Goal: Task Accomplishment & Management: Manage account settings

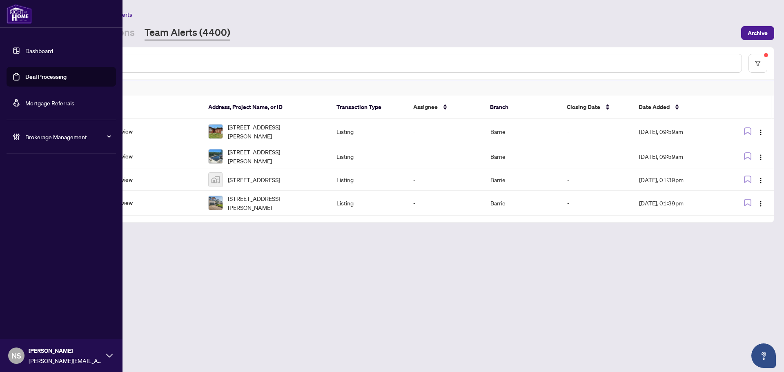
drag, startPoint x: 24, startPoint y: 137, endPoint x: 38, endPoint y: 162, distance: 29.4
click at [24, 137] on div "Brokerage Management" at bounding box center [61, 137] width 109 height 20
click at [36, 198] on link "Manage Agents" at bounding box center [37, 195] width 40 height 7
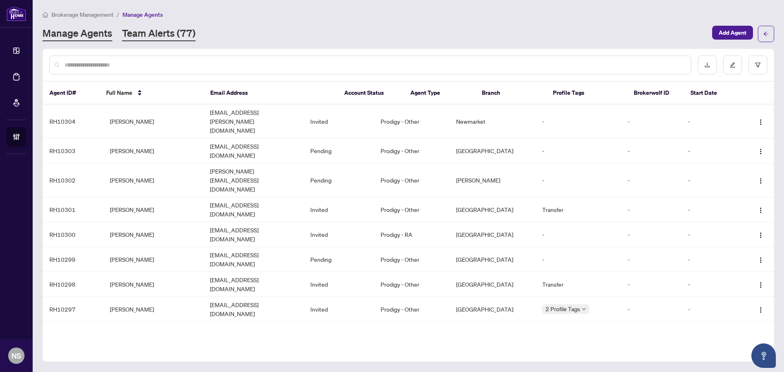
click at [167, 37] on link "Team Alerts (77)" at bounding box center [158, 34] width 73 height 15
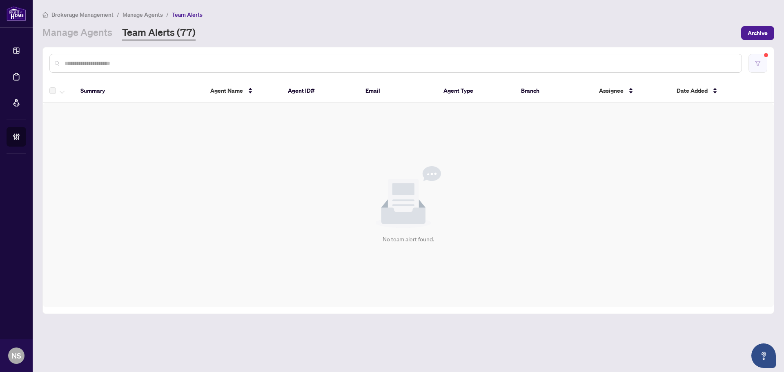
click at [751, 64] on button "button" at bounding box center [757, 63] width 19 height 19
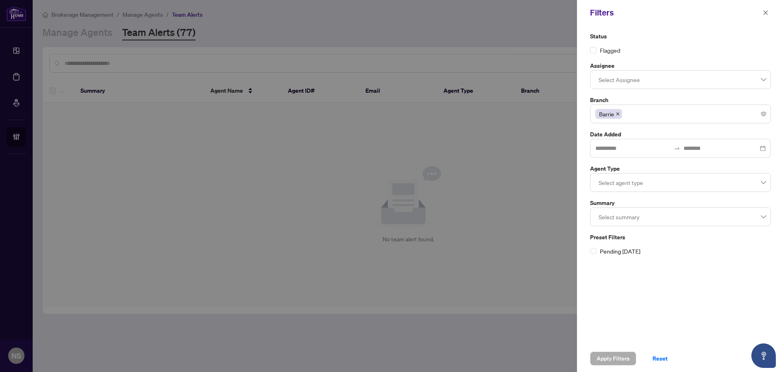
click at [619, 115] on icon "close" at bounding box center [617, 113] width 3 height 3
click at [614, 368] on div "Apply Filters Reset" at bounding box center [680, 358] width 207 height 27
click at [615, 363] on span "Apply Filters" at bounding box center [612, 358] width 33 height 13
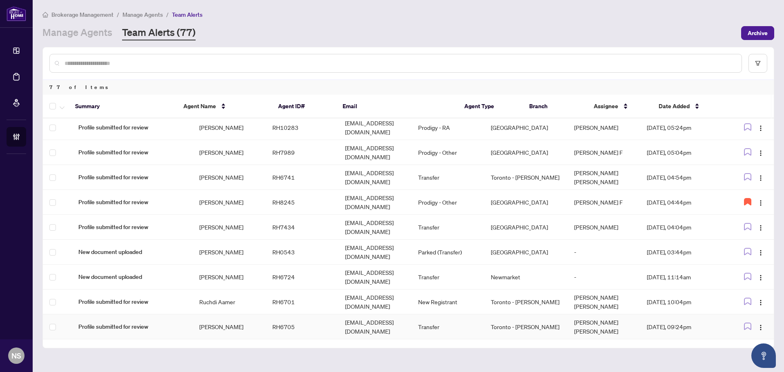
scroll to position [997, 0]
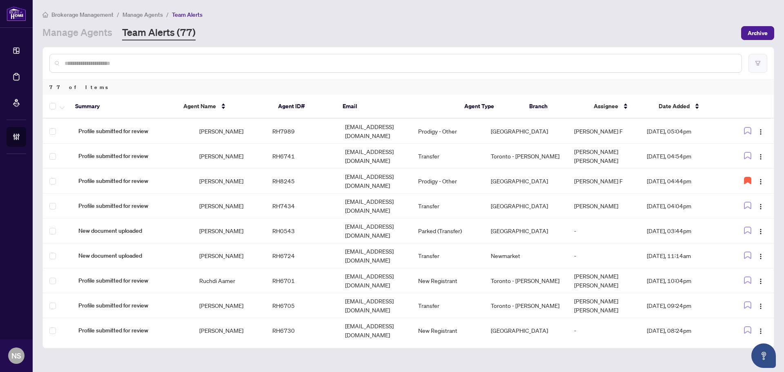
click at [763, 72] on button "button" at bounding box center [757, 63] width 19 height 19
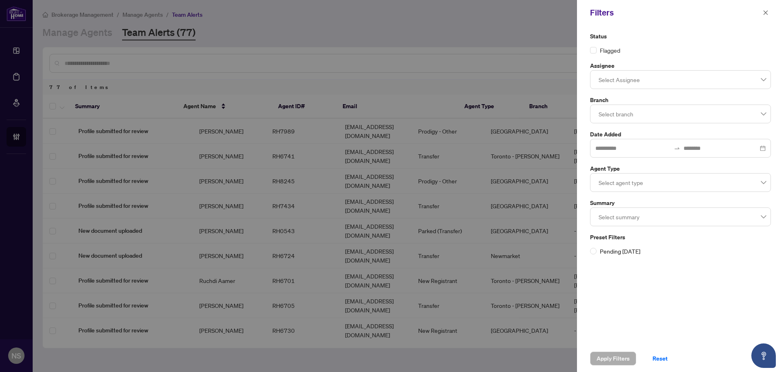
click at [629, 213] on div at bounding box center [680, 216] width 170 height 15
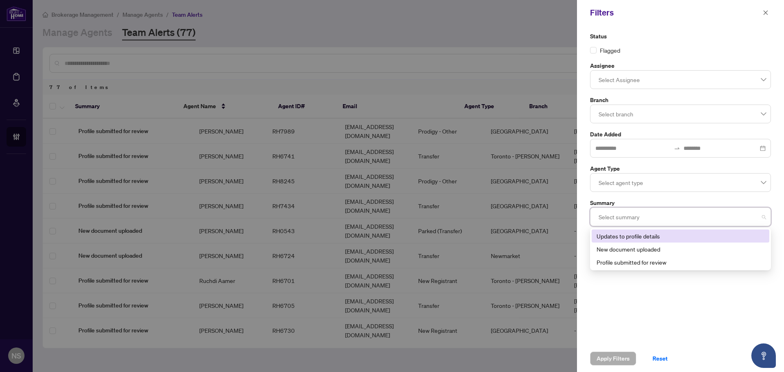
click at [629, 213] on div at bounding box center [680, 216] width 170 height 15
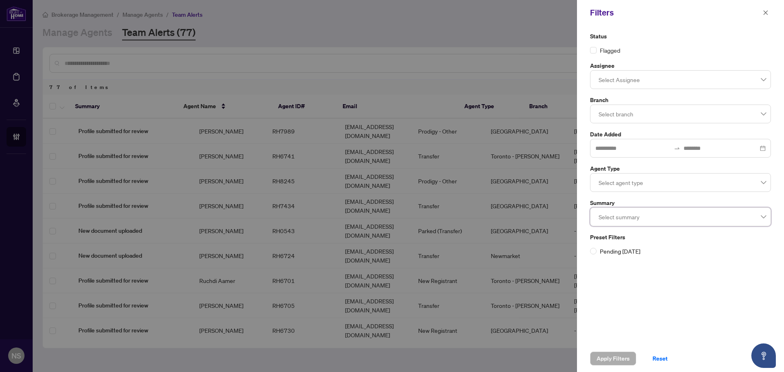
click at [642, 112] on div at bounding box center [680, 114] width 170 height 15
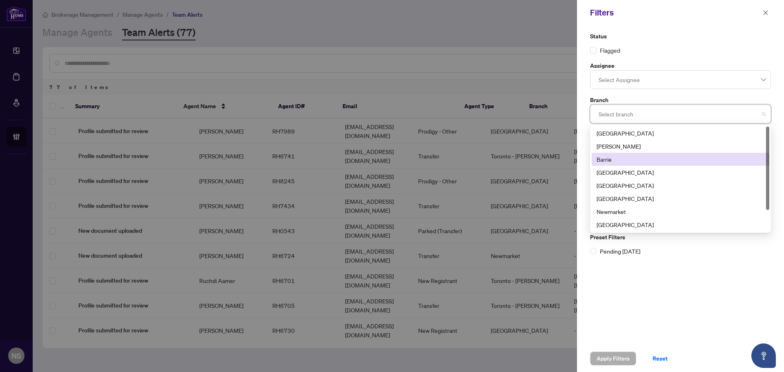
click at [619, 157] on div "Barrie" at bounding box center [680, 159] width 168 height 9
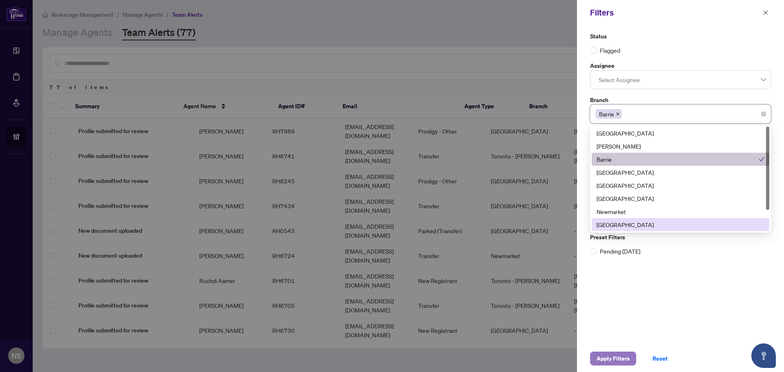
click at [608, 361] on span "Apply Filters" at bounding box center [612, 358] width 33 height 13
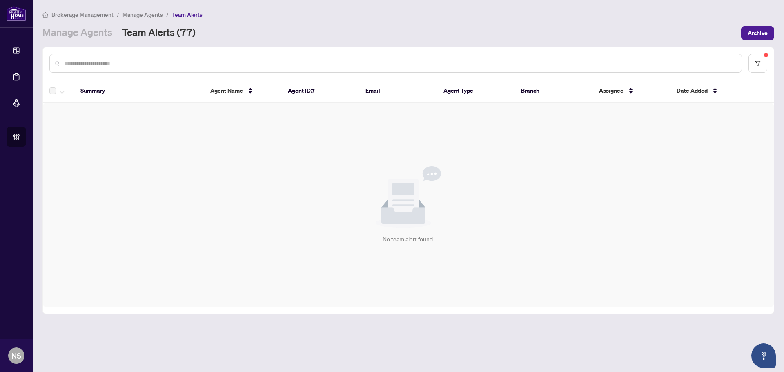
scroll to position [0, 0]
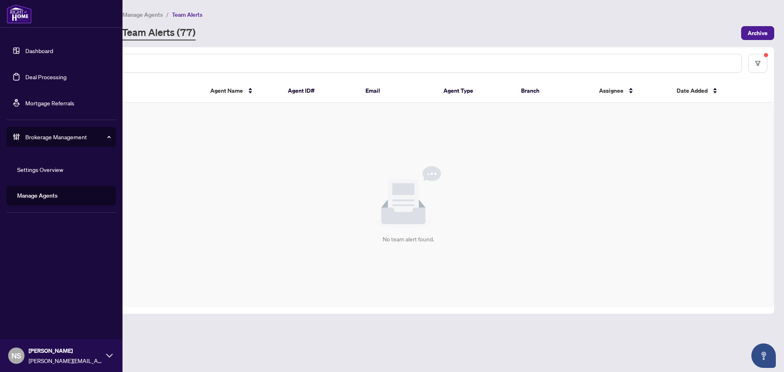
click at [25, 78] on link "Deal Processing" at bounding box center [45, 76] width 41 height 7
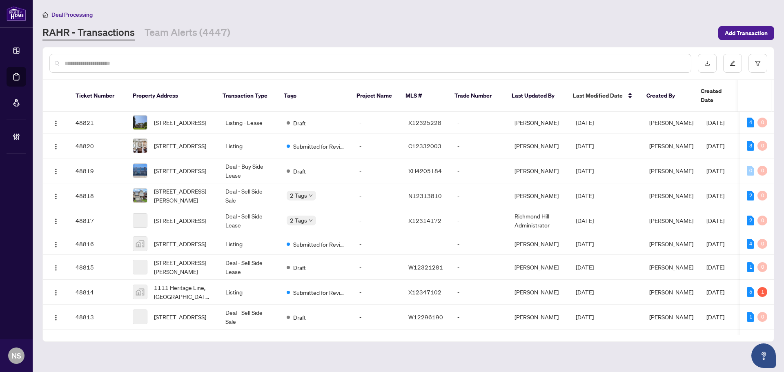
click at [187, 25] on div "Deal Processing RAHR - Transactions Team Alerts (4447) Add Transaction" at bounding box center [408, 25] width 732 height 31
click at [183, 34] on link "Team Alerts (4447)" at bounding box center [188, 33] width 86 height 15
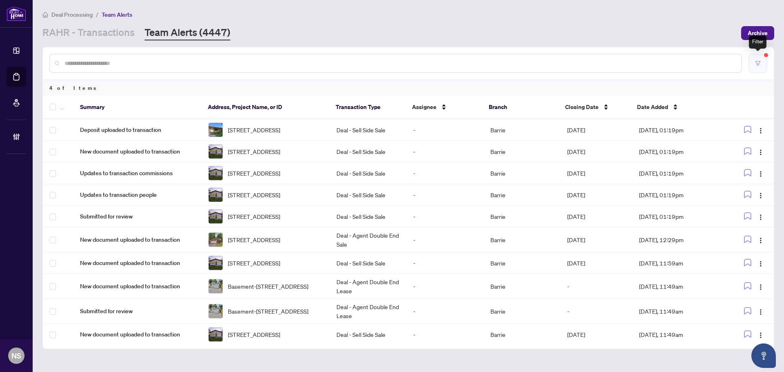
click at [761, 63] on button "button" at bounding box center [757, 63] width 19 height 19
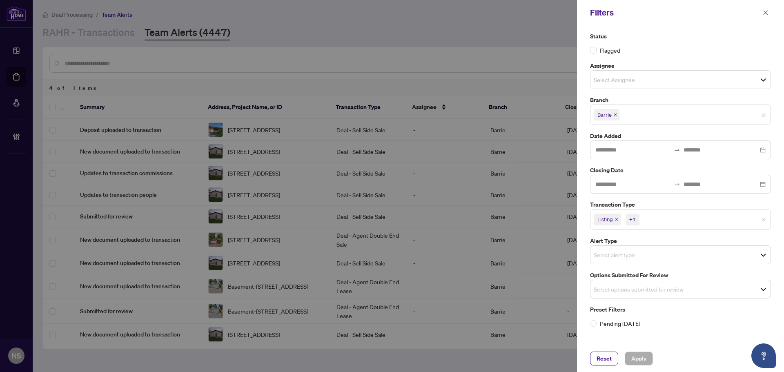
click at [615, 219] on icon "close" at bounding box center [616, 219] width 4 height 4
click at [633, 219] on icon "close" at bounding box center [635, 219] width 4 height 4
click at [610, 285] on input "search" at bounding box center [622, 287] width 57 height 10
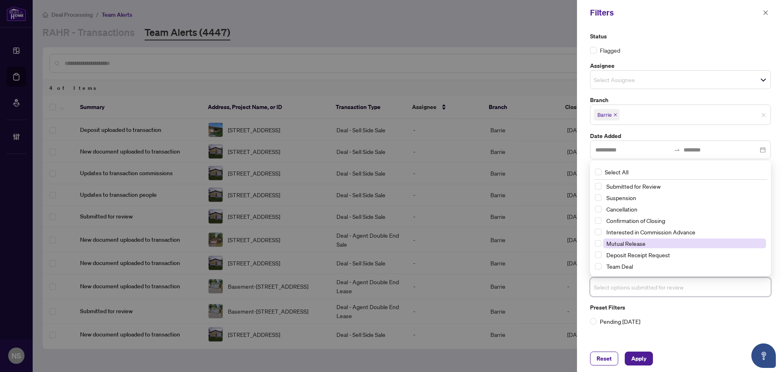
click at [612, 243] on span "Mutual Release" at bounding box center [625, 243] width 39 height 7
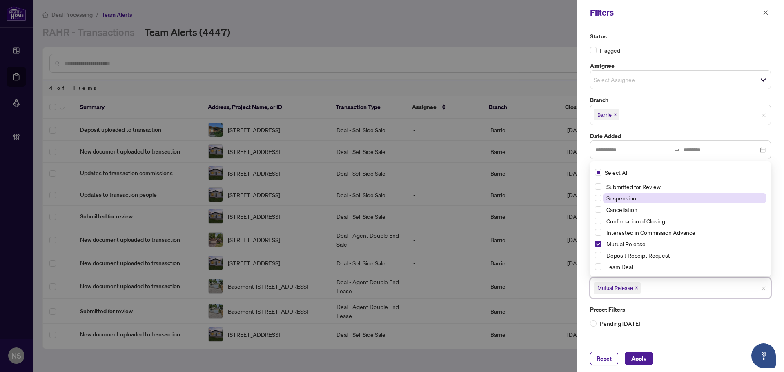
click at [618, 202] on span "Suspension" at bounding box center [684, 198] width 163 height 10
click at [618, 198] on span "Suspension" at bounding box center [621, 197] width 30 height 7
click at [616, 200] on span "Suspension" at bounding box center [621, 197] width 30 height 7
click at [616, 242] on span "Mutual Release" at bounding box center [625, 243] width 39 height 7
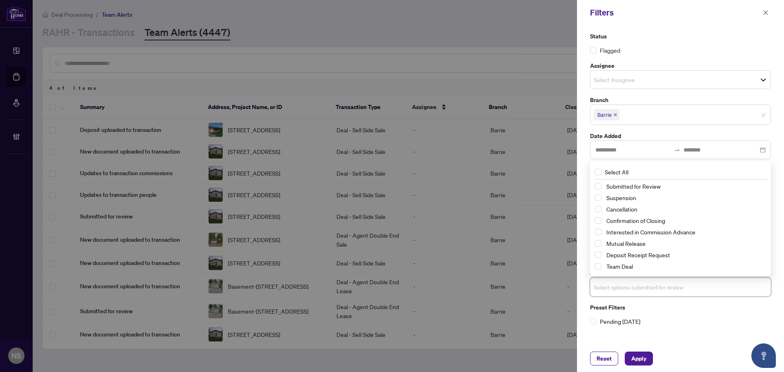
click at [727, 96] on label "Branch" at bounding box center [680, 100] width 181 height 9
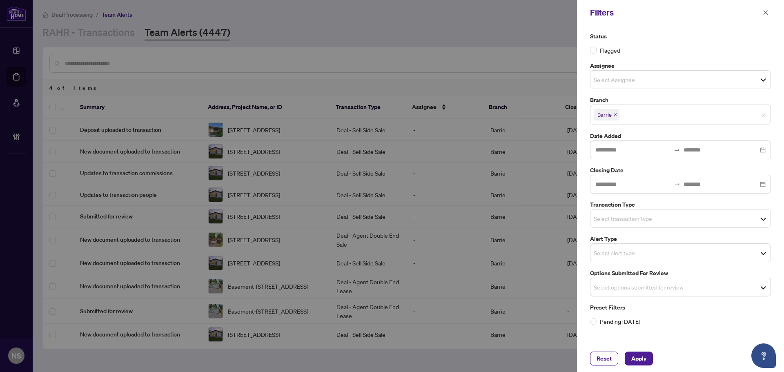
click at [618, 217] on input "search" at bounding box center [622, 219] width 57 height 10
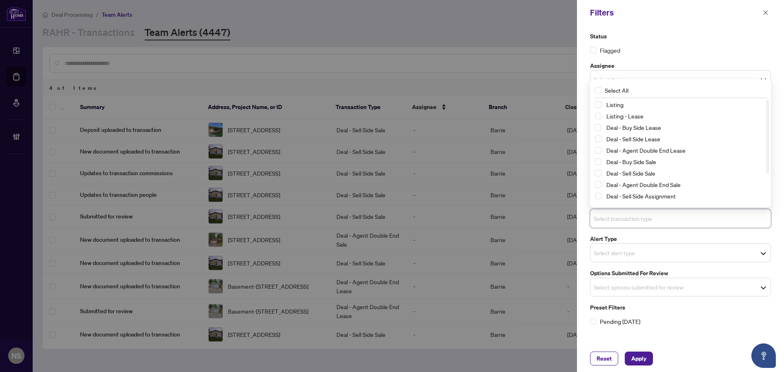
click at [601, 101] on div "Listing" at bounding box center [680, 105] width 171 height 10
click at [599, 116] on span "Select Listing - Lease" at bounding box center [598, 116] width 7 height 7
click at [596, 104] on span "Select Listing" at bounding box center [598, 105] width 7 height 7
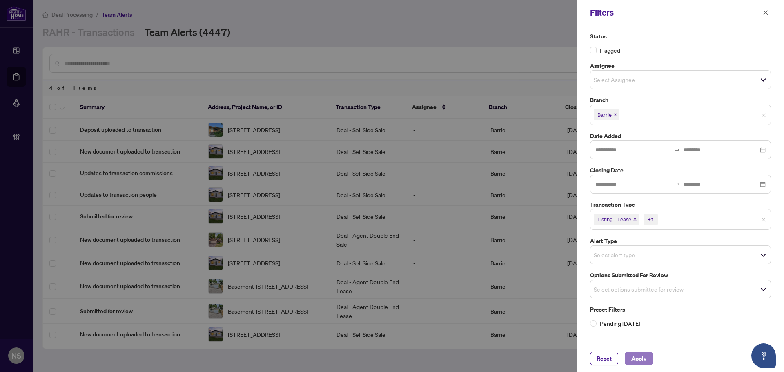
click at [643, 360] on span "Apply" at bounding box center [638, 358] width 15 height 13
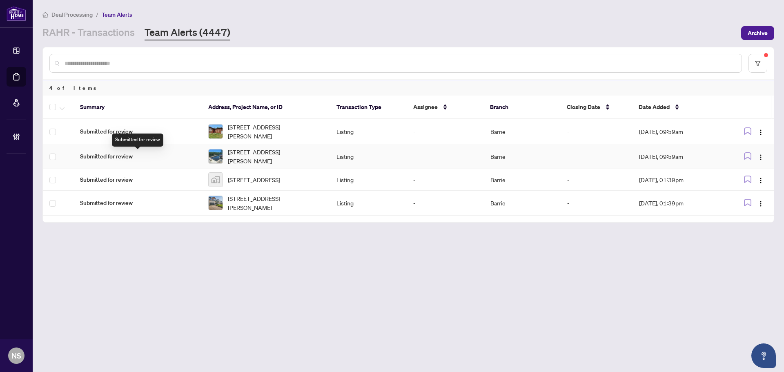
click at [130, 128] on span "Submitted for review" at bounding box center [137, 131] width 115 height 9
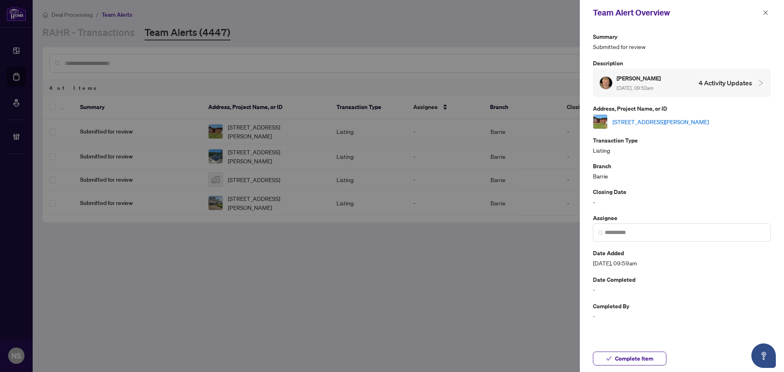
click at [653, 122] on link "4 Campbell Ave, Oro-Medonte, Ontario L0L 1T0, Canada" at bounding box center [660, 121] width 96 height 9
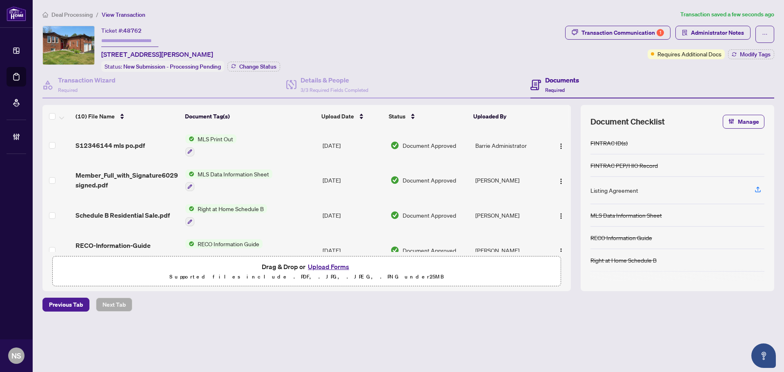
click at [121, 147] on span "S12346144 mls po.pdf" at bounding box center [110, 145] width 69 height 10
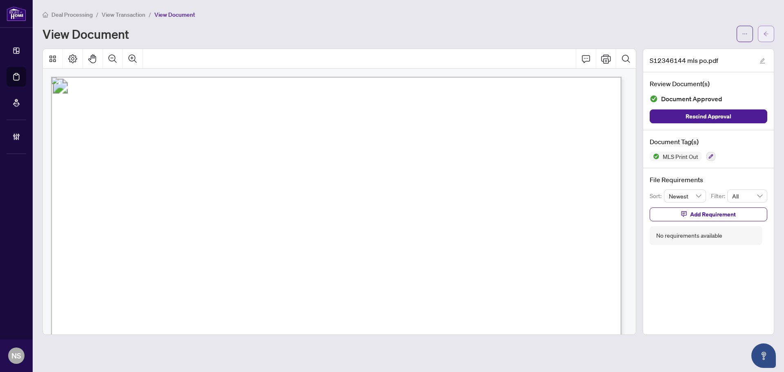
click at [770, 31] on button "button" at bounding box center [766, 34] width 16 height 16
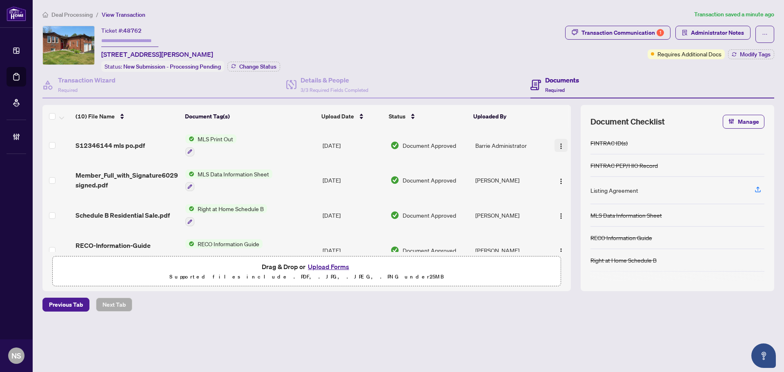
click at [558, 147] on img "button" at bounding box center [561, 146] width 7 height 7
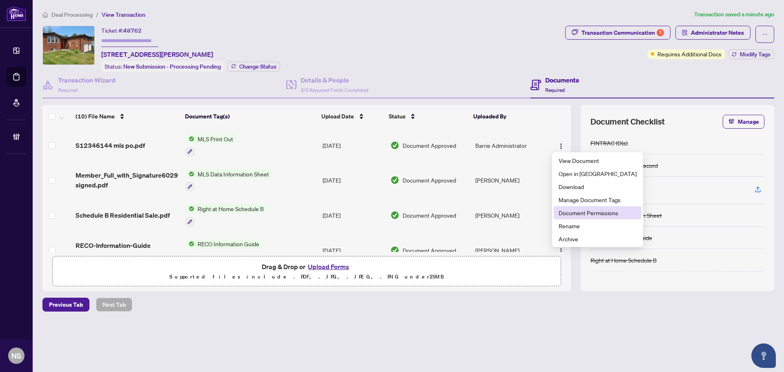
click at [569, 217] on span "Document Permissions" at bounding box center [597, 212] width 78 height 9
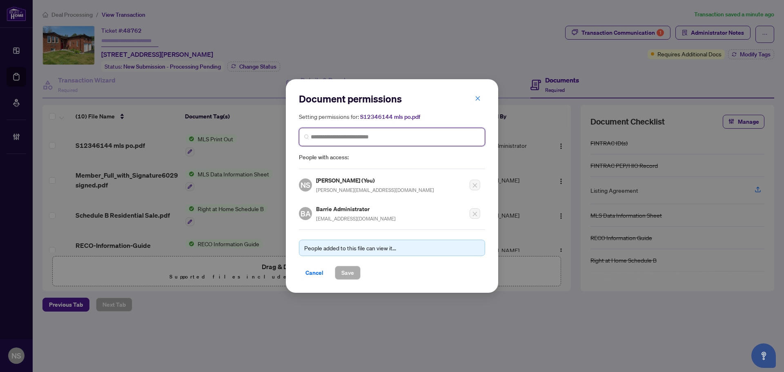
click at [353, 138] on input "search" at bounding box center [395, 137] width 169 height 9
type input "**********"
click at [347, 159] on h5 "Ted Michener" at bounding box center [363, 155] width 80 height 9
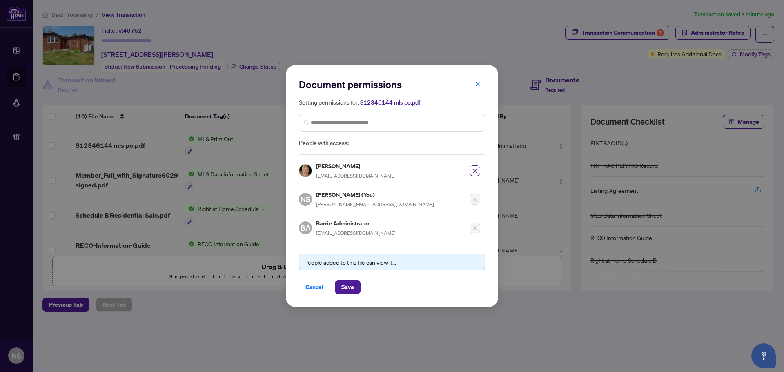
click at [348, 300] on div "Document permissions Setting permissions for: S12346144 mls po.pdf 6068 Ted Mic…" at bounding box center [392, 186] width 212 height 242
click at [346, 288] on span "Save" at bounding box center [347, 286] width 13 height 13
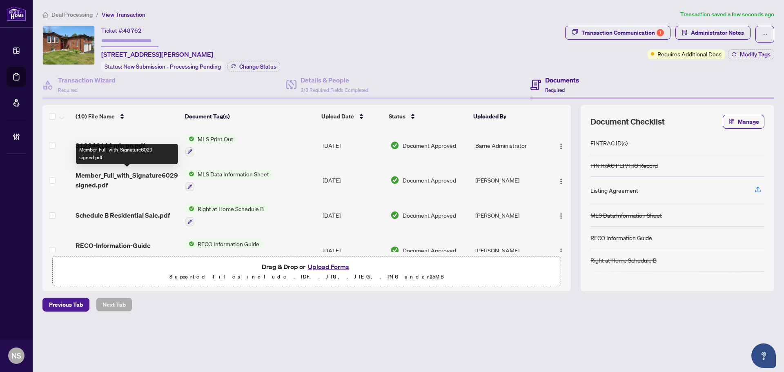
click at [132, 182] on span "Member_Full_with_Signature6029 signed.pdf" at bounding box center [127, 180] width 103 height 20
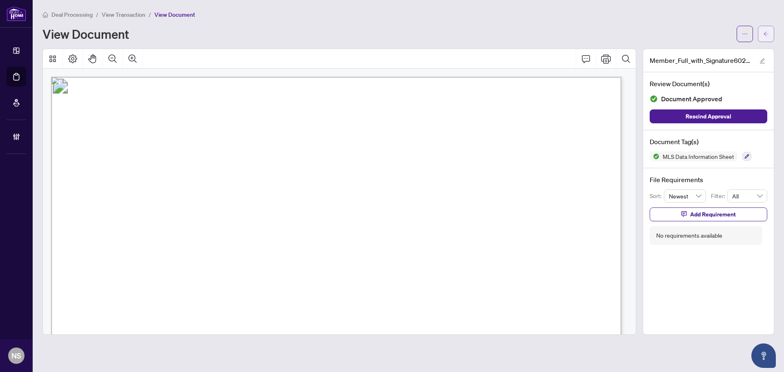
click at [766, 37] on span "button" at bounding box center [766, 33] width 6 height 13
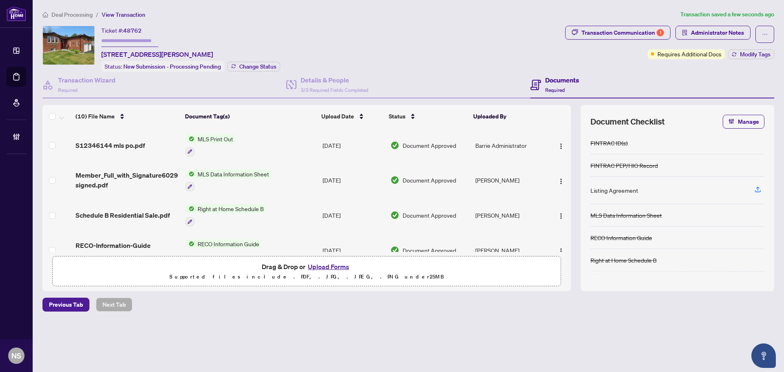
click at [155, 210] on span "Schedule B Residential Sale.pdf" at bounding box center [123, 215] width 94 height 10
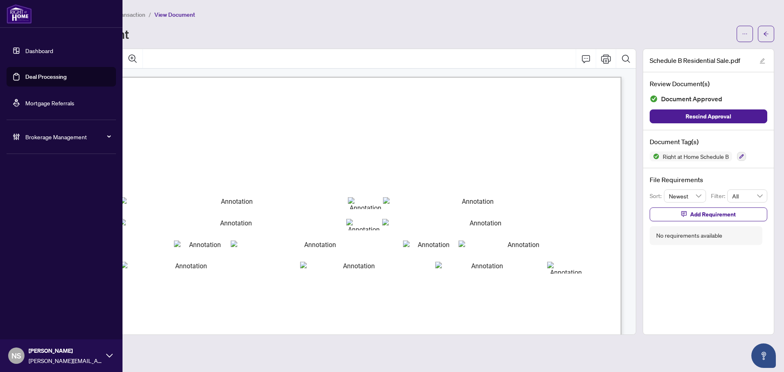
click at [25, 76] on link "Deal Processing" at bounding box center [45, 76] width 41 height 7
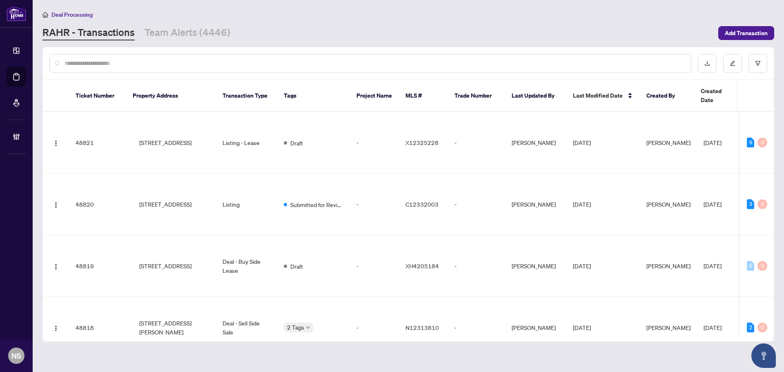
click at [91, 62] on input "text" at bounding box center [375, 63] width 620 height 9
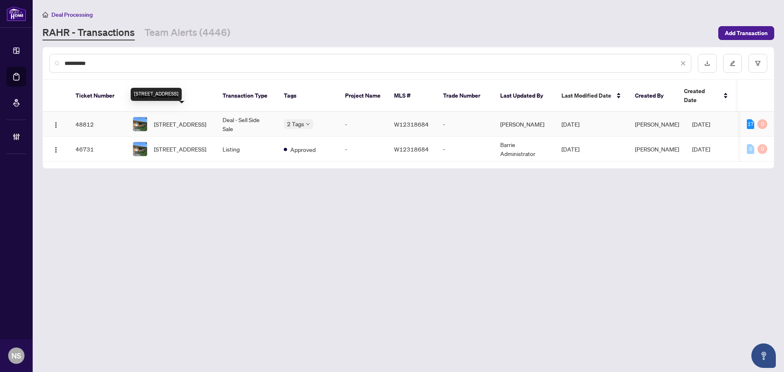
type input "**********"
click at [193, 120] on span "21 Featherwood Pl, Toronto, Ontario M9A 4V7, Canada" at bounding box center [180, 124] width 52 height 9
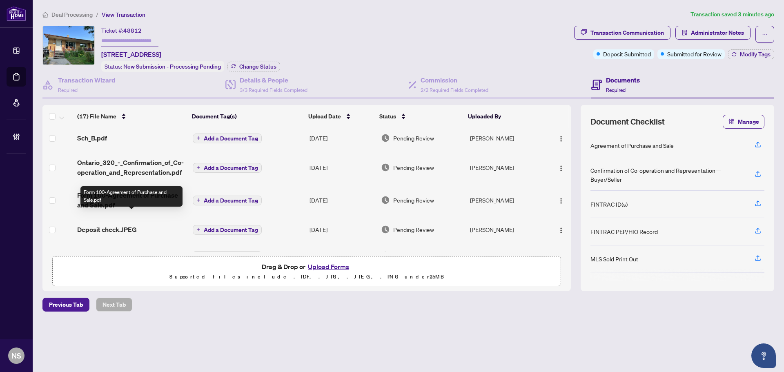
scroll to position [369, 0]
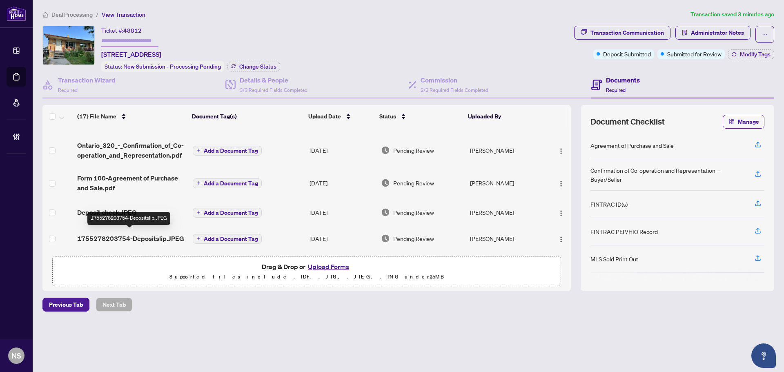
click at [145, 237] on span "1755278203754-Depositslip.JPEG" at bounding box center [130, 239] width 107 height 10
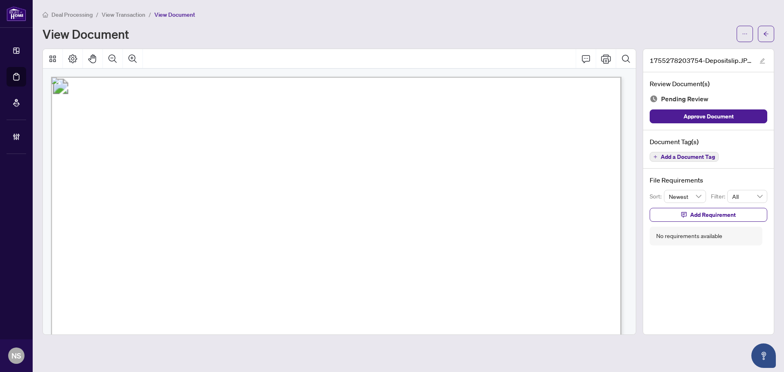
click at [778, 40] on main "Deal Processing / View Transaction / View Document View Document 1755278203754-…" at bounding box center [408, 186] width 751 height 372
click at [770, 38] on button "button" at bounding box center [766, 34] width 16 height 16
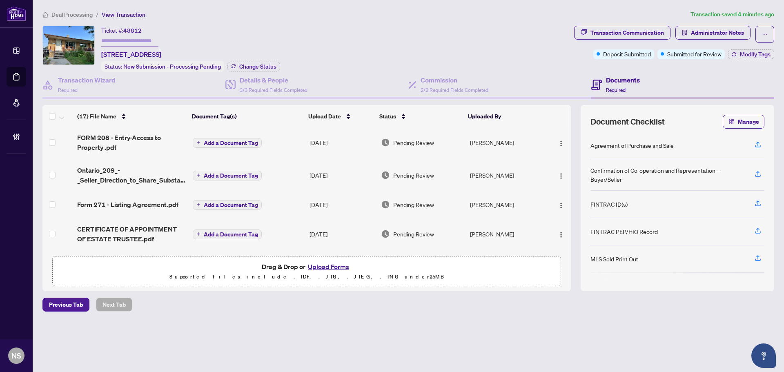
scroll to position [83, 0]
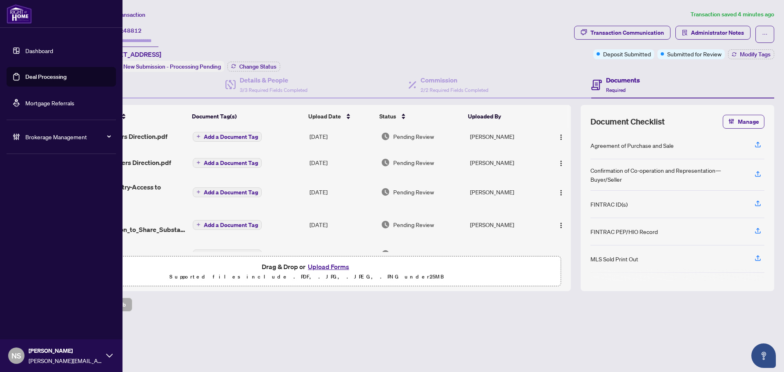
click at [36, 73] on link "Deal Processing" at bounding box center [45, 76] width 41 height 7
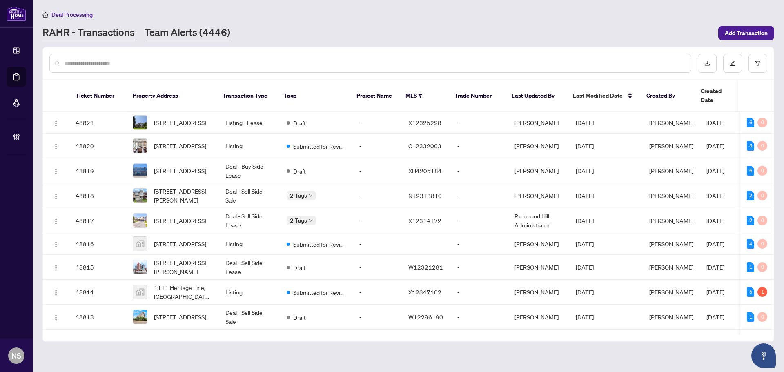
click at [183, 36] on link "Team Alerts (4446)" at bounding box center [188, 33] width 86 height 15
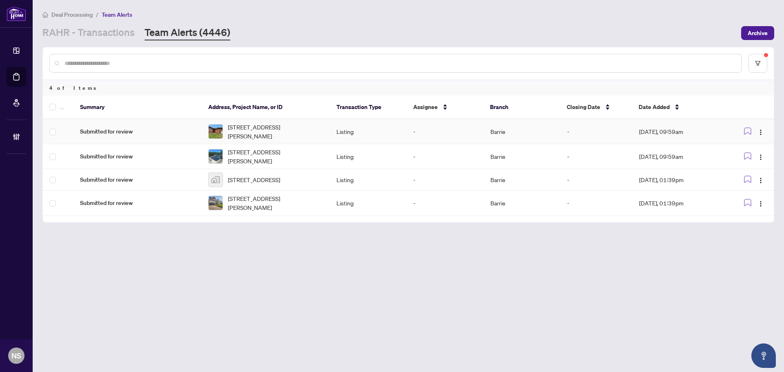
click at [125, 136] on td "Submitted for review" at bounding box center [137, 131] width 128 height 25
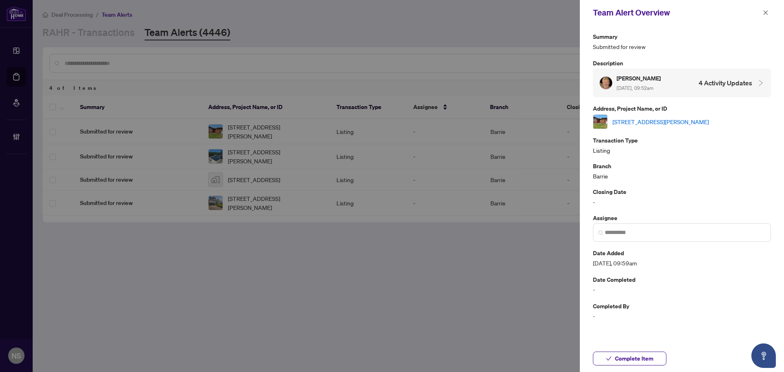
click at [649, 123] on link "4 Campbell Ave, Oro-Medonte, Ontario L0L 1T0, Canada" at bounding box center [660, 121] width 96 height 9
click at [621, 360] on span "Complete Item" at bounding box center [634, 358] width 38 height 13
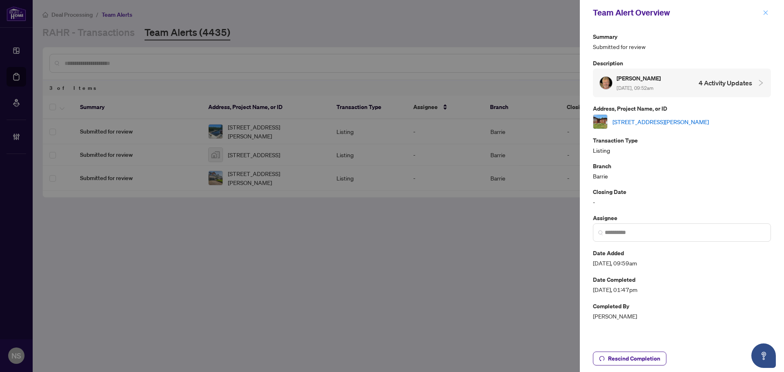
click at [770, 13] on button "button" at bounding box center [765, 13] width 11 height 10
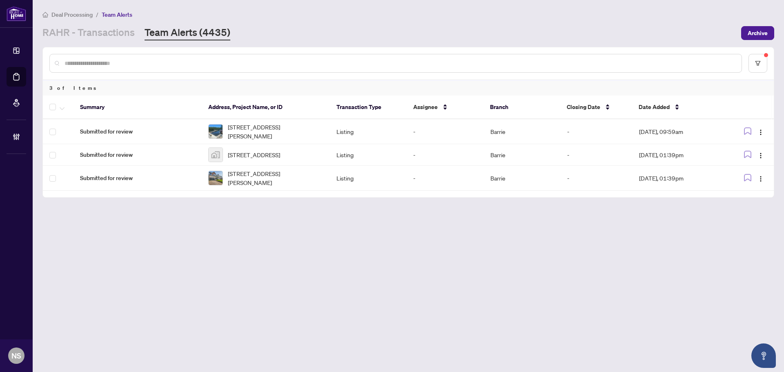
drag, startPoint x: 73, startPoint y: 260, endPoint x: 62, endPoint y: 238, distance: 24.3
click at [72, 259] on main "Deal Processing / Team Alerts RAHR - Transactions Team Alerts (4435) Archive 3 …" at bounding box center [408, 186] width 751 height 372
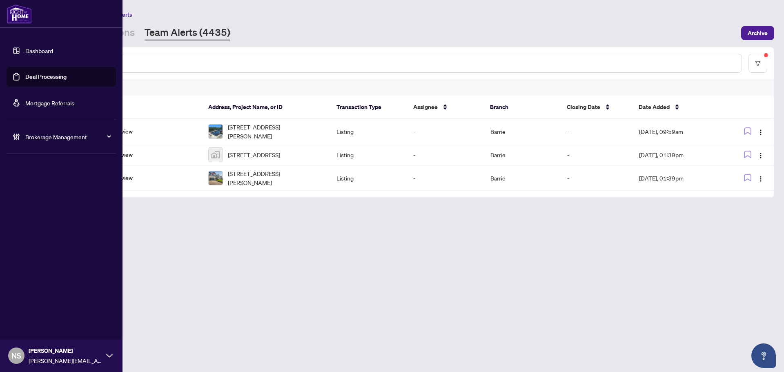
drag, startPoint x: 27, startPoint y: 140, endPoint x: 32, endPoint y: 140, distance: 5.0
click at [27, 140] on span "Brokerage Management" at bounding box center [67, 136] width 85 height 9
click at [28, 194] on link "Manage Agents" at bounding box center [37, 195] width 40 height 7
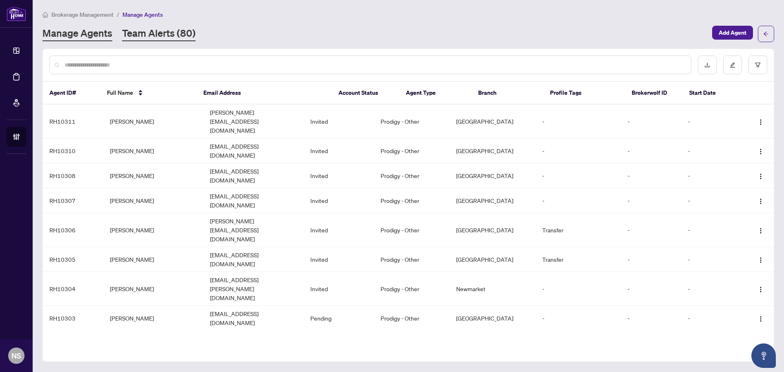
click at [180, 38] on link "Team Alerts (80)" at bounding box center [158, 34] width 73 height 15
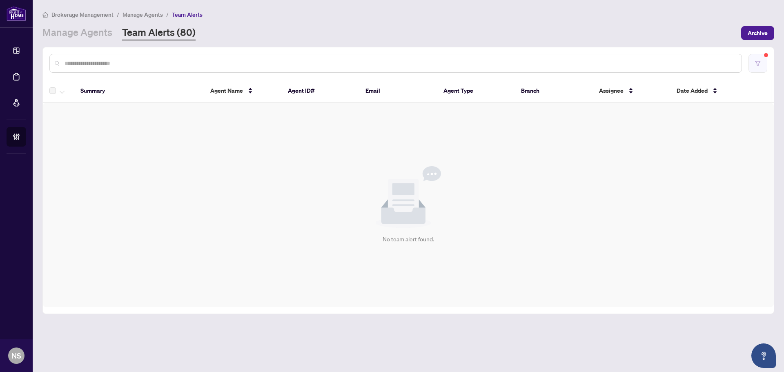
click at [766, 69] on button "button" at bounding box center [757, 63] width 19 height 19
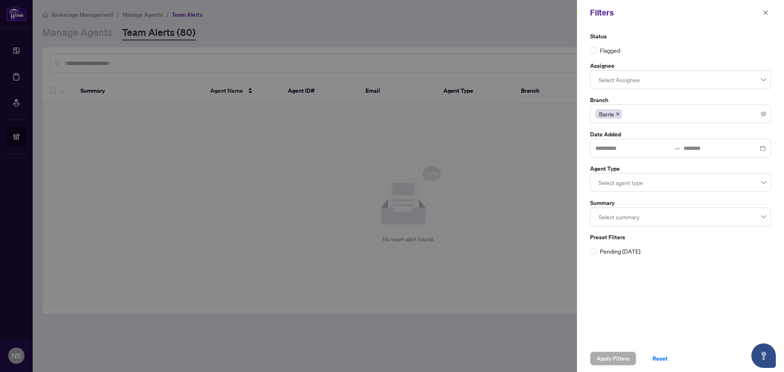
click at [771, 14] on div "Filters" at bounding box center [680, 12] width 207 height 25
click at [767, 13] on icon "close" at bounding box center [766, 13] width 6 height 6
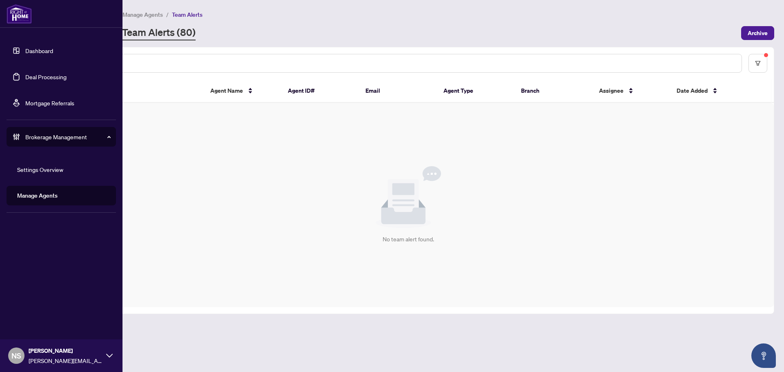
click at [33, 136] on span "Brokerage Management" at bounding box center [67, 136] width 85 height 9
click at [45, 127] on li "Brokerage Management Settings Overview Manage Agents" at bounding box center [61, 136] width 109 height 33
click at [44, 138] on span "Brokerage Management" at bounding box center [67, 136] width 85 height 9
click at [57, 73] on link "Deal Processing" at bounding box center [45, 76] width 41 height 7
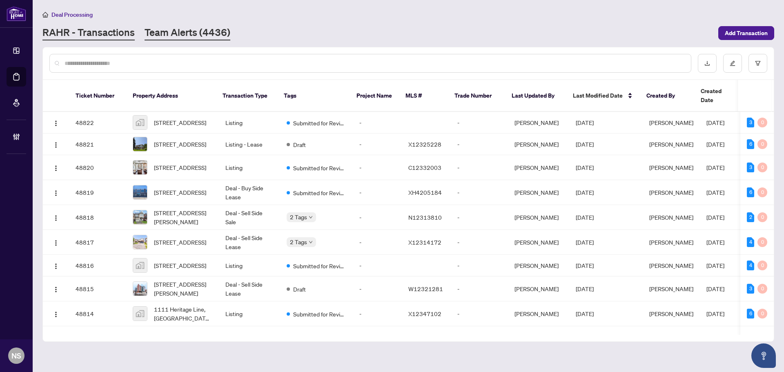
click at [171, 36] on link "Team Alerts (4436)" at bounding box center [188, 33] width 86 height 15
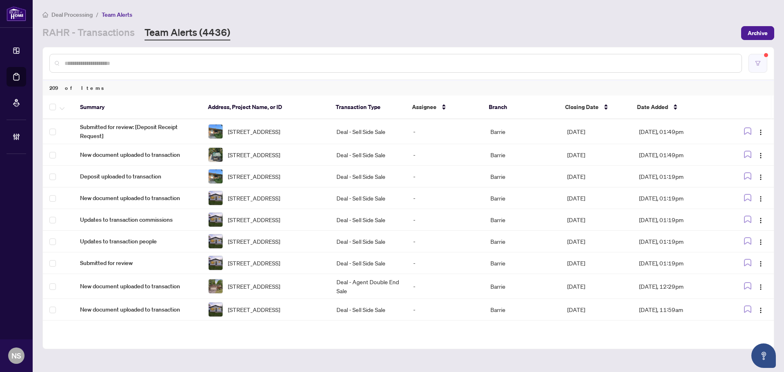
click at [765, 61] on button "button" at bounding box center [757, 63] width 19 height 19
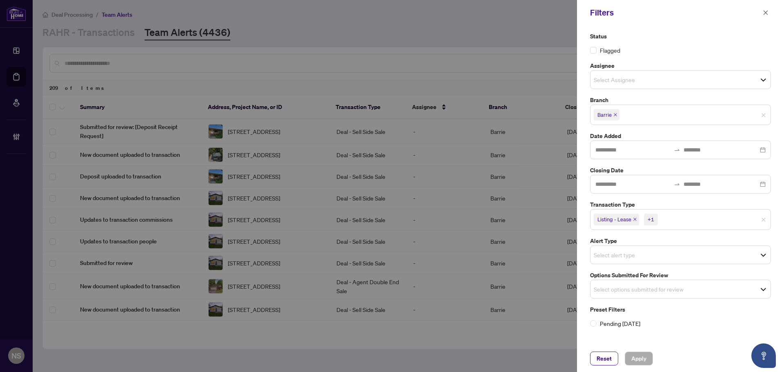
click at [635, 219] on icon "close" at bounding box center [634, 219] width 3 height 3
click at [617, 220] on icon "close" at bounding box center [616, 219] width 4 height 4
click at [602, 287] on input "search" at bounding box center [622, 287] width 57 height 10
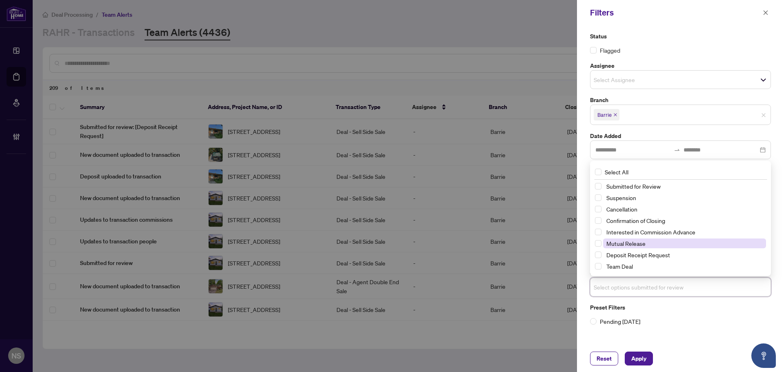
click at [609, 245] on span "Mutual Release" at bounding box center [625, 243] width 39 height 7
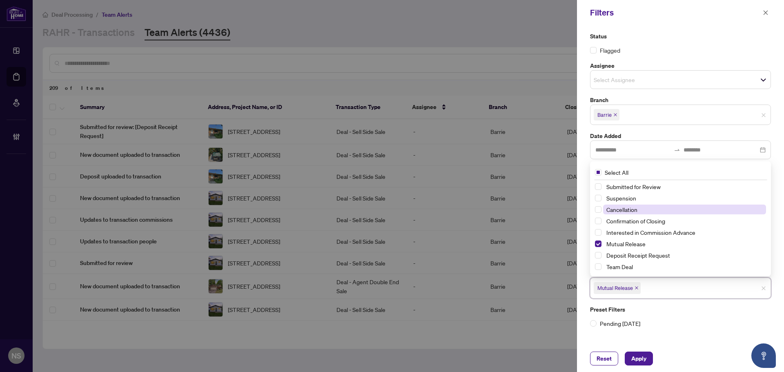
click at [618, 213] on span "Cancellation" at bounding box center [621, 209] width 31 height 7
click at [620, 198] on span "Suspension" at bounding box center [621, 197] width 30 height 7
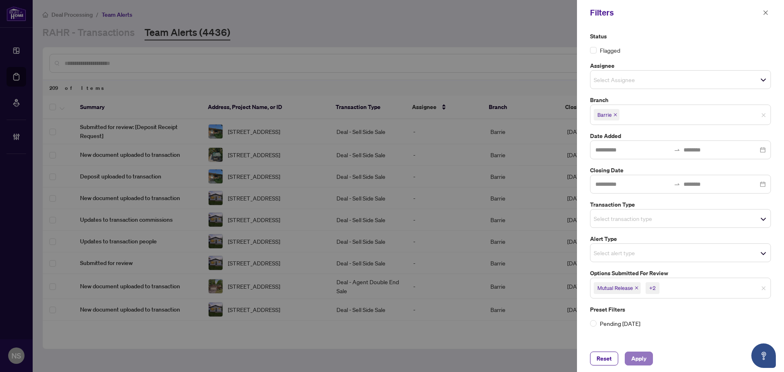
click at [642, 361] on span "Apply" at bounding box center [638, 358] width 15 height 13
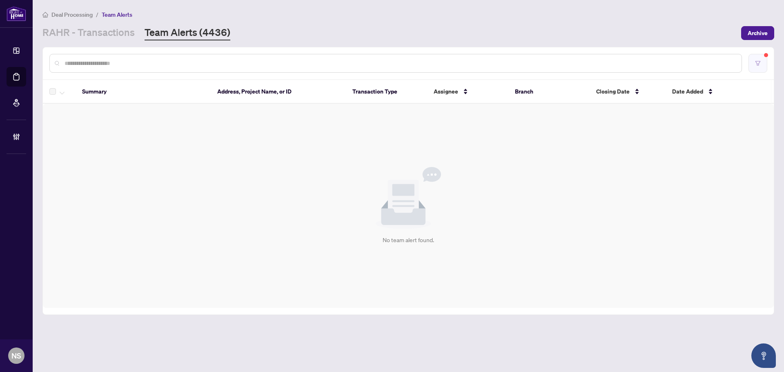
click at [762, 59] on button "button" at bounding box center [757, 63] width 19 height 19
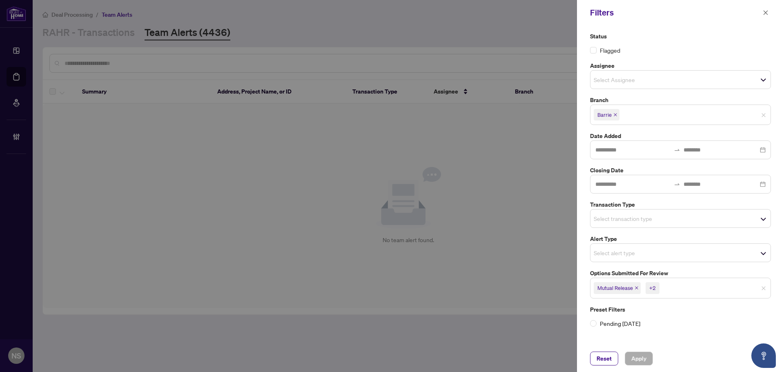
click at [638, 289] on icon "close" at bounding box center [636, 288] width 4 height 4
click at [631, 287] on icon "close" at bounding box center [629, 288] width 3 height 3
click at [629, 288] on icon "close" at bounding box center [627, 288] width 3 height 3
click at [634, 227] on div "Select transaction type" at bounding box center [680, 218] width 181 height 19
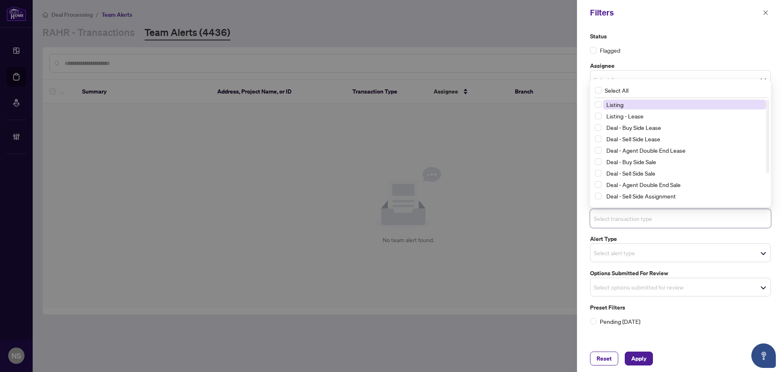
click at [636, 107] on span "Listing" at bounding box center [684, 105] width 163 height 10
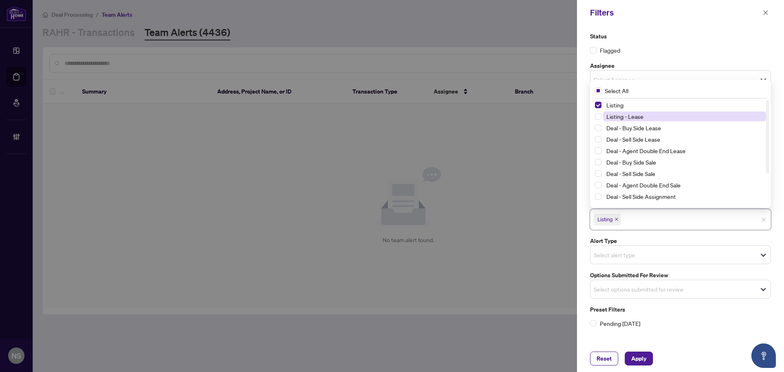
click at [636, 116] on span "Listing - Lease" at bounding box center [624, 116] width 37 height 7
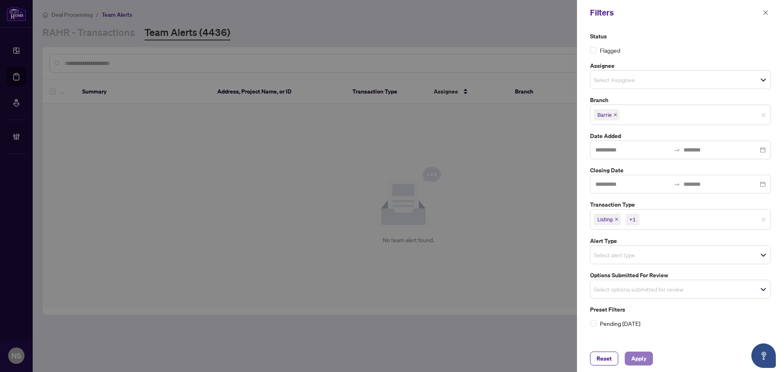
click at [636, 354] on span "Apply" at bounding box center [638, 358] width 15 height 13
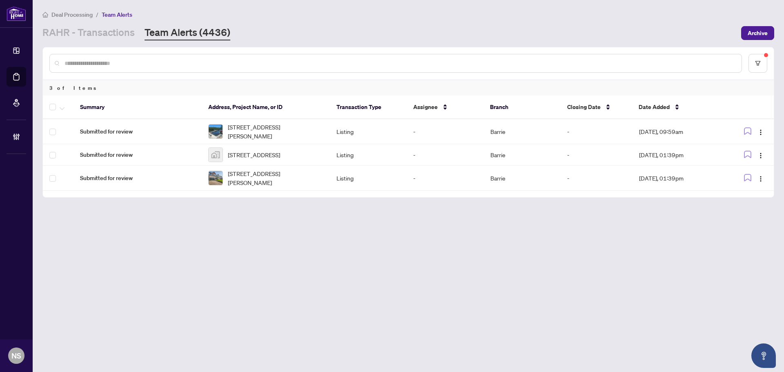
click at [725, 243] on main "Deal Processing / Team Alerts RAHR - Transactions Team Alerts (4436) Archive 3 …" at bounding box center [408, 186] width 751 height 372
click at [58, 246] on main "Deal Processing / Team Alerts RAHR - Transactions Team Alerts (4436) Archive 3 …" at bounding box center [408, 186] width 751 height 372
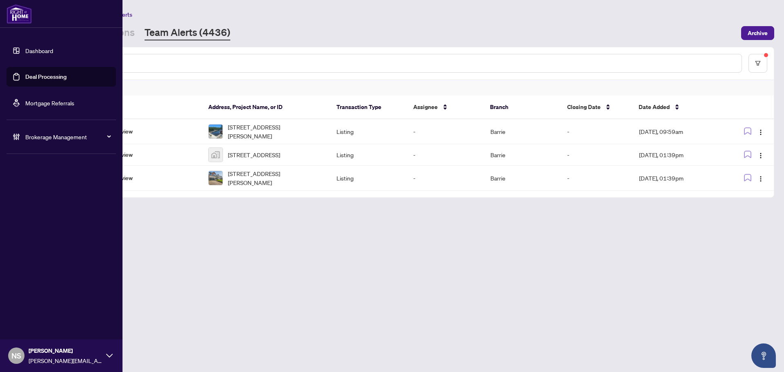
click at [24, 137] on div "Brokerage Management" at bounding box center [61, 137] width 109 height 20
click at [29, 194] on link "Manage Agents" at bounding box center [37, 195] width 40 height 7
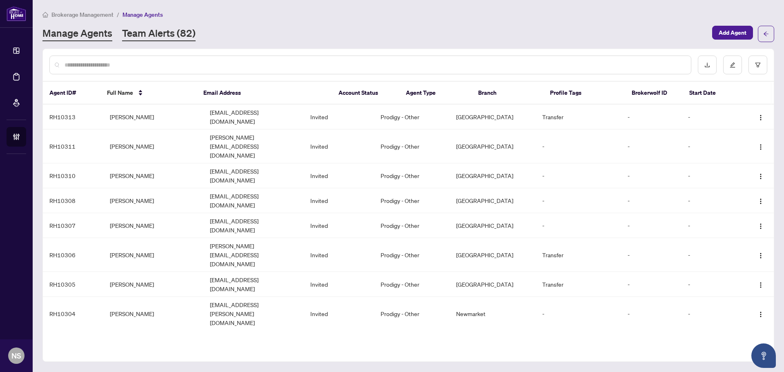
click at [175, 38] on link "Team Alerts (82)" at bounding box center [158, 34] width 73 height 15
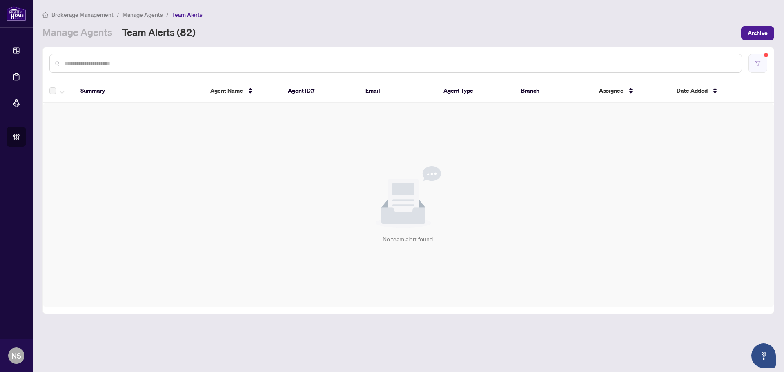
click at [765, 67] on button "button" at bounding box center [757, 63] width 19 height 19
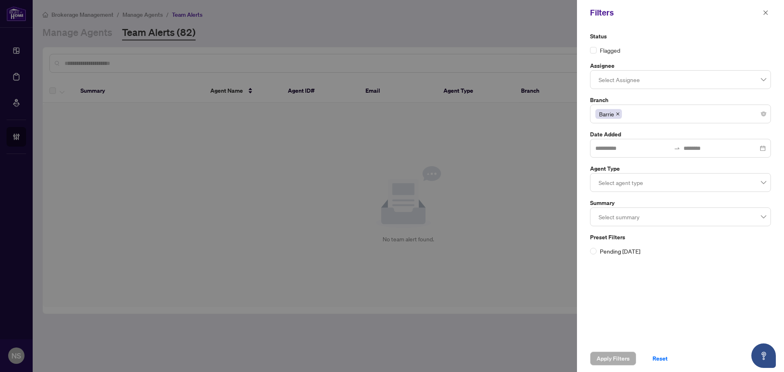
click at [618, 114] on icon "close" at bounding box center [618, 114] width 4 height 4
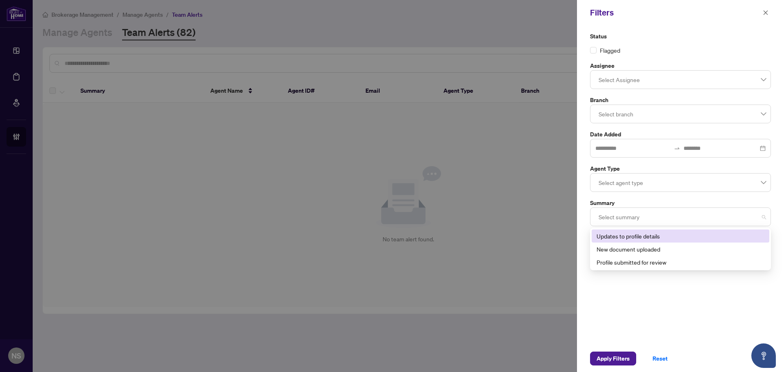
click at [619, 226] on div "Select summary" at bounding box center [680, 216] width 181 height 19
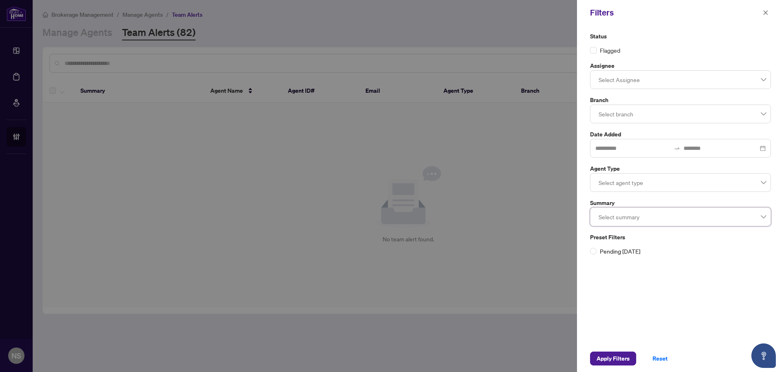
click at [619, 188] on div at bounding box center [680, 182] width 170 height 15
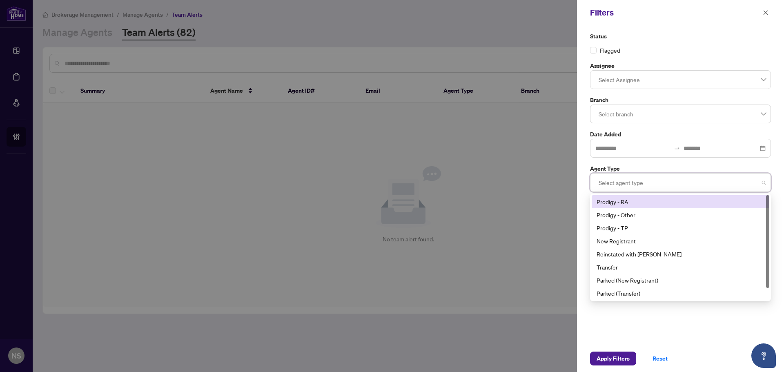
click at [620, 207] on div "Prodigy - RA" at bounding box center [681, 201] width 178 height 13
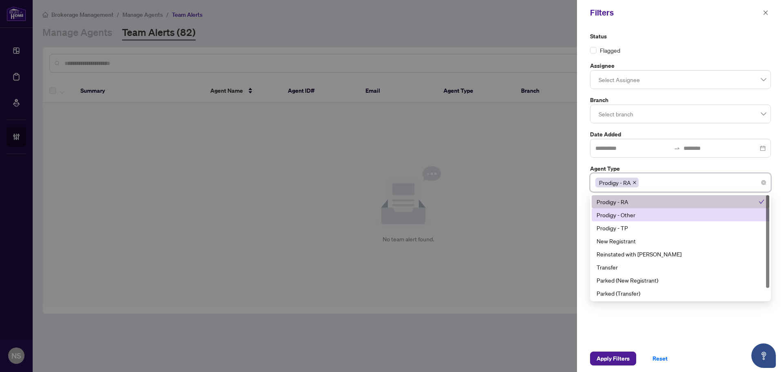
click at [619, 214] on div "Prodigy - Other" at bounding box center [680, 214] width 168 height 9
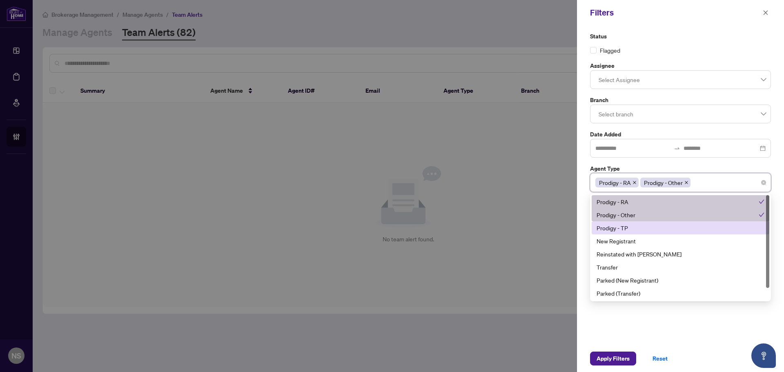
click at [618, 229] on div "Prodigy - TP" at bounding box center [680, 227] width 168 height 9
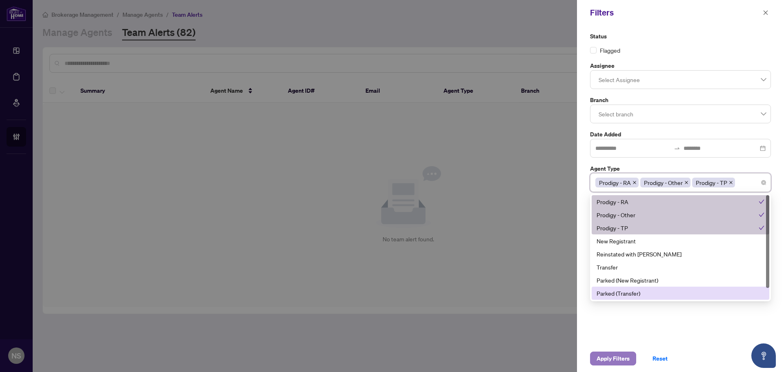
click at [617, 357] on span "Apply Filters" at bounding box center [612, 358] width 33 height 13
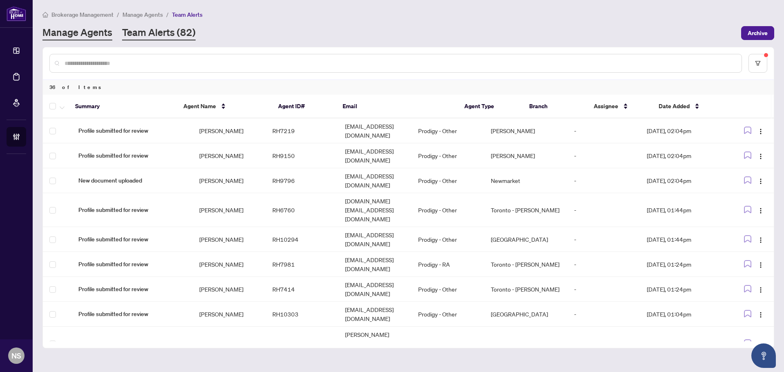
click at [76, 32] on link "Manage Agents" at bounding box center [77, 33] width 70 height 15
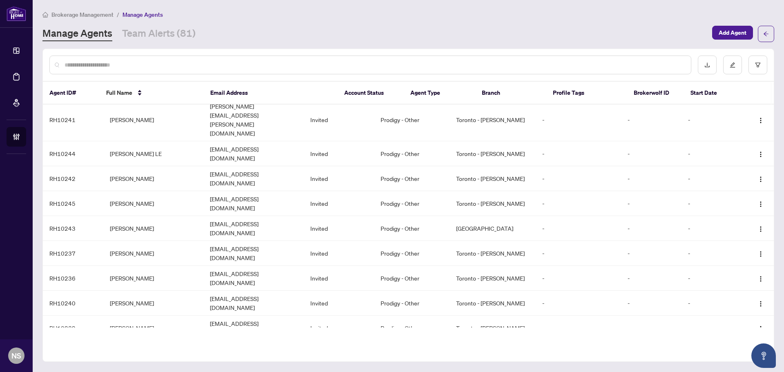
scroll to position [1782, 0]
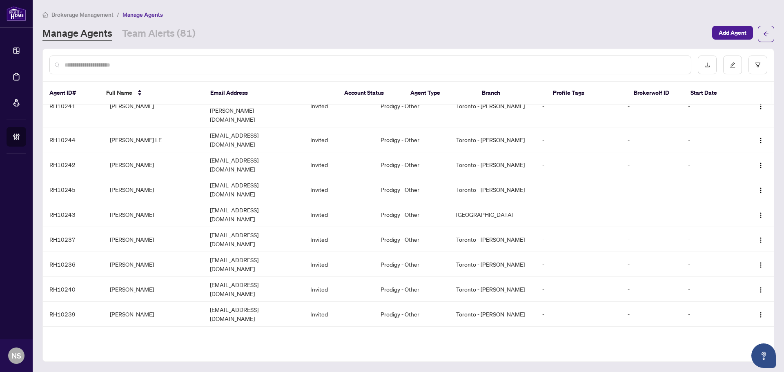
click at [496, 85] on th "Branch" at bounding box center [510, 93] width 71 height 23
click at [494, 92] on th "Branch" at bounding box center [510, 93] width 71 height 23
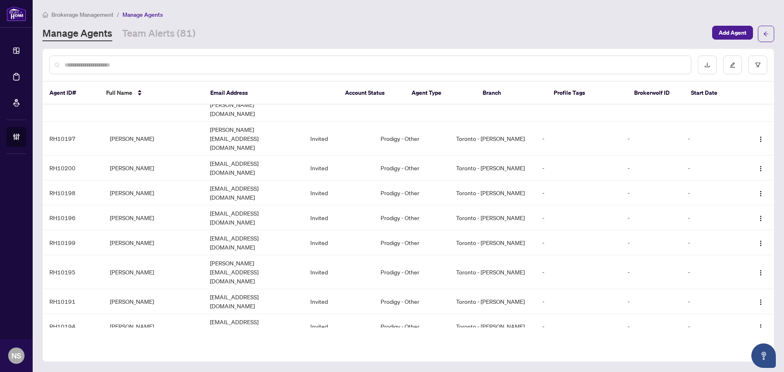
scroll to position [3383, 0]
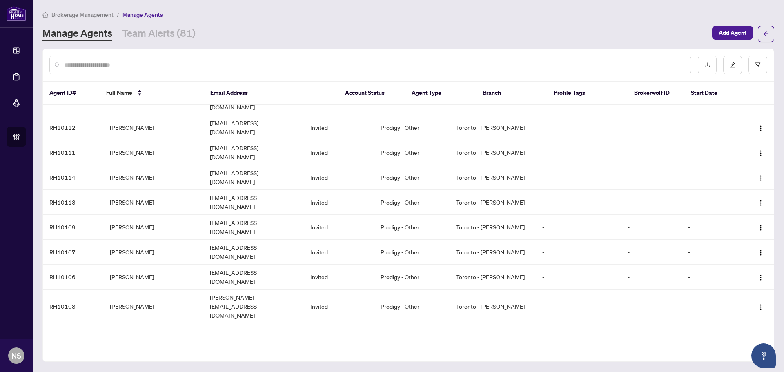
click at [58, 65] on div at bounding box center [370, 65] width 642 height 19
click at [80, 67] on input "text" at bounding box center [375, 64] width 620 height 9
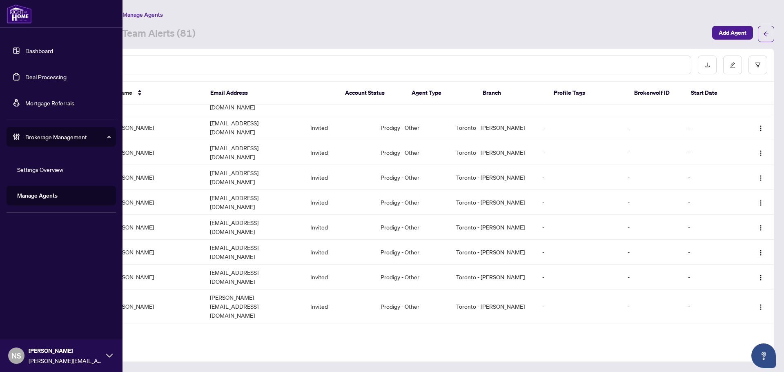
click at [25, 77] on link "Deal Processing" at bounding box center [45, 76] width 41 height 7
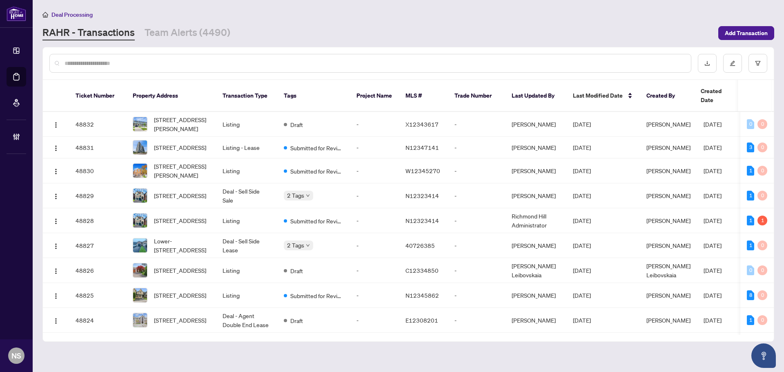
click at [126, 63] on input "text" at bounding box center [375, 63] width 620 height 9
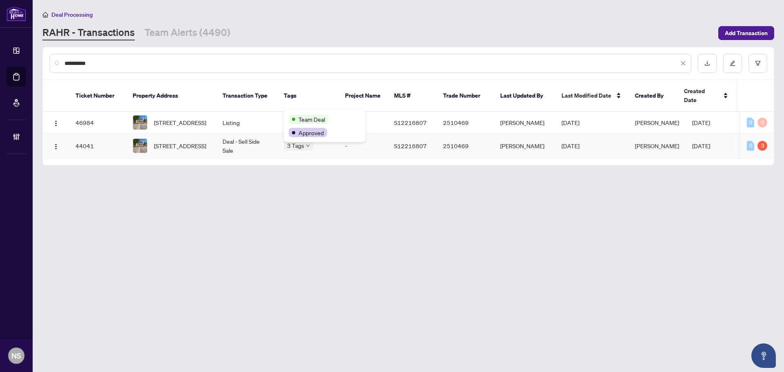
type input "**********"
click at [180, 142] on span "251 Laclie St, Orillia, Ontario L3V 4N8, Canada" at bounding box center [180, 145] width 52 height 9
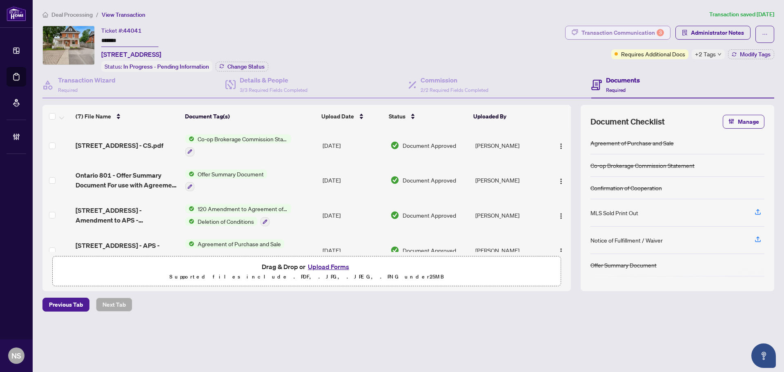
click at [588, 36] on div "Transaction Communication 3" at bounding box center [622, 32] width 82 height 13
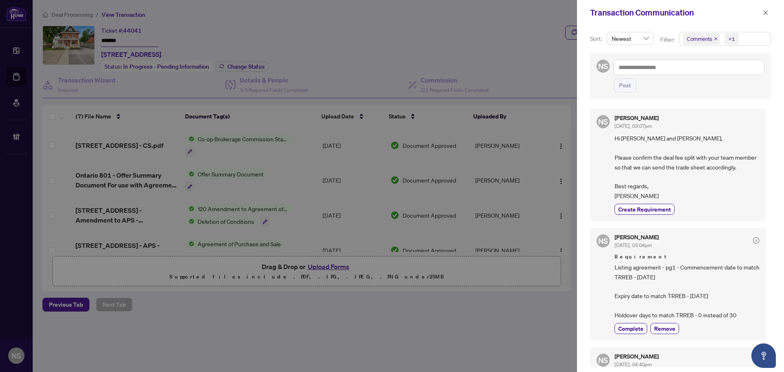
click at [731, 40] on div "+1" at bounding box center [731, 39] width 7 height 8
click at [689, 85] on span "Select Requirements" at bounding box center [687, 84] width 7 height 7
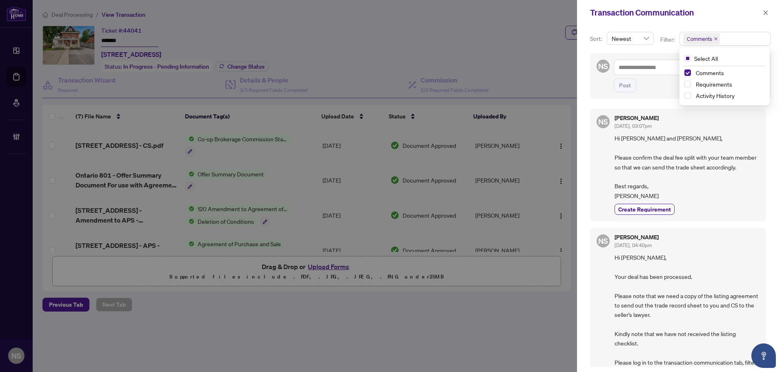
click at [636, 144] on span "Hi Jon and Josh, Please confirm the deal fee split with your team member so tha…" at bounding box center [686, 166] width 145 height 67
drag, startPoint x: 632, startPoint y: 119, endPoint x: 616, endPoint y: 122, distance: 16.9
click at [616, 122] on div "Neena Sharma Aug/07/2025, 03:07pm" at bounding box center [636, 122] width 44 height 15
click at [638, 128] on span "Aug/07/2025, 03:07pm" at bounding box center [632, 126] width 37 height 6
click at [768, 10] on button "button" at bounding box center [765, 13] width 11 height 10
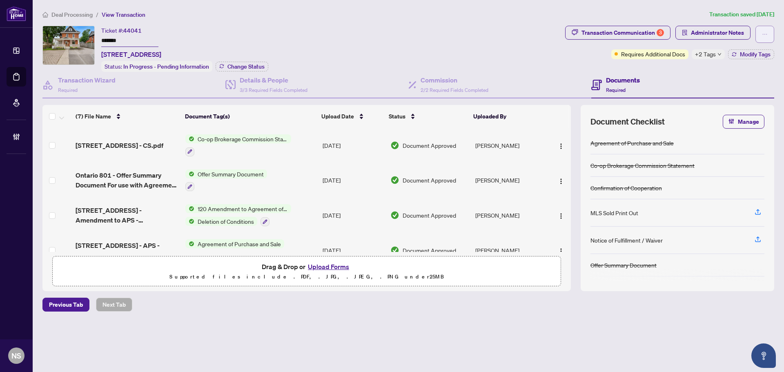
click at [766, 38] on span "button" at bounding box center [765, 34] width 6 height 13
click at [753, 49] on span "Transaction Permissions" at bounding box center [736, 52] width 62 height 9
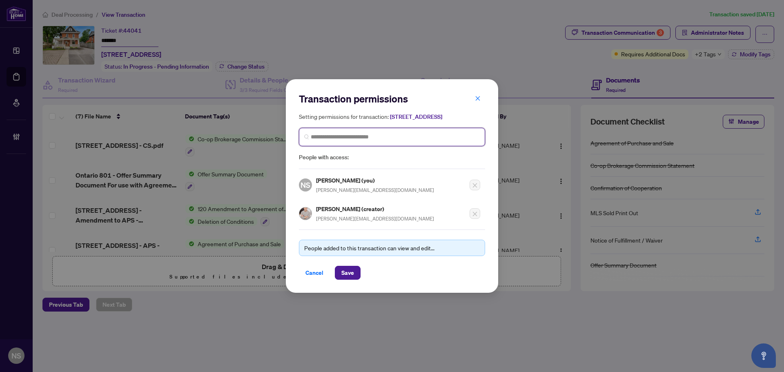
click at [363, 138] on input "search" at bounding box center [395, 137] width 169 height 9
type input "*********"
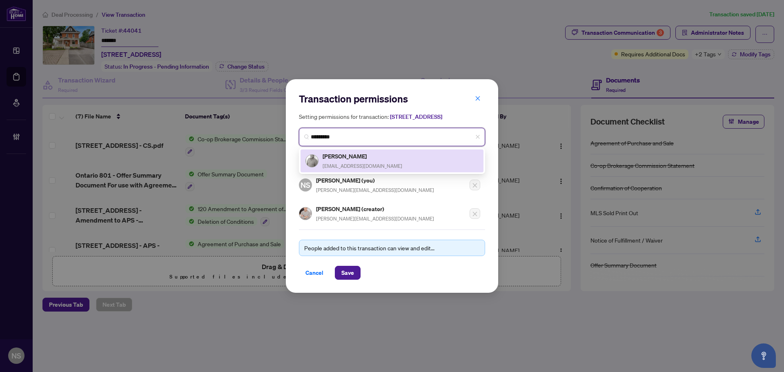
click at [374, 166] on div "Glenn Wagner glennwagner1@gmail.com" at bounding box center [363, 160] width 80 height 19
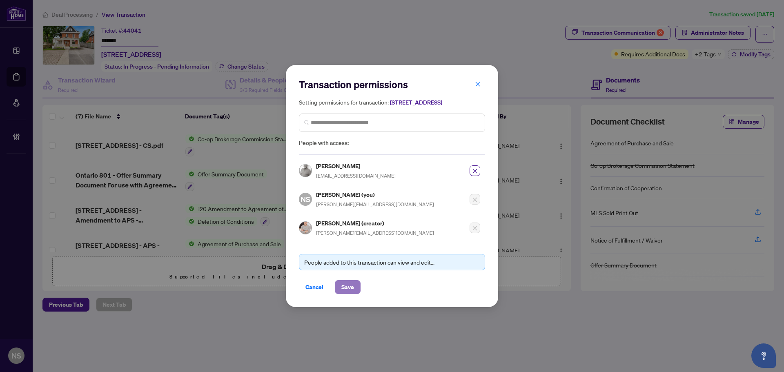
click at [358, 288] on button "Save" at bounding box center [348, 287] width 26 height 14
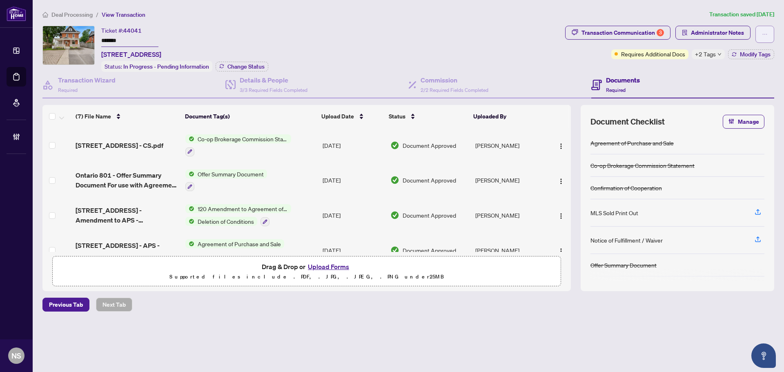
click at [763, 33] on icon "ellipsis" at bounding box center [765, 34] width 6 height 6
click at [548, 15] on ol "Deal Processing / View Transaction" at bounding box center [373, 14] width 663 height 9
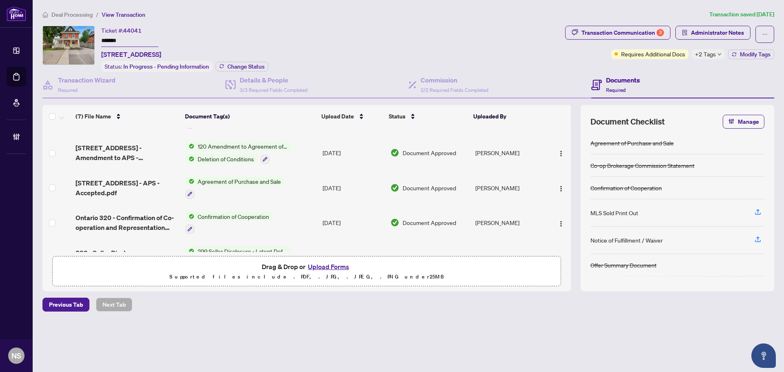
scroll to position [122, 0]
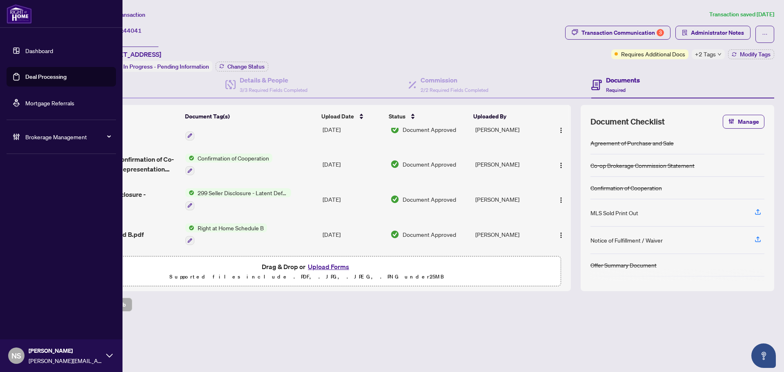
drag, startPoint x: 26, startPoint y: 78, endPoint x: 68, endPoint y: 70, distance: 42.8
click at [26, 78] on link "Deal Processing" at bounding box center [45, 76] width 41 height 7
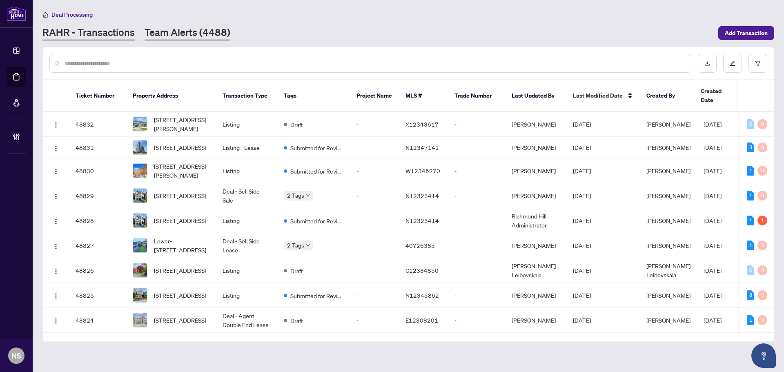
click at [207, 39] on link "Team Alerts (4488)" at bounding box center [188, 33] width 86 height 15
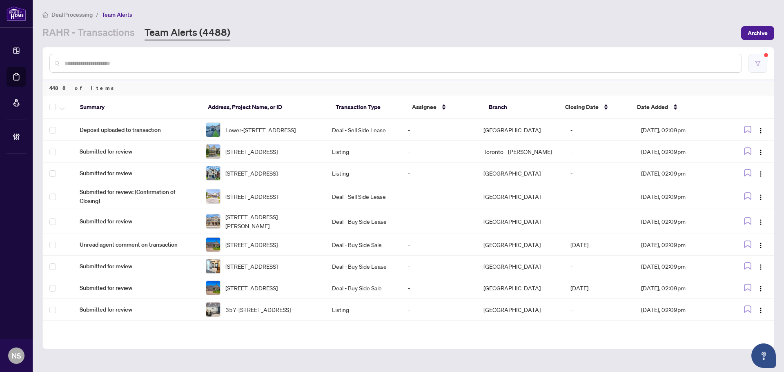
click at [763, 69] on button "button" at bounding box center [757, 63] width 19 height 19
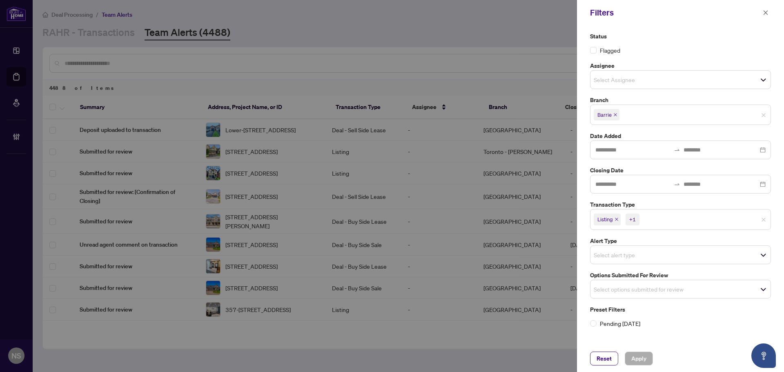
click at [616, 220] on icon "close" at bounding box center [616, 219] width 3 height 3
click at [634, 218] on icon "close" at bounding box center [635, 219] width 4 height 4
click at [612, 279] on div "Select options submitted for review" at bounding box center [680, 287] width 181 height 19
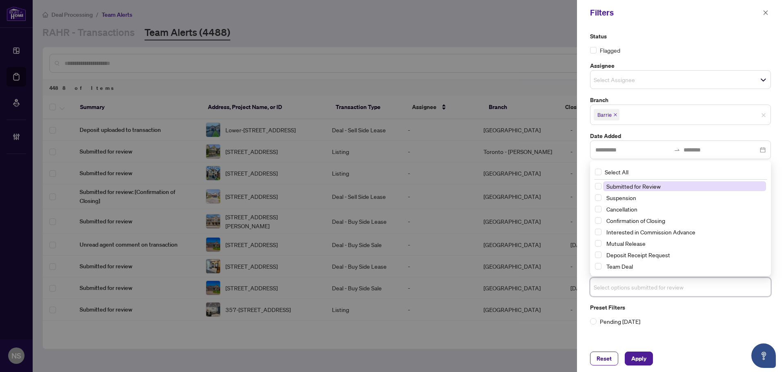
click at [614, 289] on input "search" at bounding box center [622, 287] width 57 height 10
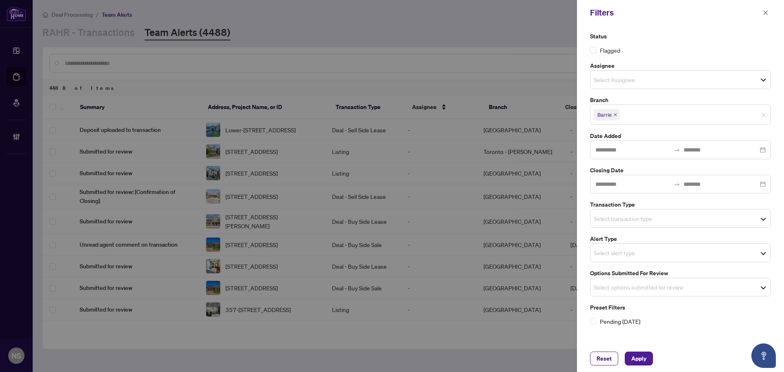
click at [581, 276] on div "Status Flagged Assignee Select Assignee Branch Barrie Date Added Closing Date T…" at bounding box center [680, 185] width 207 height 320
click at [601, 216] on input "search" at bounding box center [622, 219] width 57 height 10
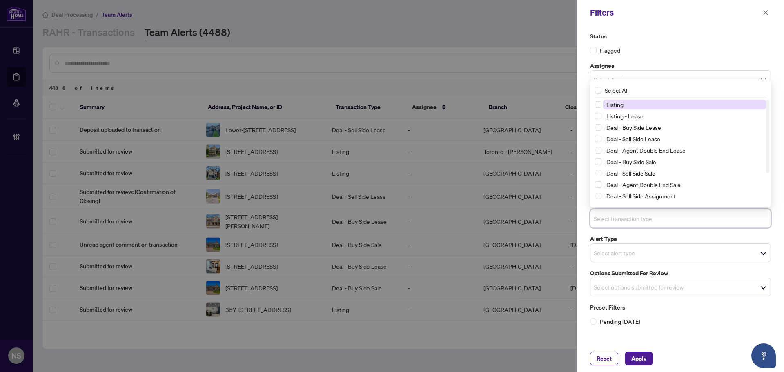
click at [620, 102] on span "Listing" at bounding box center [614, 104] width 17 height 7
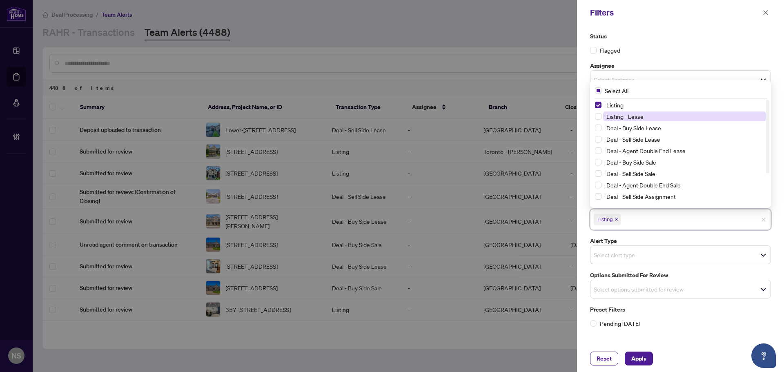
click at [634, 120] on span "Listing - Lease" at bounding box center [684, 116] width 163 height 10
click at [601, 357] on span "Reset" at bounding box center [603, 358] width 15 height 13
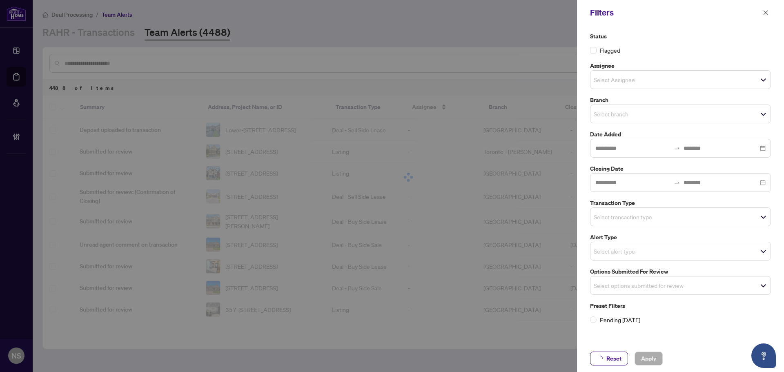
click at [624, 86] on div "Filters Status Flagged Assignee Select Assignee Branch Select branch Date Added…" at bounding box center [392, 186] width 784 height 372
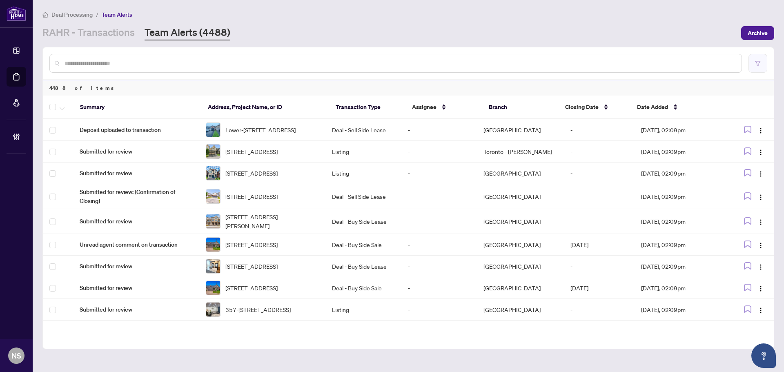
click at [755, 66] on button "button" at bounding box center [757, 63] width 19 height 19
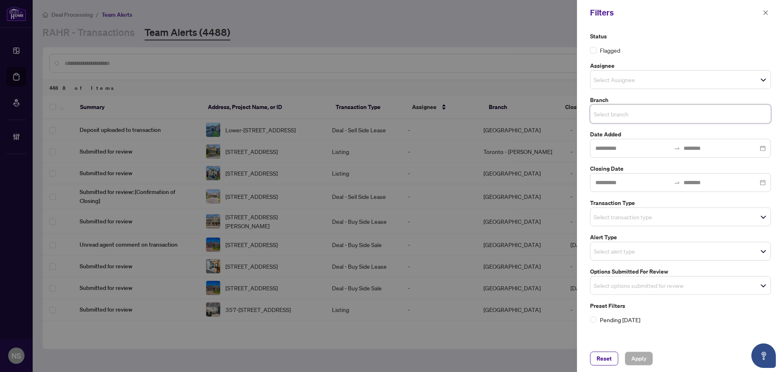
click at [627, 114] on input "search" at bounding box center [622, 114] width 57 height 10
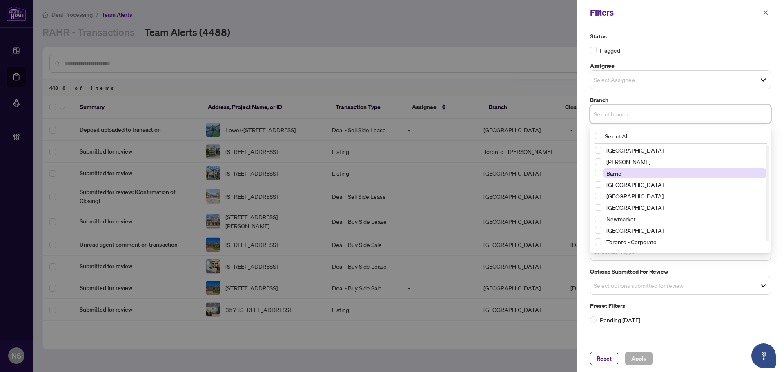
click at [622, 173] on span "Barrie" at bounding box center [684, 173] width 163 height 10
click at [583, 222] on div "Status Flagged Assignee Select Assignee Branch Barrie Select All Richmond Hill …" at bounding box center [680, 185] width 207 height 320
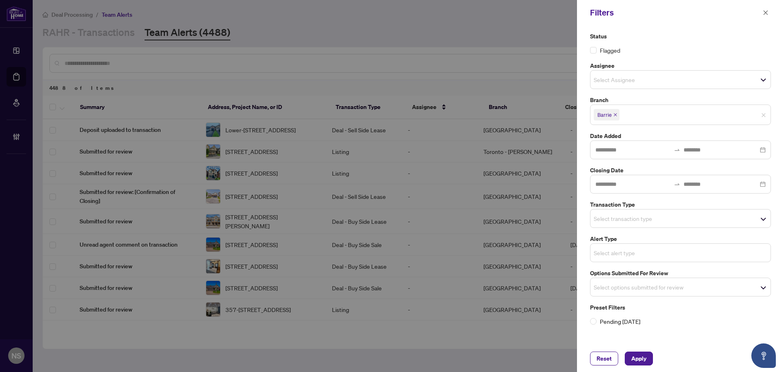
click at [619, 248] on input "search" at bounding box center [622, 253] width 57 height 10
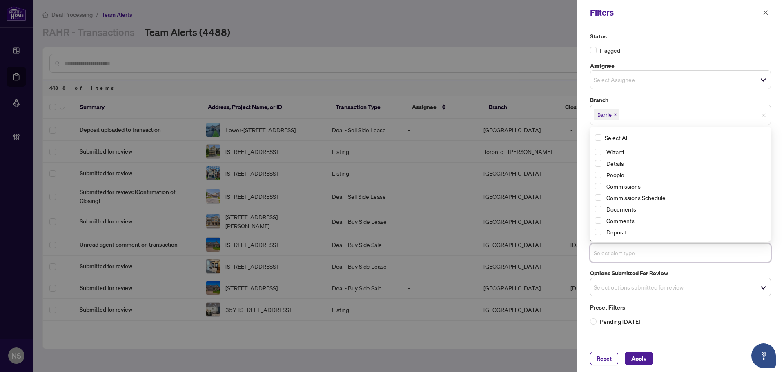
click at [584, 262] on div "Status Flagged Assignee Select Assignee Branch Barrie Select All Richmond Hill …" at bounding box center [680, 185] width 207 height 320
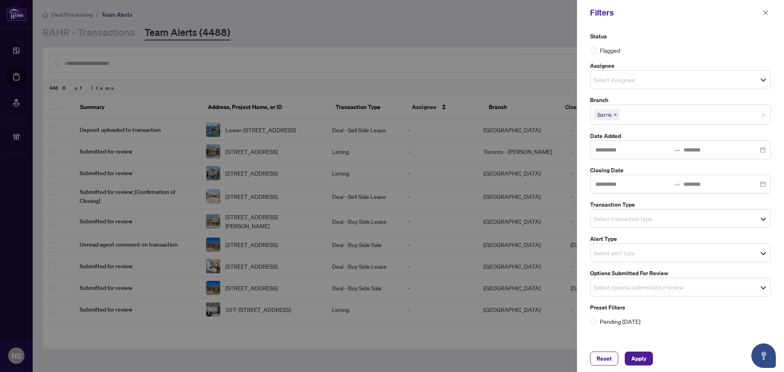
click at [609, 289] on input "search" at bounding box center [622, 287] width 57 height 10
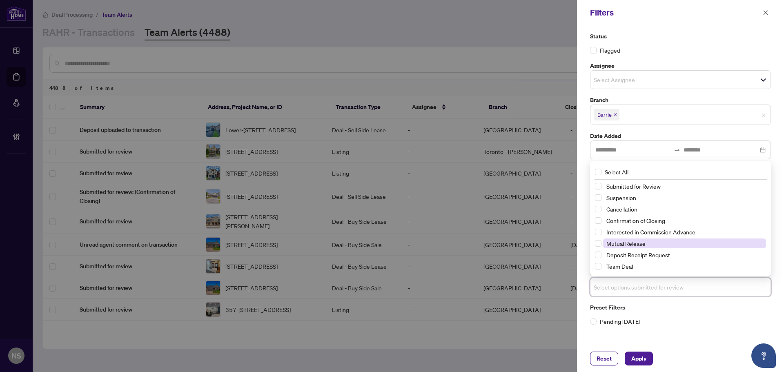
click at [616, 245] on span "Mutual Release" at bounding box center [625, 243] width 39 height 7
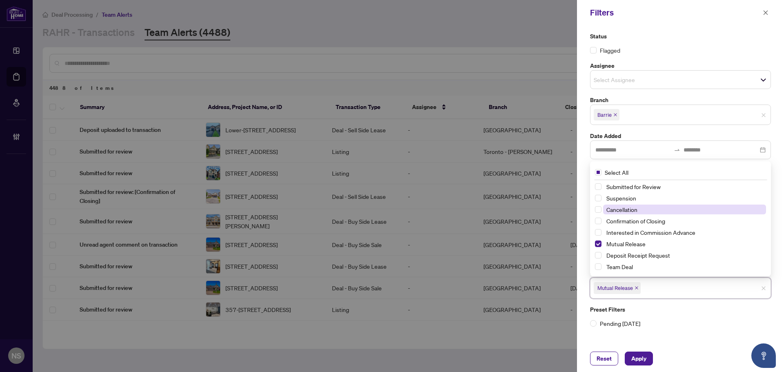
click at [614, 211] on span "Cancellation" at bounding box center [621, 209] width 31 height 7
click at [613, 202] on span "Suspension" at bounding box center [684, 198] width 163 height 10
click at [643, 360] on span "Apply" at bounding box center [638, 358] width 15 height 13
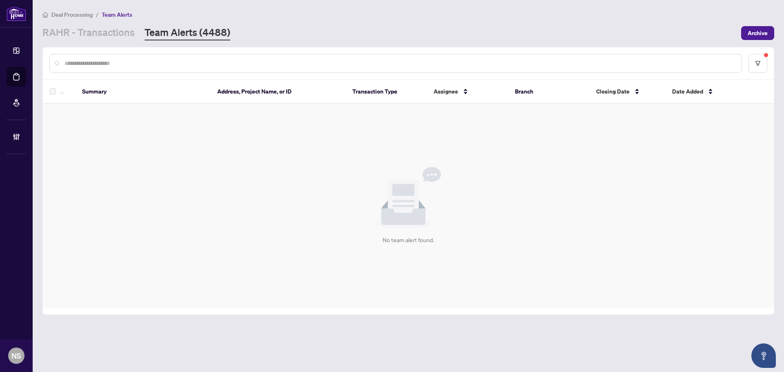
click at [226, 125] on div "No team alert found." at bounding box center [408, 206] width 731 height 204
click at [755, 59] on button "button" at bounding box center [757, 63] width 19 height 19
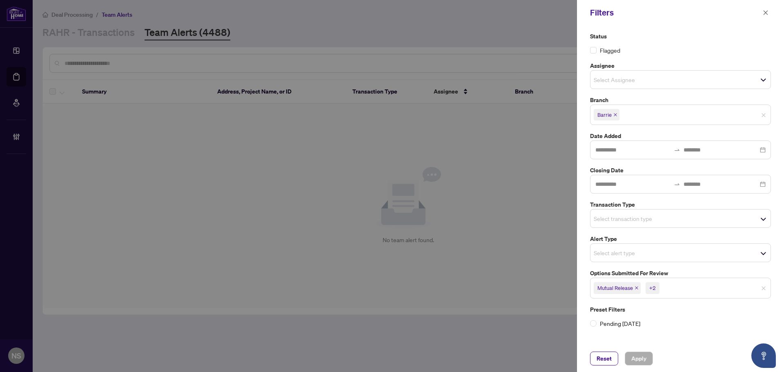
click at [637, 289] on icon "close" at bounding box center [636, 288] width 4 height 4
click at [632, 288] on icon "close" at bounding box center [630, 288] width 4 height 4
click at [629, 287] on icon "close" at bounding box center [628, 288] width 4 height 4
click at [616, 221] on input "search" at bounding box center [622, 219] width 57 height 10
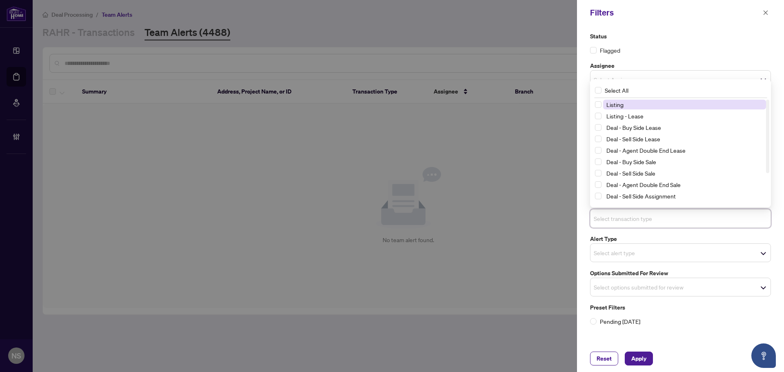
click at [620, 107] on span "Listing" at bounding box center [614, 104] width 17 height 7
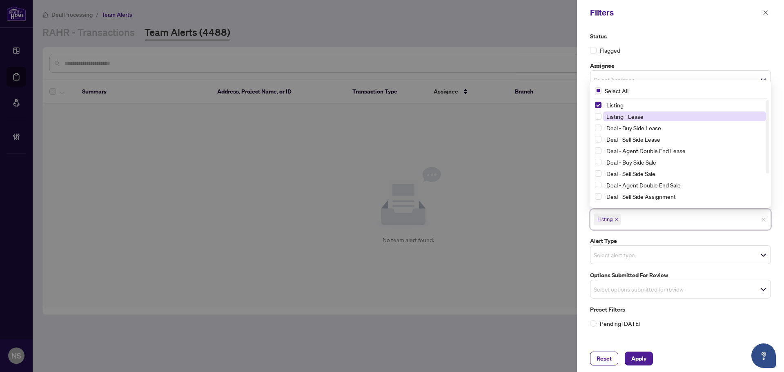
click at [620, 118] on span "Listing - Lease" at bounding box center [624, 116] width 37 height 7
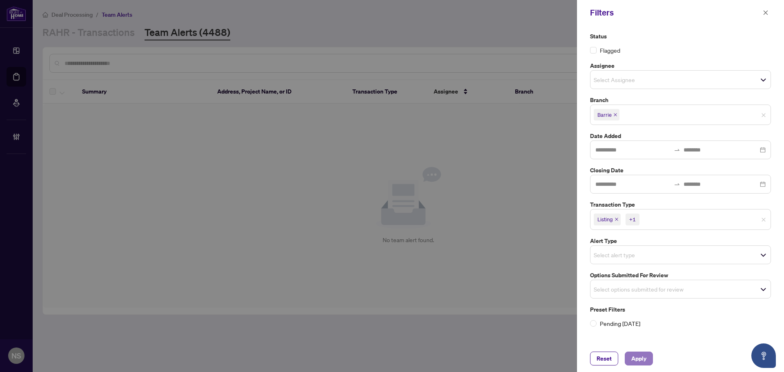
click at [641, 363] on span "Apply" at bounding box center [638, 358] width 15 height 13
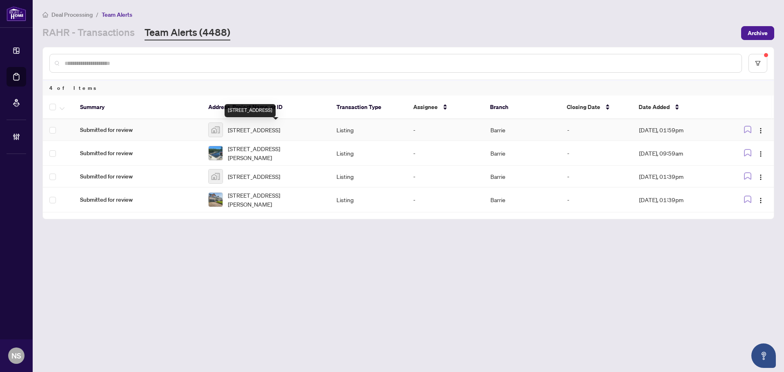
click at [271, 133] on span "46 Cameron Drive, Hawkestone, Oro-Medonte, ON, Canada" at bounding box center [254, 129] width 52 height 9
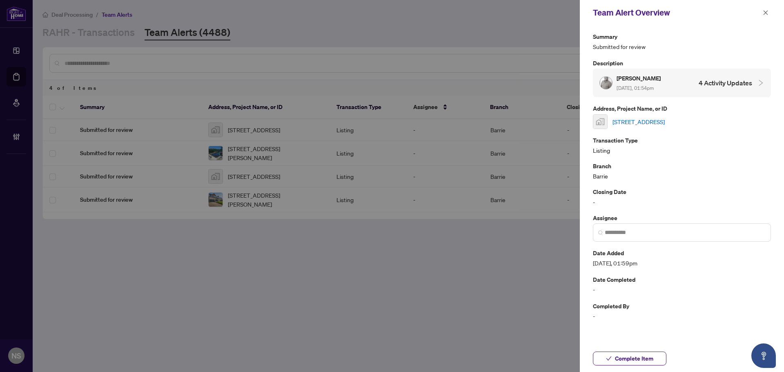
click at [665, 122] on link "46 Cameron Drive, Hawkestone, Oro-Medonte, ON, Canada" at bounding box center [638, 121] width 52 height 9
click at [767, 17] on span "button" at bounding box center [766, 12] width 6 height 13
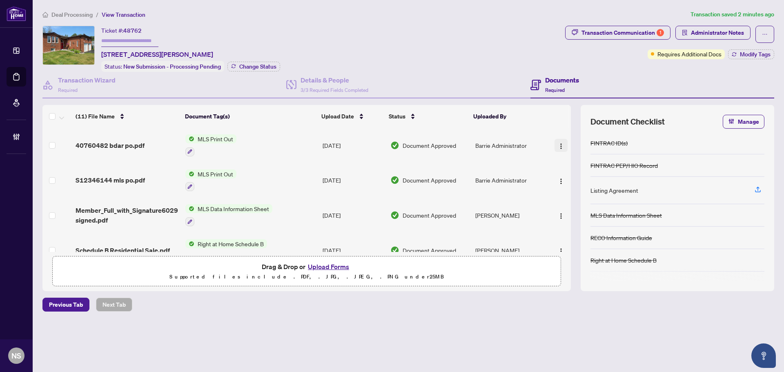
click at [558, 147] on img "button" at bounding box center [561, 146] width 7 height 7
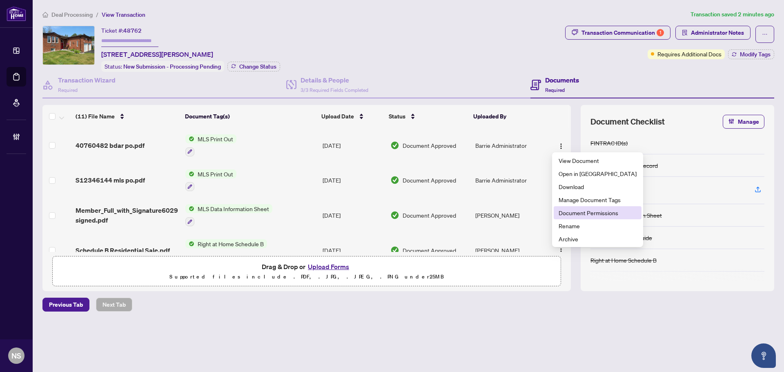
click at [587, 213] on span "Document Permissions" at bounding box center [597, 212] width 78 height 9
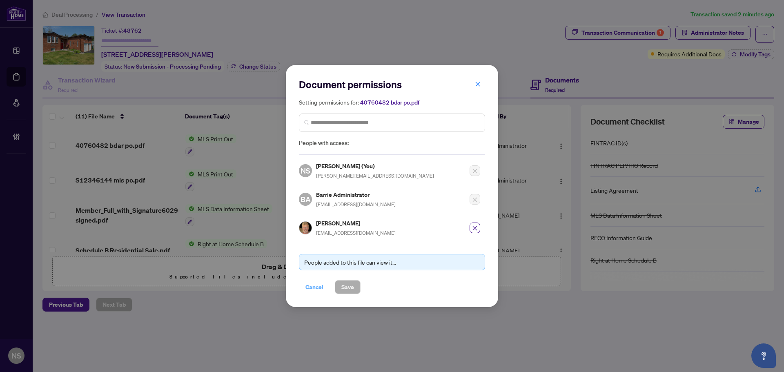
click at [312, 289] on span "Cancel" at bounding box center [314, 286] width 18 height 13
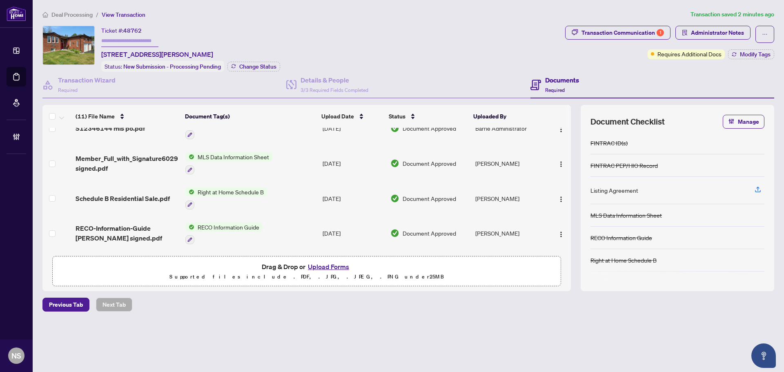
scroll to position [82, 0]
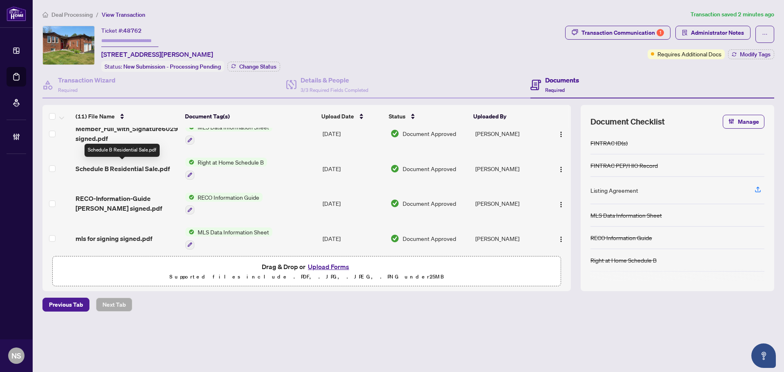
click at [130, 170] on span "Schedule B Residential Sale.pdf" at bounding box center [123, 169] width 94 height 10
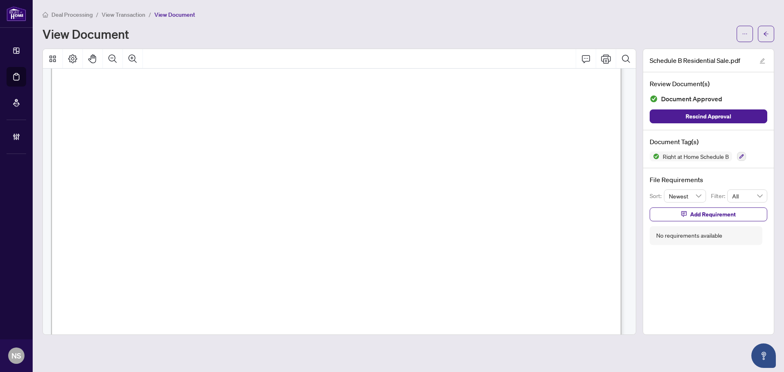
scroll to position [245, 0]
click at [770, 36] on button "button" at bounding box center [766, 34] width 16 height 16
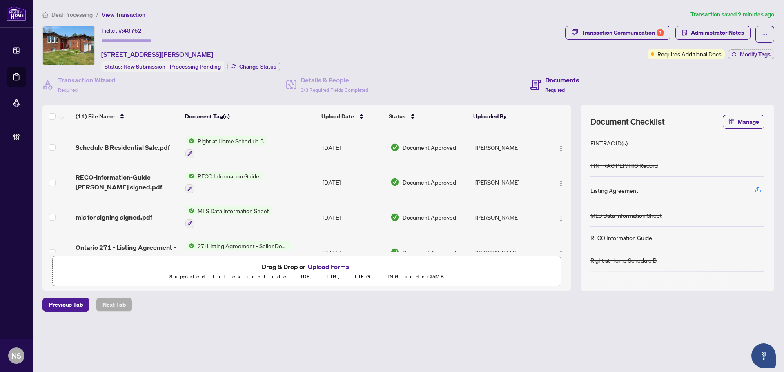
scroll to position [122, 0]
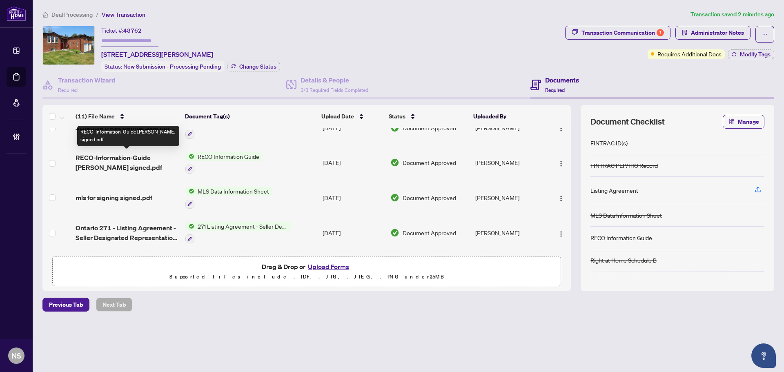
click at [87, 162] on span "RECO-Information-Guide Yurek signed.pdf" at bounding box center [127, 163] width 103 height 20
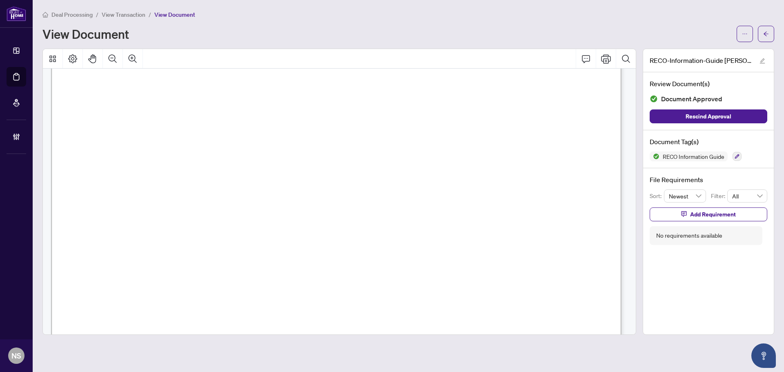
scroll to position [9242, 0]
click at [767, 35] on icon "arrow-left" at bounding box center [766, 34] width 6 height 6
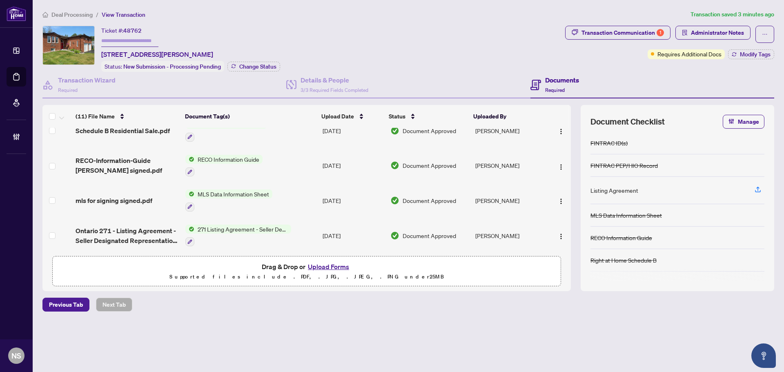
scroll to position [163, 0]
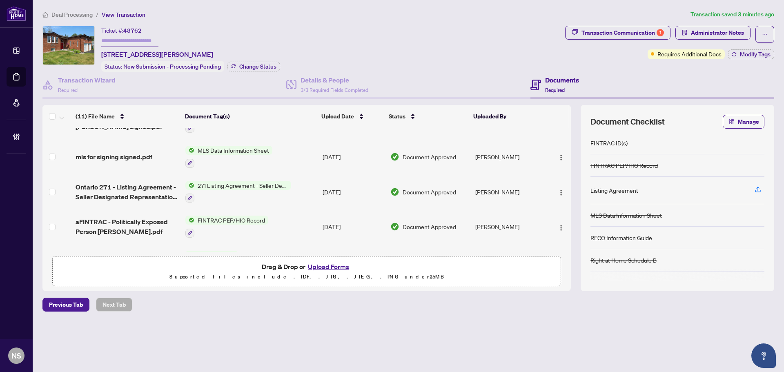
click at [133, 160] on td "mls for signing signed.pdf" at bounding box center [127, 156] width 110 height 35
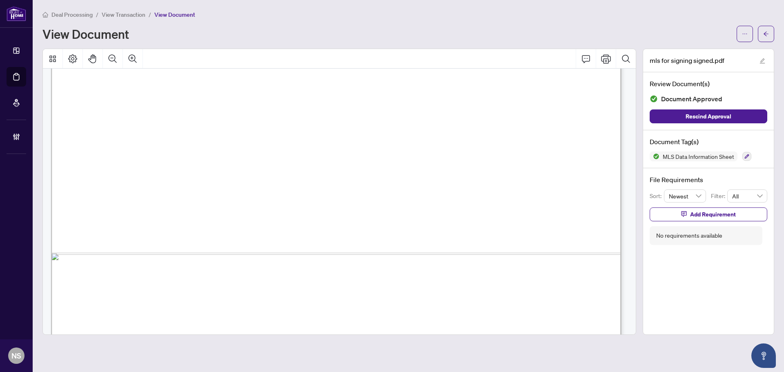
scroll to position [557, 0]
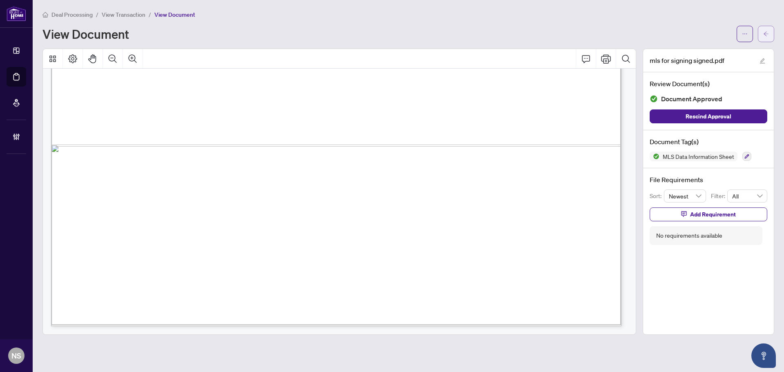
click at [764, 27] on span "button" at bounding box center [766, 33] width 6 height 13
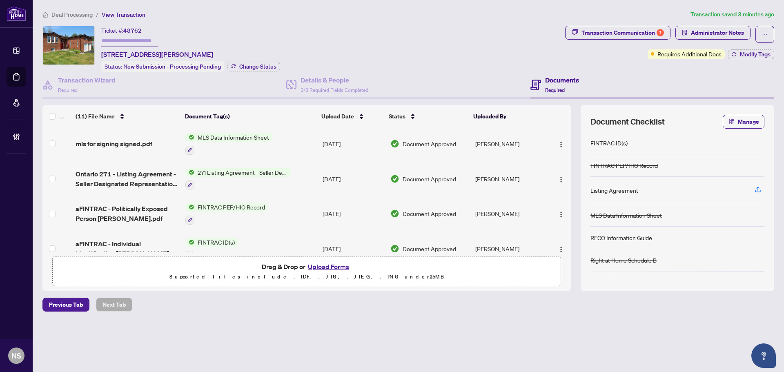
scroll to position [163, 0]
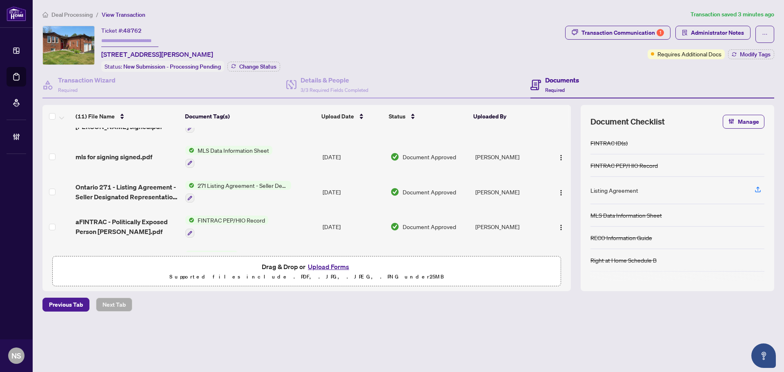
click at [140, 195] on span "Ontario 271 - Listing Agreement - Seller Designated Representation Agreement - …" at bounding box center [127, 192] width 103 height 20
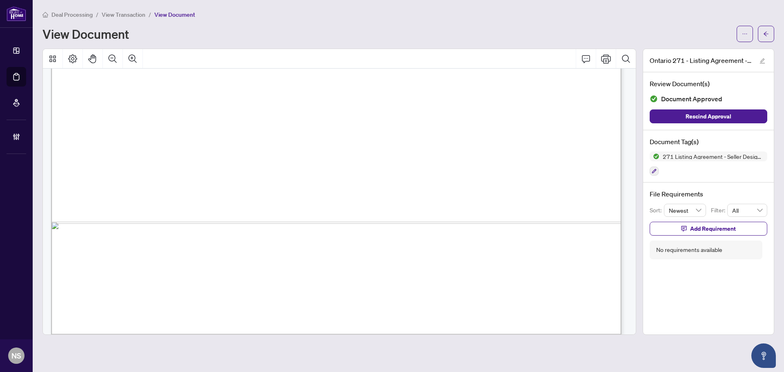
scroll to position [2758, 0]
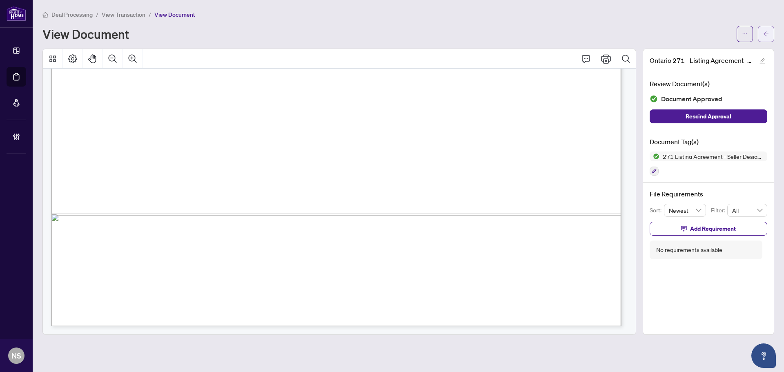
click at [758, 38] on button "button" at bounding box center [766, 34] width 16 height 16
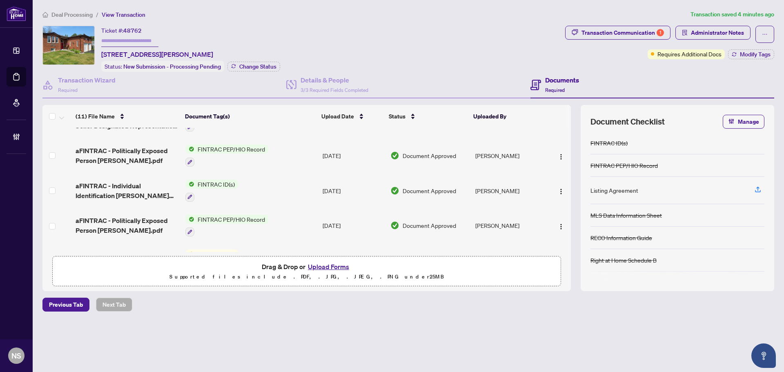
scroll to position [221, 0]
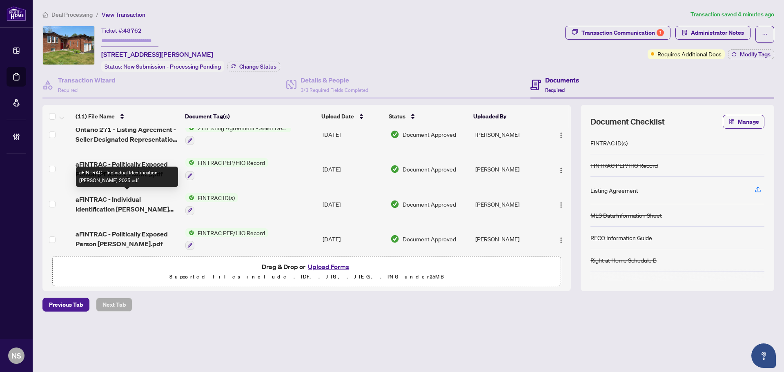
click at [131, 207] on span "aFINTRAC - Individual Identification Jane Yurek 2025.pdf" at bounding box center [127, 204] width 103 height 20
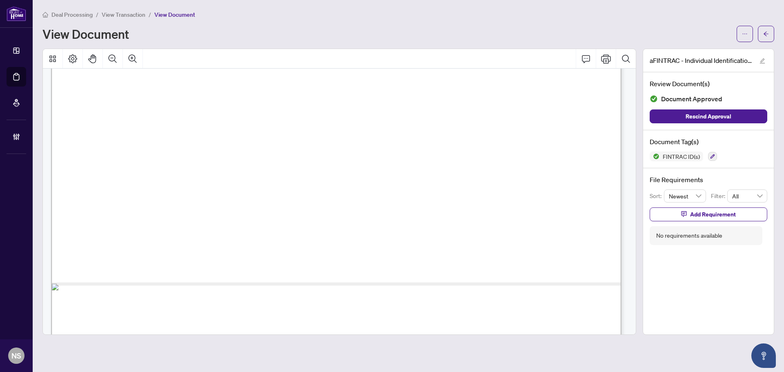
scroll to position [2758, 0]
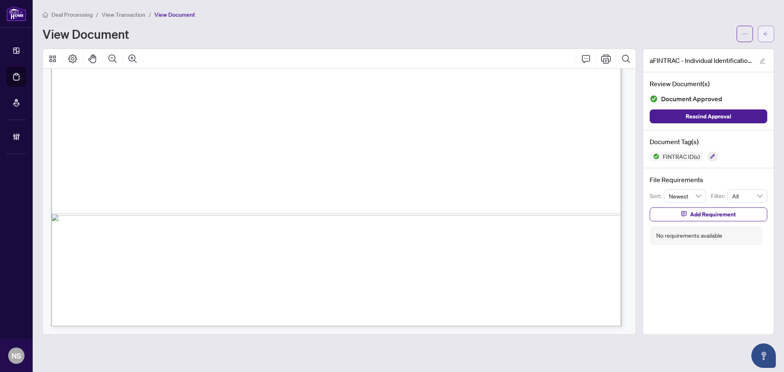
click at [768, 38] on span "button" at bounding box center [766, 33] width 6 height 13
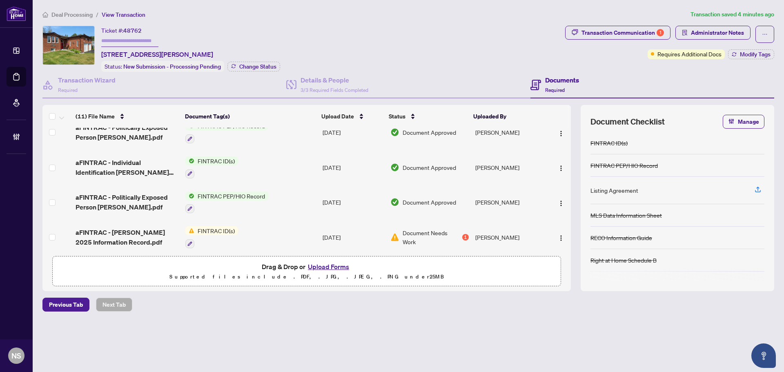
scroll to position [262, 0]
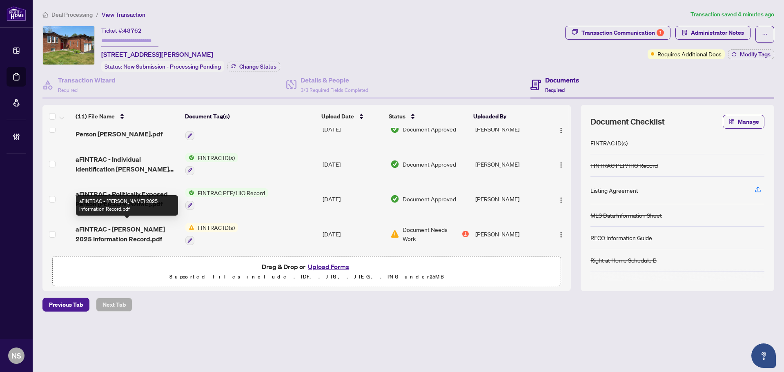
click at [129, 229] on span "aFINTRAC - Margaret Yurek 2025 Information Record.pdf" at bounding box center [127, 234] width 103 height 20
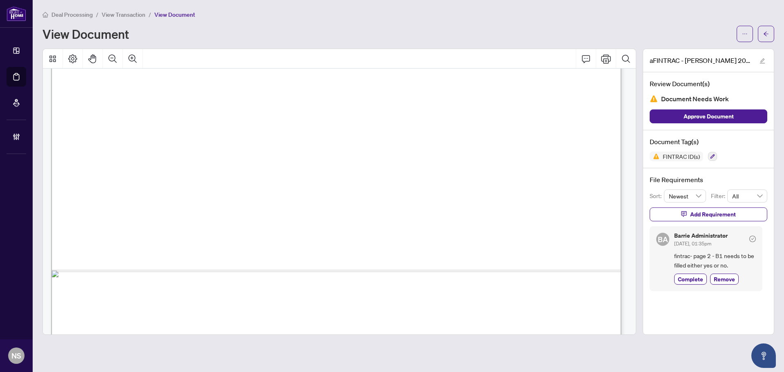
scroll to position [2765, 0]
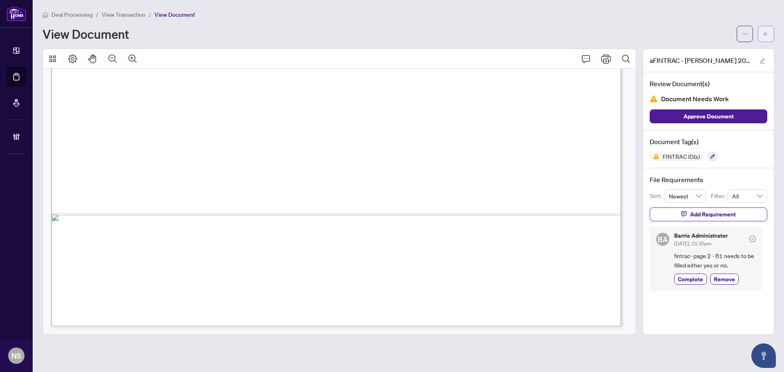
click at [770, 38] on button "button" at bounding box center [766, 34] width 16 height 16
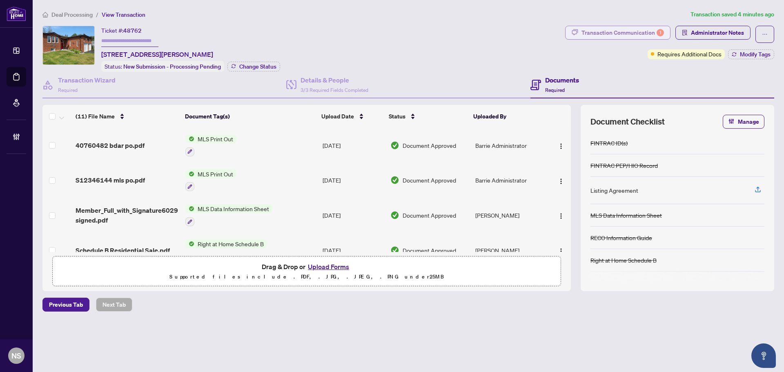
click at [632, 36] on div "Transaction Communication 1" at bounding box center [622, 32] width 82 height 13
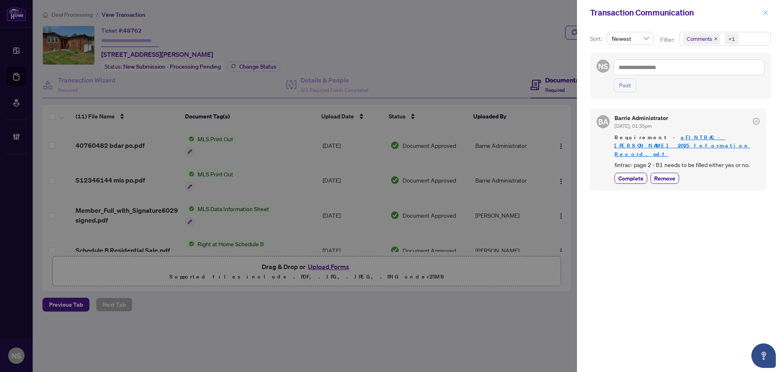
click at [770, 13] on button "button" at bounding box center [765, 13] width 11 height 10
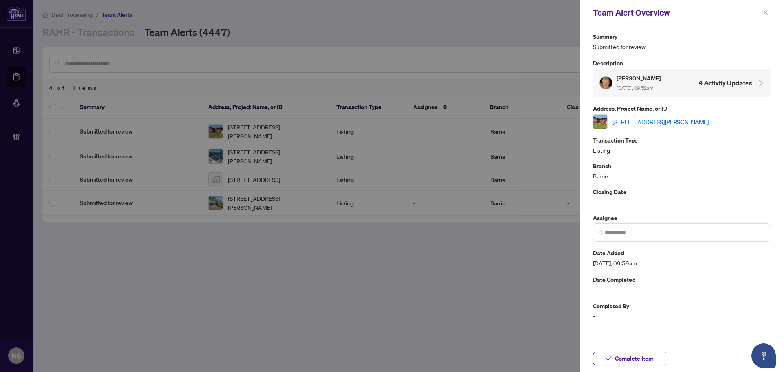
click at [763, 12] on icon "close" at bounding box center [766, 13] width 6 height 6
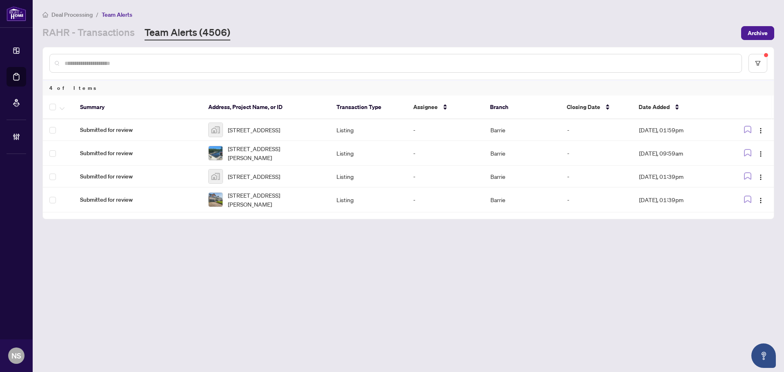
click at [80, 319] on main "Deal Processing / Team Alerts [PERSON_NAME] - Transactions Team Alerts (4506) A…" at bounding box center [408, 186] width 751 height 372
click at [81, 21] on div "Deal Processing / Team Alerts [PERSON_NAME] - Transactions Team Alerts (4506) A…" at bounding box center [408, 25] width 732 height 31
click at [83, 29] on link "RAHR - Transactions" at bounding box center [88, 33] width 92 height 15
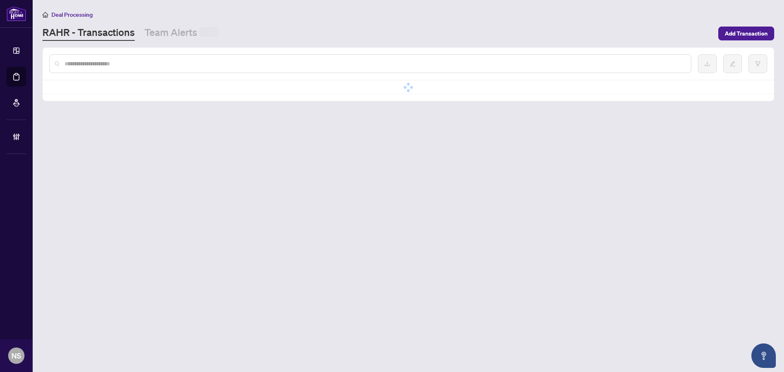
click at [111, 63] on input "text" at bounding box center [375, 63] width 620 height 9
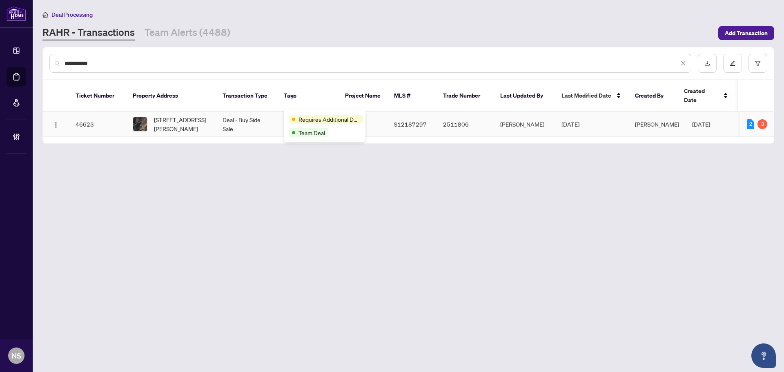
type input "**********"
click at [260, 121] on td "Deal - Buy Side Sale" at bounding box center [246, 124] width 61 height 25
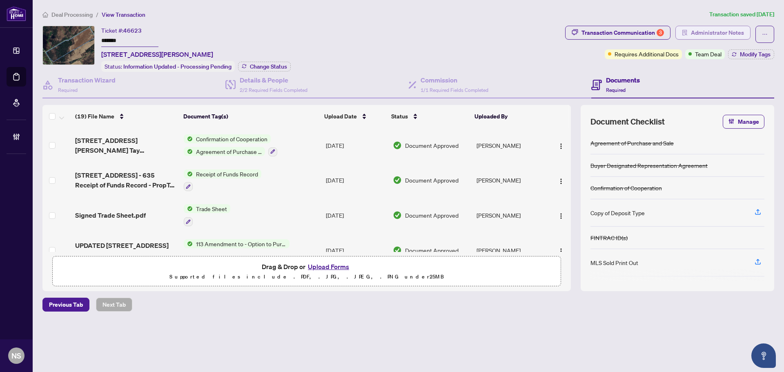
click at [722, 36] on span "Administrator Notes" at bounding box center [717, 32] width 53 height 13
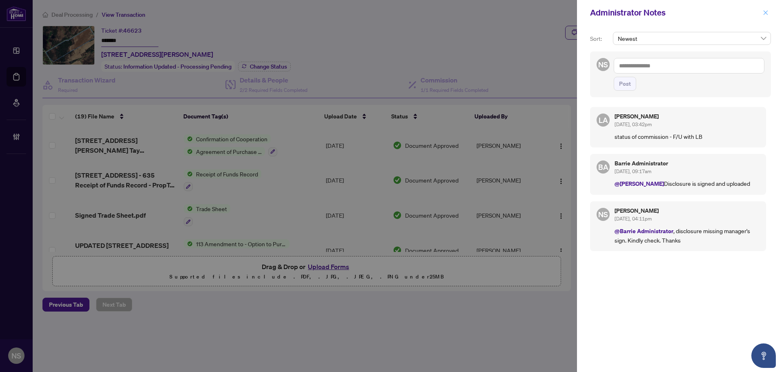
click at [764, 11] on icon "close" at bounding box center [765, 12] width 4 height 4
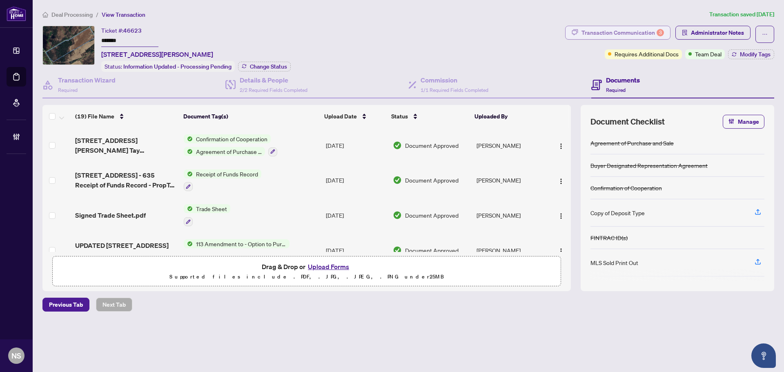
click at [604, 30] on div "Transaction Communication 3" at bounding box center [622, 32] width 82 height 13
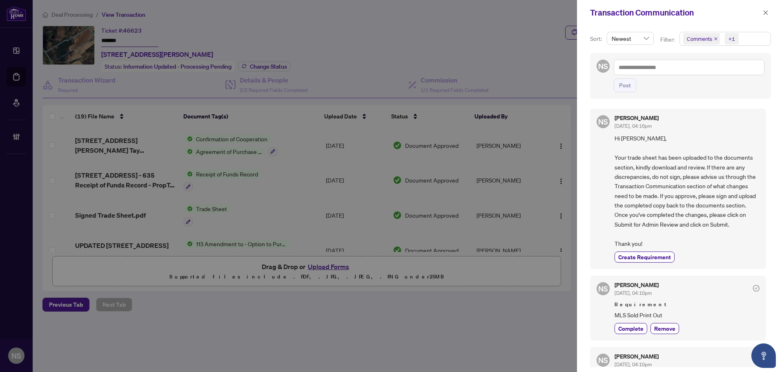
scroll to position [122, 0]
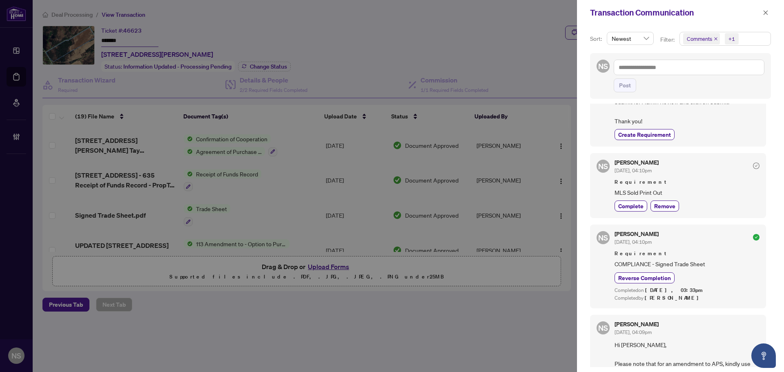
click at [716, 38] on icon "close" at bounding box center [716, 39] width 4 height 4
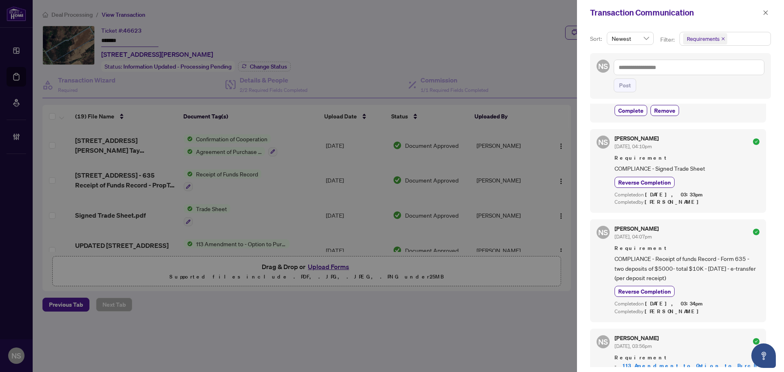
scroll to position [0, 0]
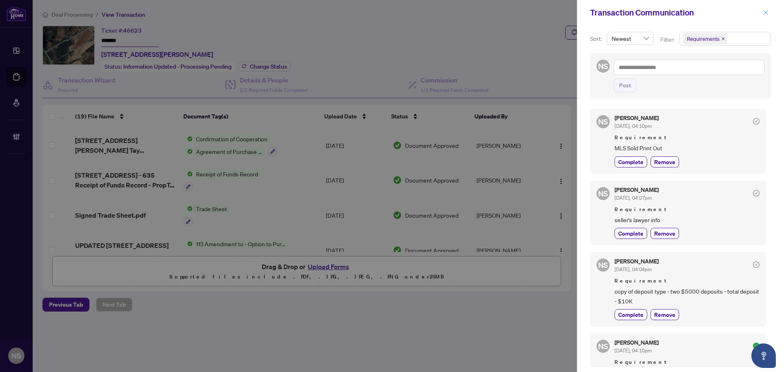
click at [766, 15] on icon "close" at bounding box center [766, 13] width 6 height 6
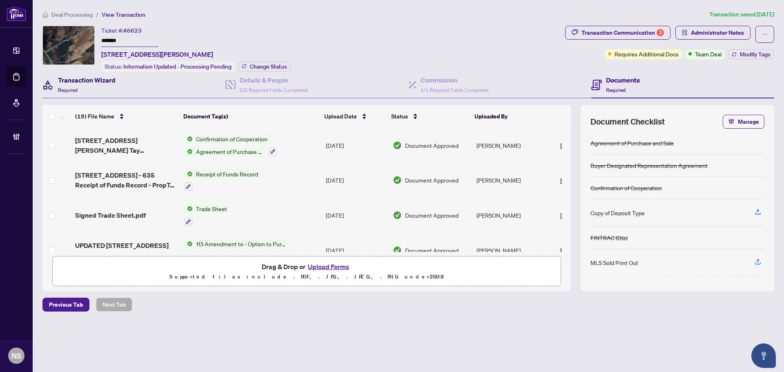
click at [112, 89] on div "Transaction Wizard Required" at bounding box center [87, 84] width 58 height 19
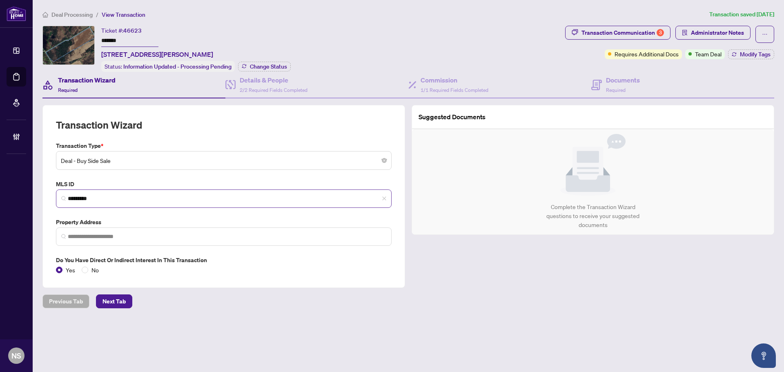
type input "**********"
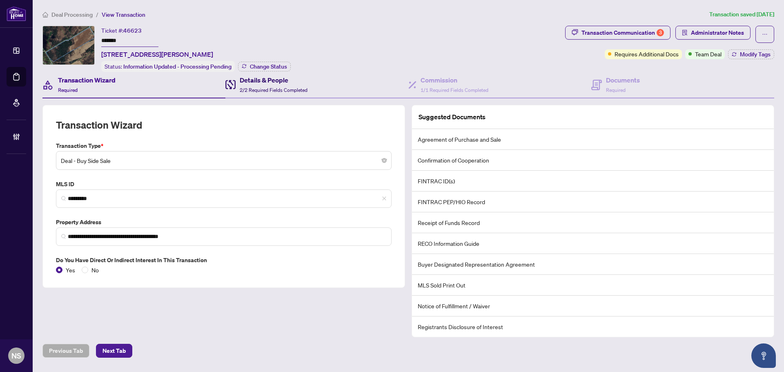
click at [265, 87] on span "2/2 Required Fields Completed" at bounding box center [274, 90] width 68 height 6
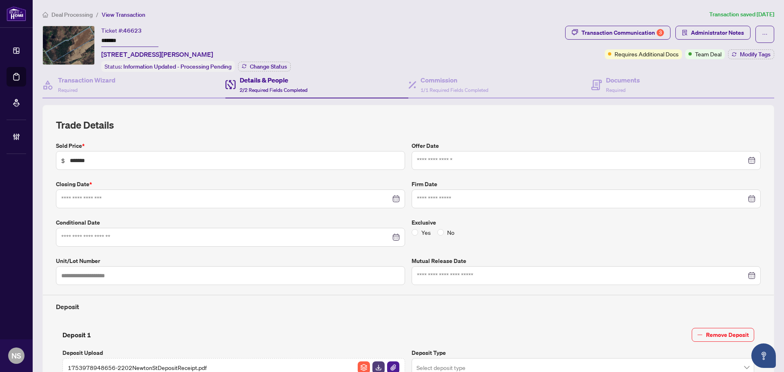
type input "**********"
click at [716, 29] on span "Administrator Notes" at bounding box center [717, 32] width 53 height 13
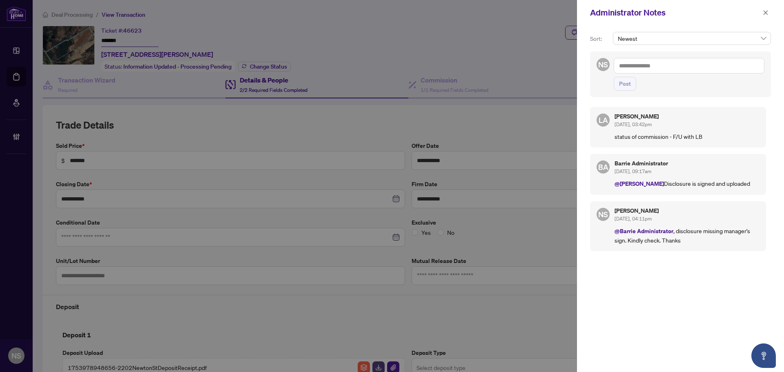
click at [16, 138] on div at bounding box center [392, 186] width 784 height 372
click at [17, 136] on div at bounding box center [392, 186] width 784 height 372
click at [766, 14] on icon "close" at bounding box center [766, 13] width 6 height 6
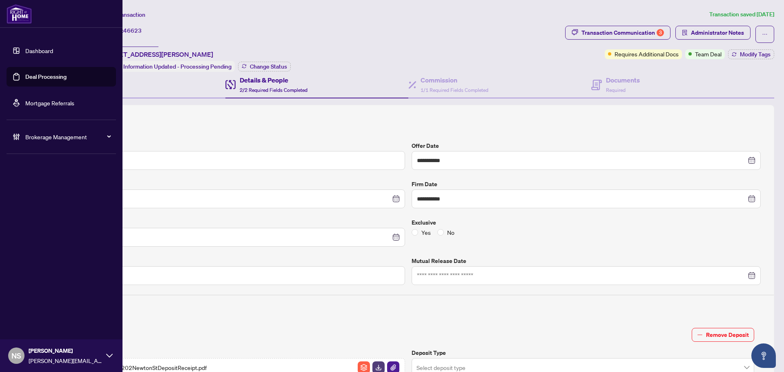
click at [34, 137] on span "Brokerage Management" at bounding box center [67, 136] width 85 height 9
click at [41, 197] on link "Manage Agents" at bounding box center [37, 195] width 40 height 7
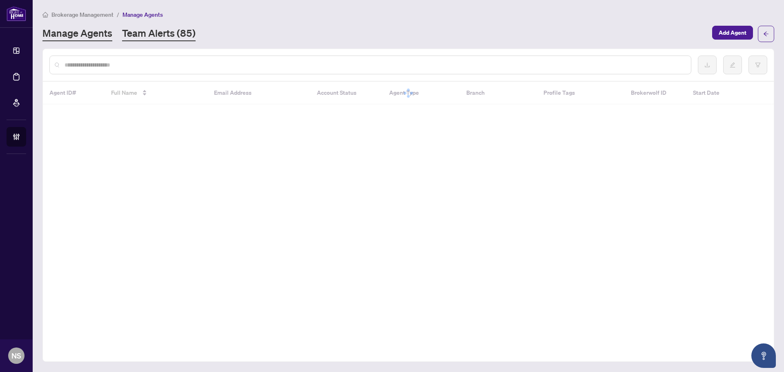
click at [165, 36] on link "Team Alerts (85)" at bounding box center [158, 34] width 73 height 15
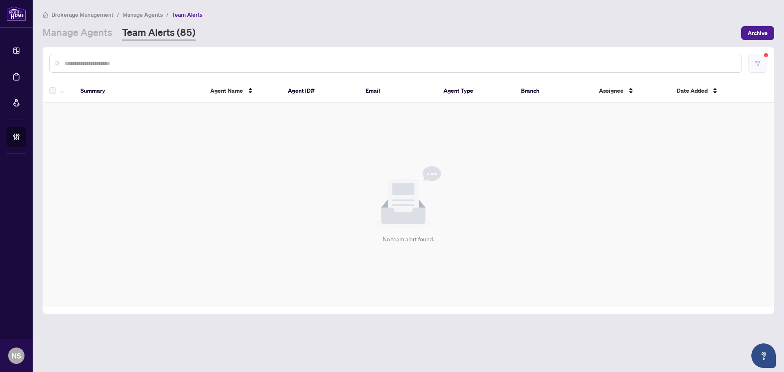
click at [757, 62] on icon "filter" at bounding box center [758, 63] width 6 height 6
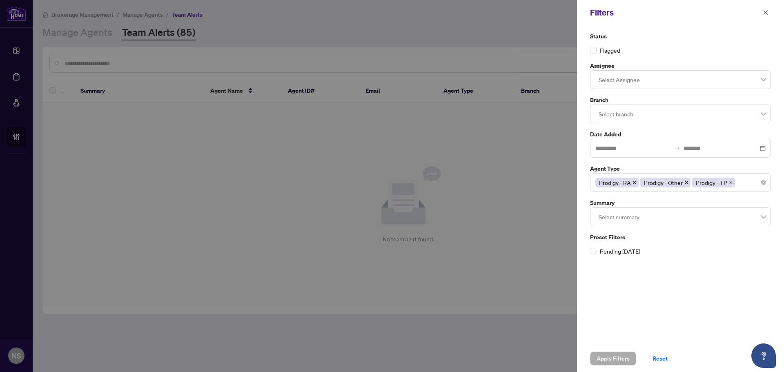
click at [636, 182] on icon "close" at bounding box center [634, 182] width 4 height 4
click at [641, 182] on icon "close" at bounding box center [641, 182] width 3 height 3
click at [636, 182] on span "Prodigy - TP" at bounding box center [616, 183] width 43 height 10
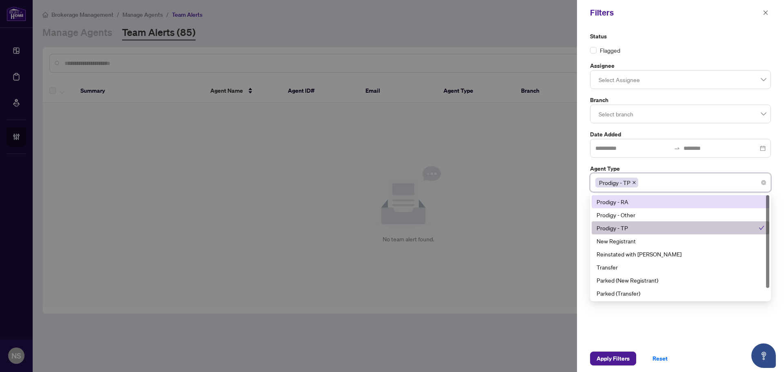
click at [632, 184] on icon "close" at bounding box center [634, 182] width 4 height 4
click at [607, 113] on div at bounding box center [680, 114] width 170 height 15
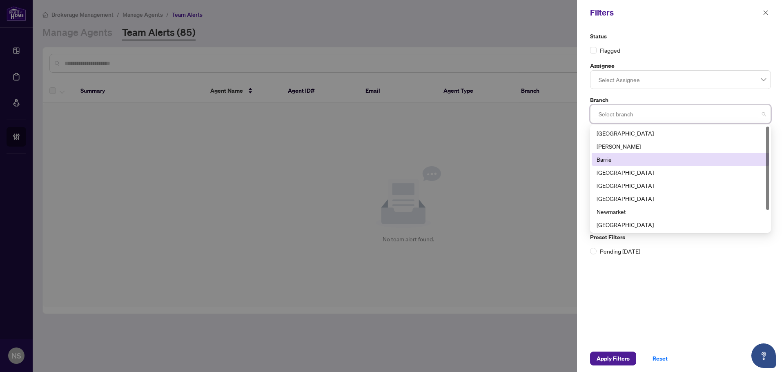
click at [609, 160] on div "Barrie" at bounding box center [680, 159] width 168 height 9
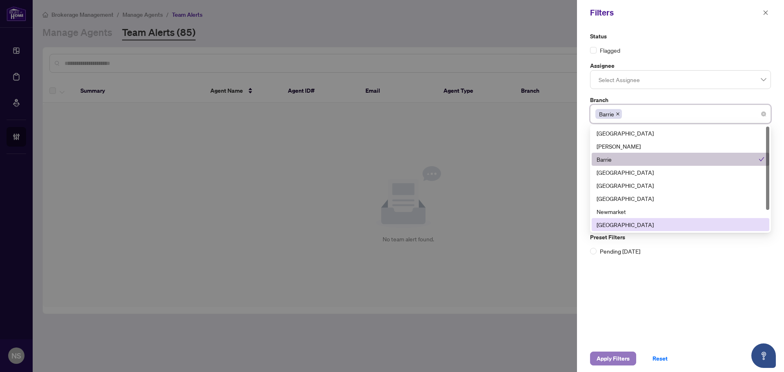
click at [608, 356] on span "Apply Filters" at bounding box center [612, 358] width 33 height 13
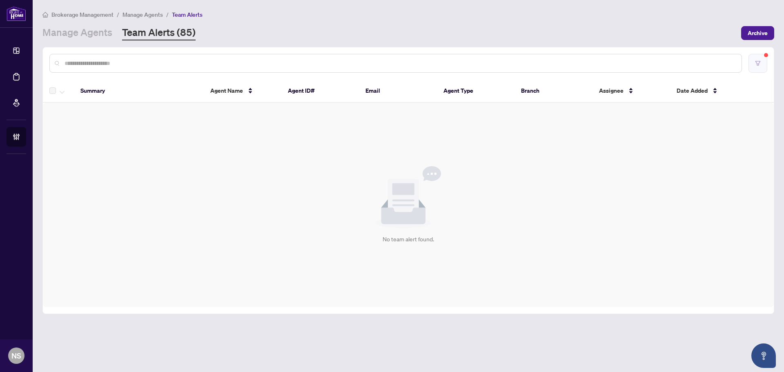
click at [765, 65] on button "button" at bounding box center [757, 63] width 19 height 19
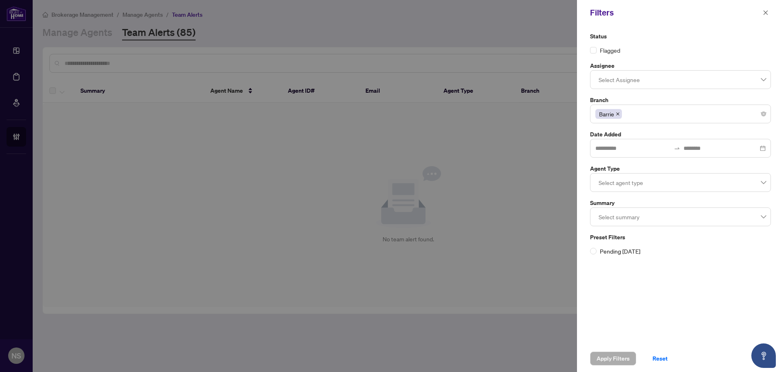
click at [618, 116] on icon "close" at bounding box center [618, 114] width 4 height 4
click at [605, 363] on span "Apply Filters" at bounding box center [612, 358] width 33 height 13
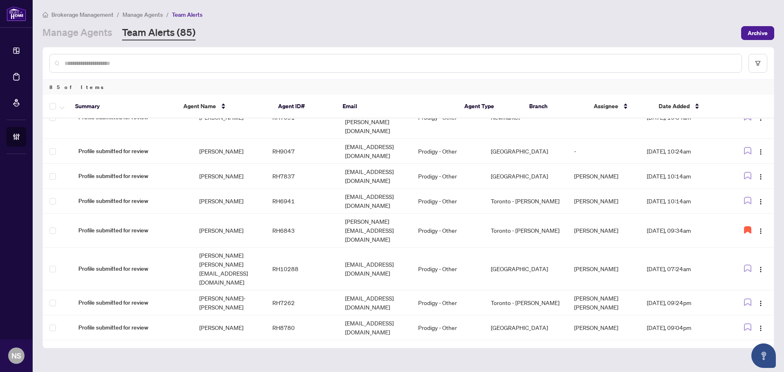
scroll to position [859, 0]
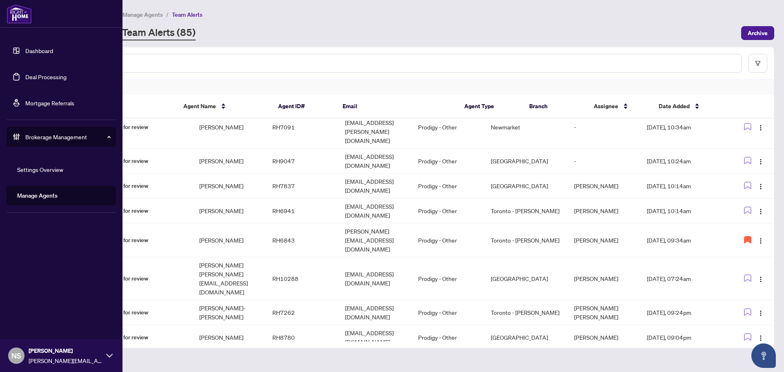
click at [25, 77] on link "Deal Processing" at bounding box center [45, 76] width 41 height 7
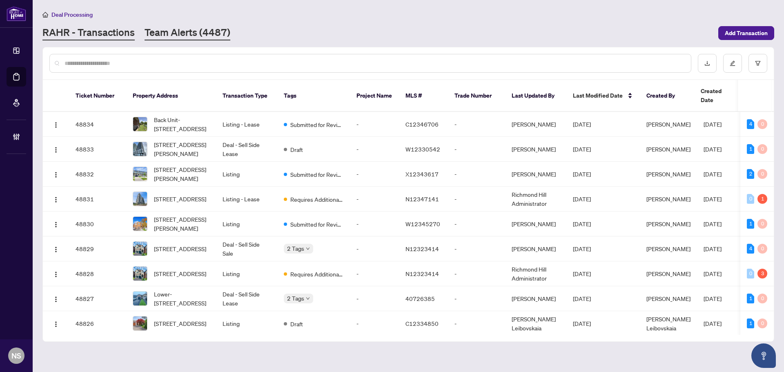
click at [180, 29] on link "Team Alerts (4487)" at bounding box center [188, 33] width 86 height 15
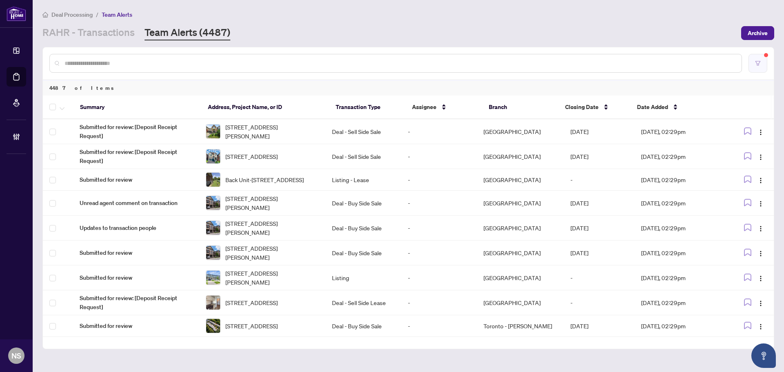
click at [763, 68] on button "button" at bounding box center [757, 63] width 19 height 19
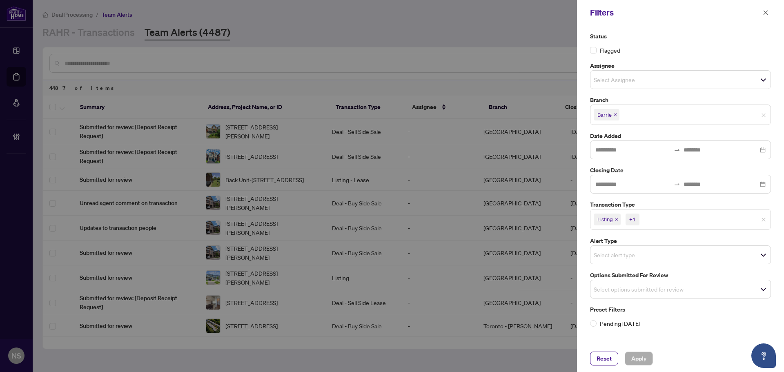
click at [617, 218] on icon "close" at bounding box center [616, 219] width 4 height 4
click at [634, 220] on icon "close" at bounding box center [635, 219] width 4 height 4
click at [616, 288] on input "search" at bounding box center [622, 287] width 57 height 10
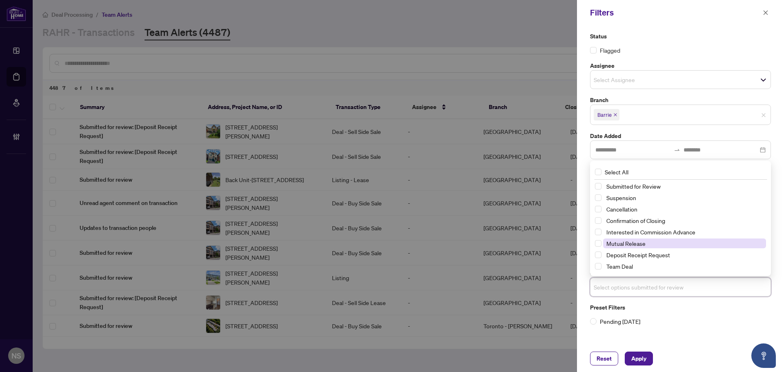
click at [619, 245] on span "Mutual Release" at bounding box center [625, 243] width 39 height 7
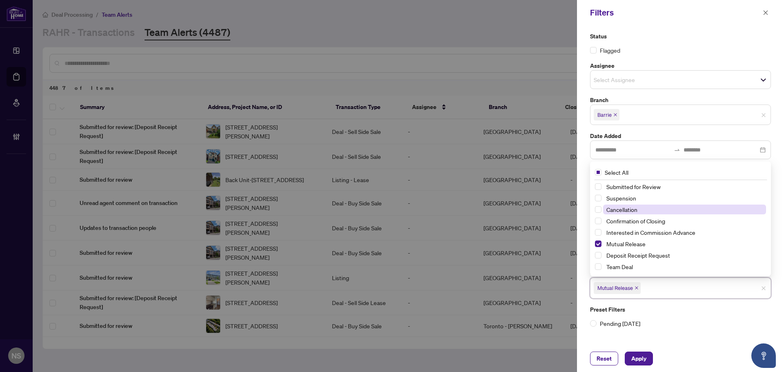
click at [622, 209] on span "Cancellation" at bounding box center [621, 209] width 31 height 7
drag, startPoint x: 622, startPoint y: 199, endPoint x: 625, endPoint y: 229, distance: 30.8
click at [622, 200] on span "Suspension" at bounding box center [621, 197] width 30 height 7
click at [644, 362] on span "Apply" at bounding box center [638, 358] width 15 height 13
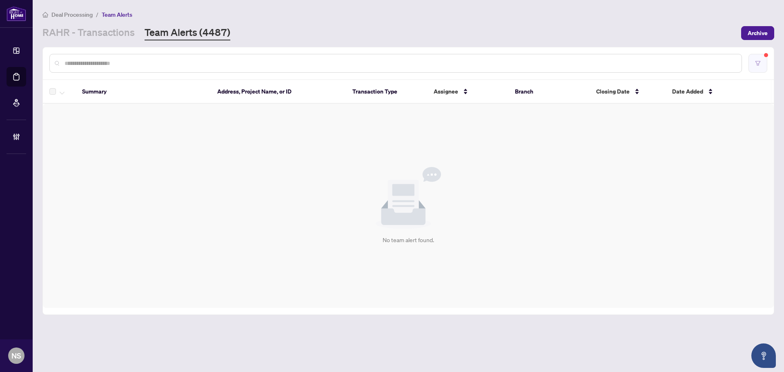
click at [758, 64] on icon "filter" at bounding box center [757, 63] width 5 height 4
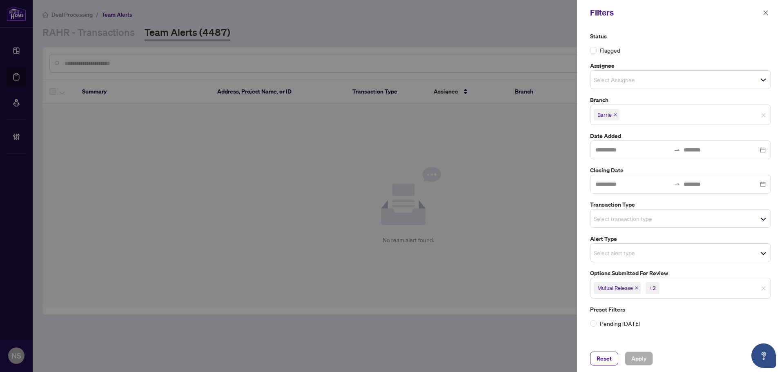
click at [638, 291] on span "Mutual Release" at bounding box center [617, 287] width 47 height 11
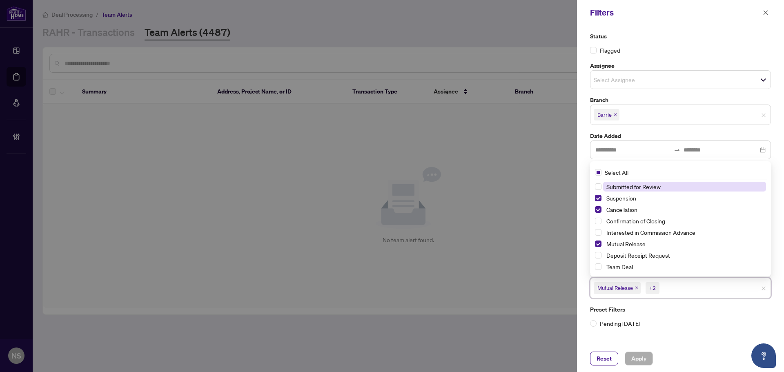
click at [638, 288] on icon "close" at bounding box center [636, 288] width 4 height 4
click at [630, 289] on icon "close" at bounding box center [630, 288] width 4 height 4
click at [629, 289] on icon "close" at bounding box center [628, 288] width 4 height 4
click at [581, 282] on div "Status Flagged Assignee Select Assignee Branch Barrie Date Added Closing Date T…" at bounding box center [680, 185] width 207 height 320
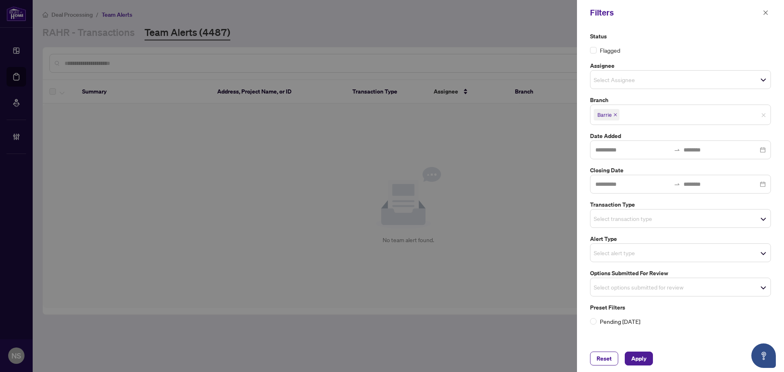
click at [613, 220] on input "search" at bounding box center [622, 219] width 57 height 10
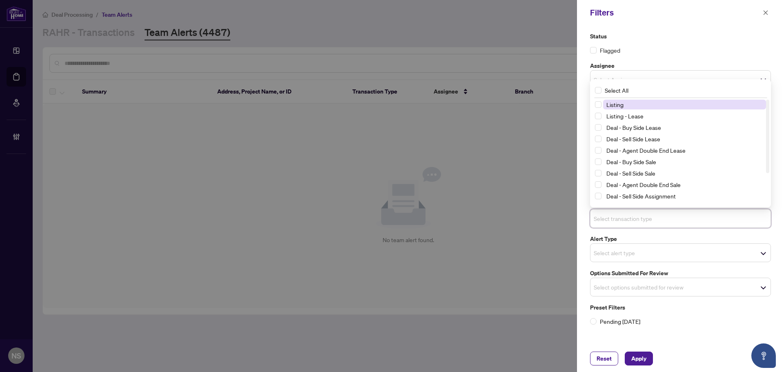
click at [627, 104] on span "Listing" at bounding box center [684, 105] width 163 height 10
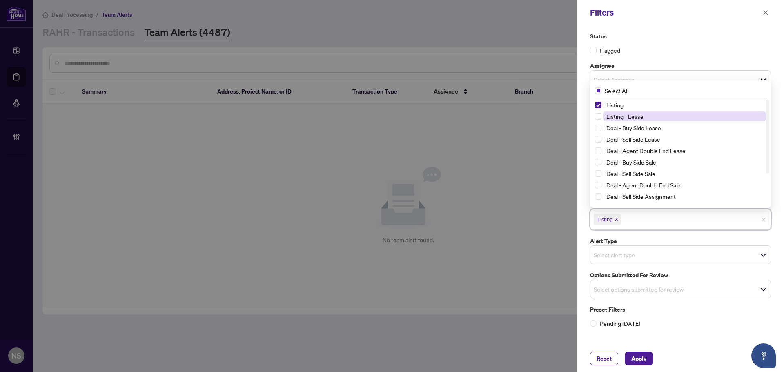
click at [627, 117] on span "Listing - Lease" at bounding box center [624, 116] width 37 height 7
click at [645, 362] on span "Apply" at bounding box center [638, 358] width 15 height 13
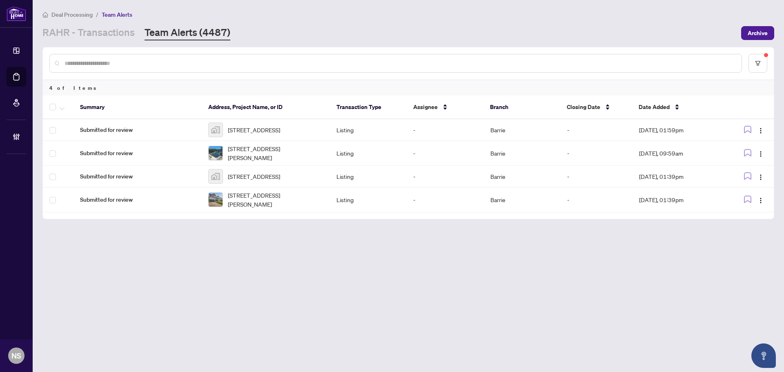
drag, startPoint x: 113, startPoint y: 263, endPoint x: 118, endPoint y: 269, distance: 7.0
click at [113, 263] on main "Deal Processing / Team Alerts RAHR - Transactions Team Alerts (4487) Archive 4 …" at bounding box center [408, 186] width 751 height 372
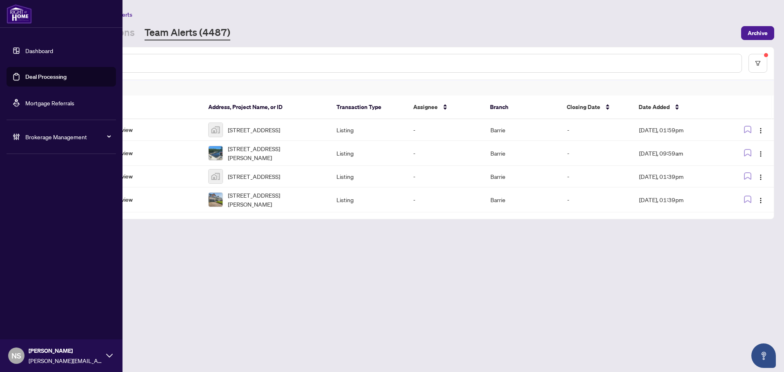
click at [25, 137] on div "Brokerage Management" at bounding box center [61, 137] width 109 height 20
click at [43, 140] on span "Brokerage Management" at bounding box center [67, 136] width 85 height 9
click at [33, 194] on link "Manage Agents" at bounding box center [37, 195] width 40 height 7
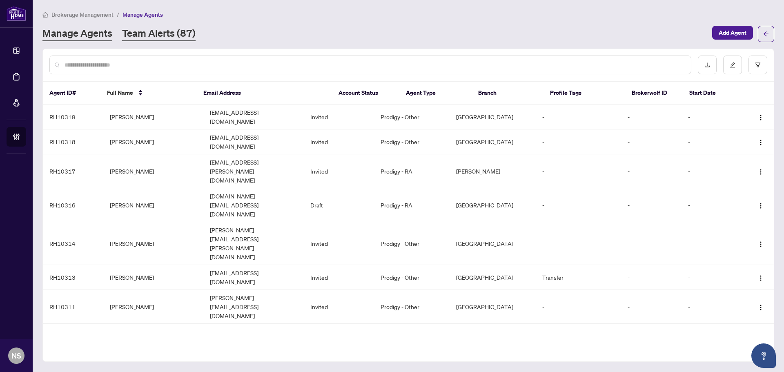
click at [182, 37] on link "Team Alerts (87)" at bounding box center [158, 34] width 73 height 15
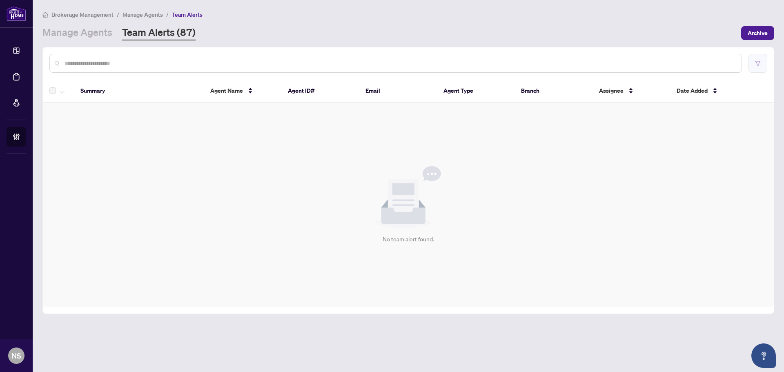
click at [764, 58] on button "button" at bounding box center [757, 63] width 19 height 19
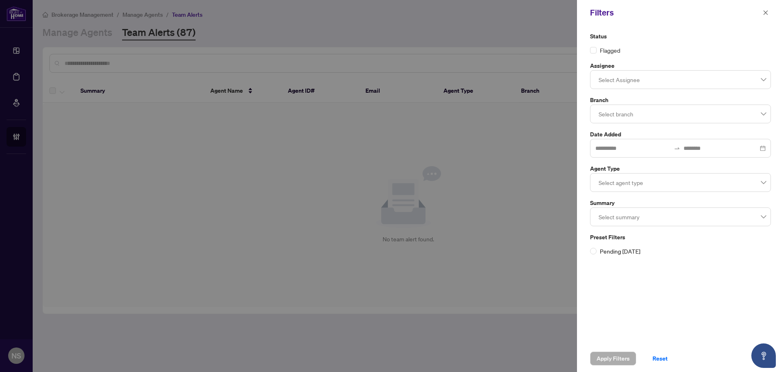
click at [623, 114] on div at bounding box center [680, 114] width 170 height 15
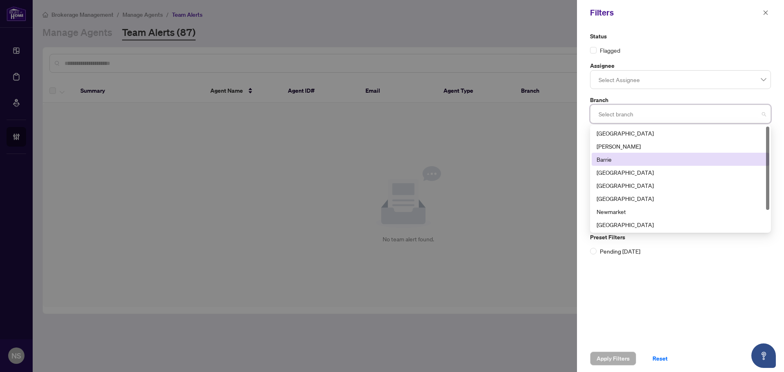
click at [610, 159] on div "Barrie" at bounding box center [680, 159] width 168 height 9
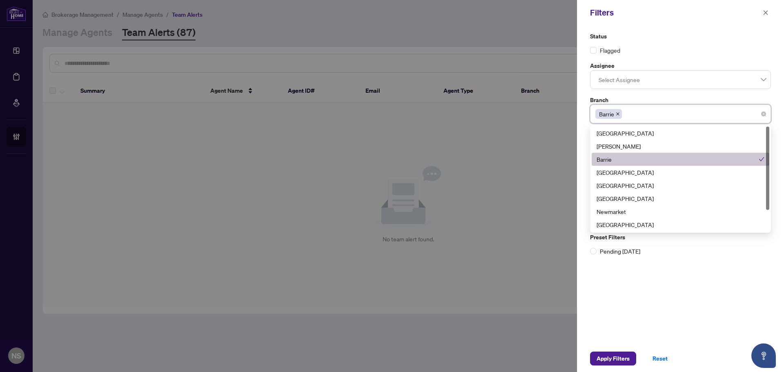
click at [619, 162] on div "Barrie" at bounding box center [677, 159] width 162 height 9
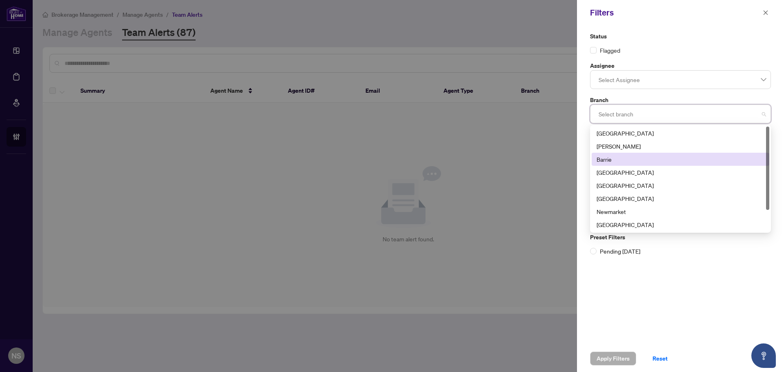
click at [612, 158] on div "Barrie" at bounding box center [680, 159] width 168 height 9
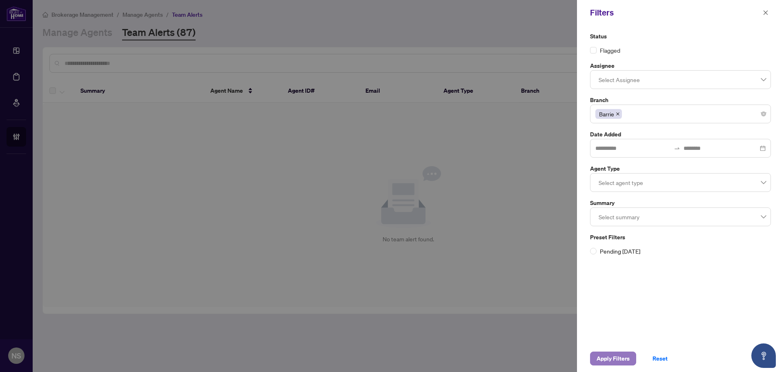
click at [623, 358] on span "Apply Filters" at bounding box center [612, 358] width 33 height 13
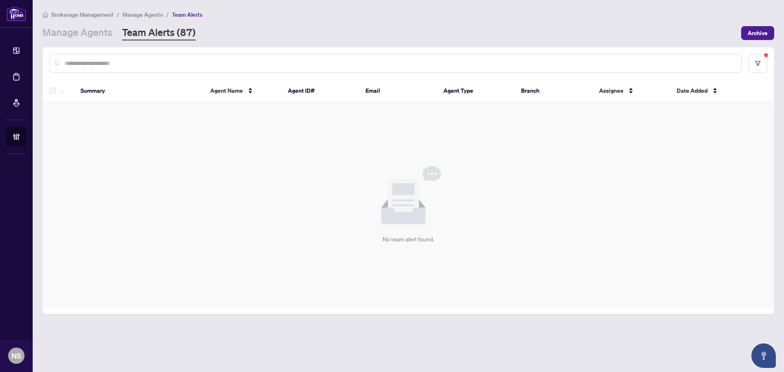
drag, startPoint x: 195, startPoint y: 178, endPoint x: 195, endPoint y: 170, distance: 7.3
click at [195, 170] on div "No team alert found." at bounding box center [408, 205] width 731 height 204
click at [87, 28] on link "Manage Agents" at bounding box center [77, 33] width 70 height 15
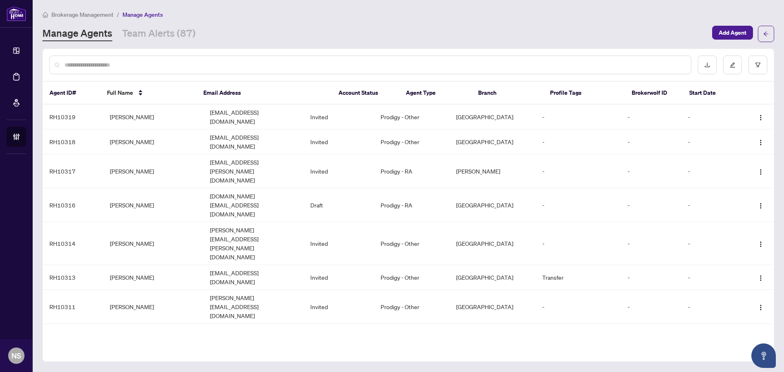
click at [96, 32] on link "Manage Agents" at bounding box center [77, 34] width 70 height 15
click at [164, 37] on link "Team Alerts (87)" at bounding box center [158, 34] width 73 height 15
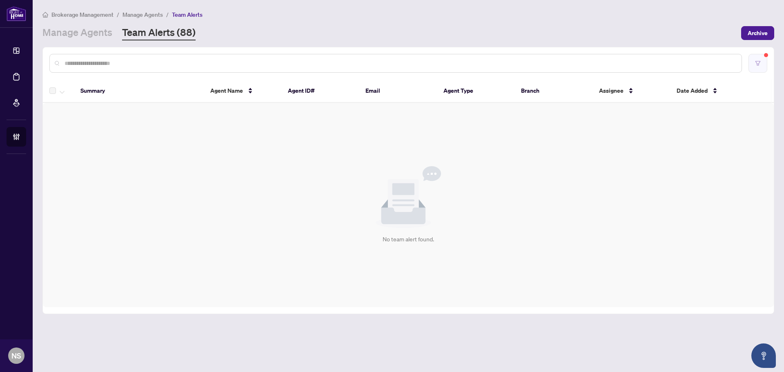
click at [759, 64] on icon "filter" at bounding box center [758, 63] width 6 height 6
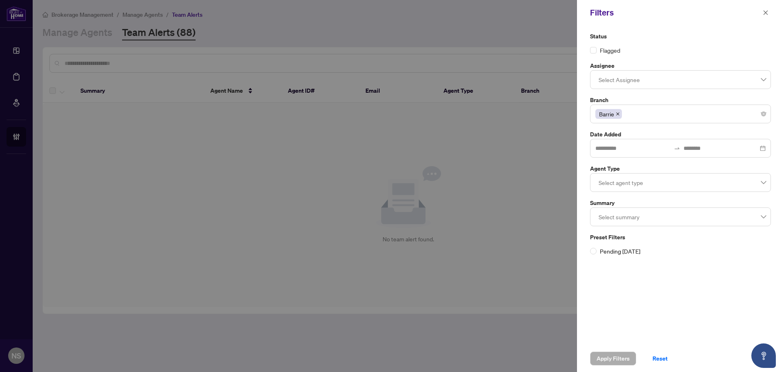
click at [619, 114] on icon "close" at bounding box center [618, 114] width 4 height 4
click at [619, 354] on span "Apply Filters" at bounding box center [612, 358] width 33 height 13
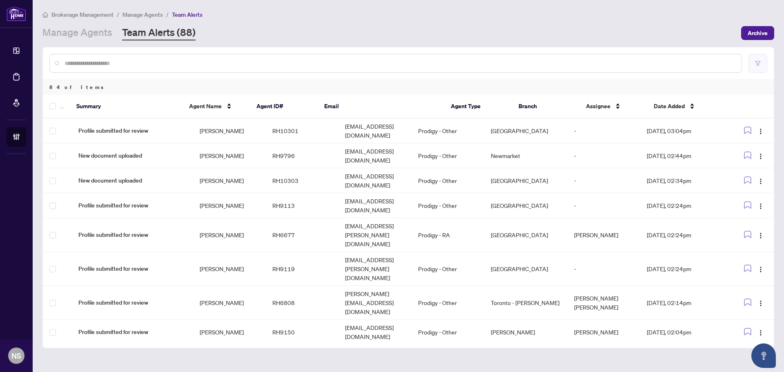
click at [758, 62] on icon "filter" at bounding box center [758, 63] width 6 height 6
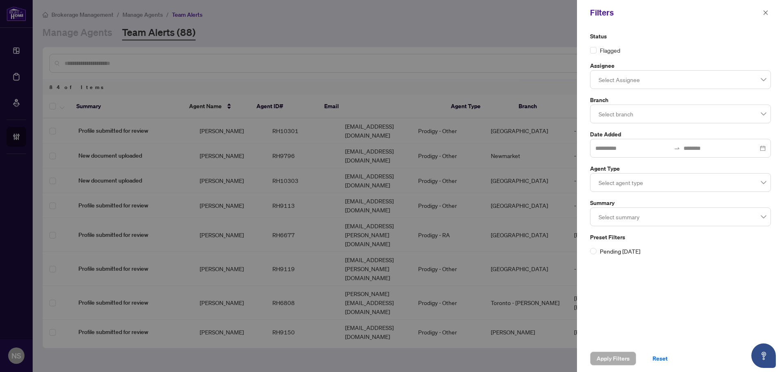
click at [617, 116] on div at bounding box center [680, 114] width 170 height 15
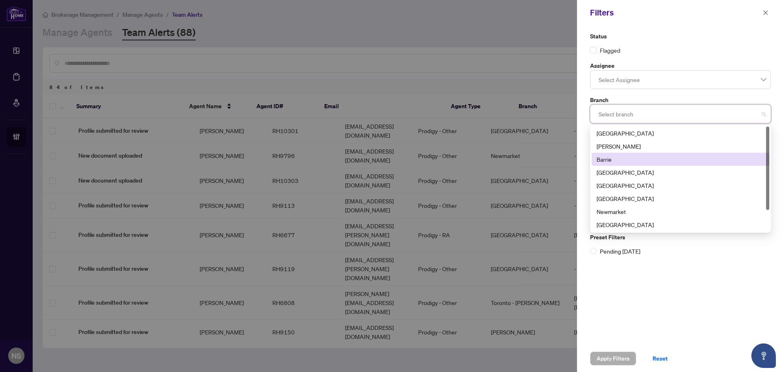
click at [619, 159] on div "Barrie" at bounding box center [680, 159] width 168 height 9
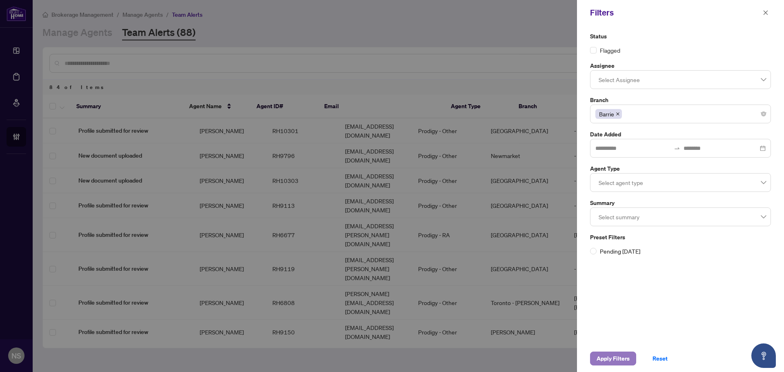
click at [621, 357] on span "Apply Filters" at bounding box center [612, 358] width 33 height 13
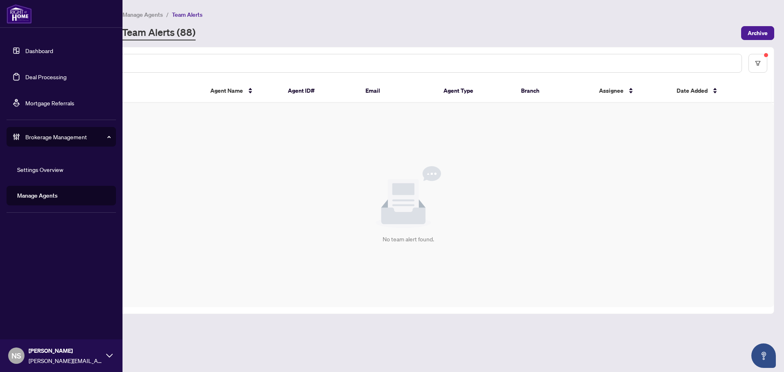
click at [37, 198] on link "Manage Agents" at bounding box center [37, 195] width 40 height 7
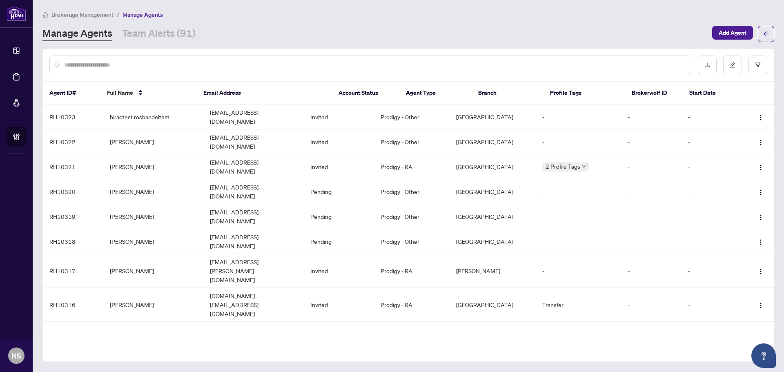
click at [151, 65] on input "text" at bounding box center [375, 64] width 620 height 9
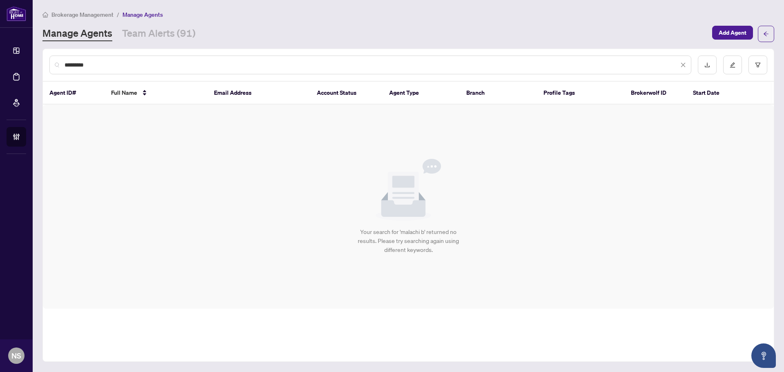
drag, startPoint x: 137, startPoint y: 59, endPoint x: 42, endPoint y: 65, distance: 94.9
click at [42, 65] on main "Brokerage Management / Manage Agents Manage Agents Team Alerts (91) Add Agent *…" at bounding box center [408, 186] width 751 height 372
click at [377, 80] on div "*********" at bounding box center [408, 65] width 731 height 32
click at [237, 63] on input "*********" at bounding box center [372, 64] width 614 height 9
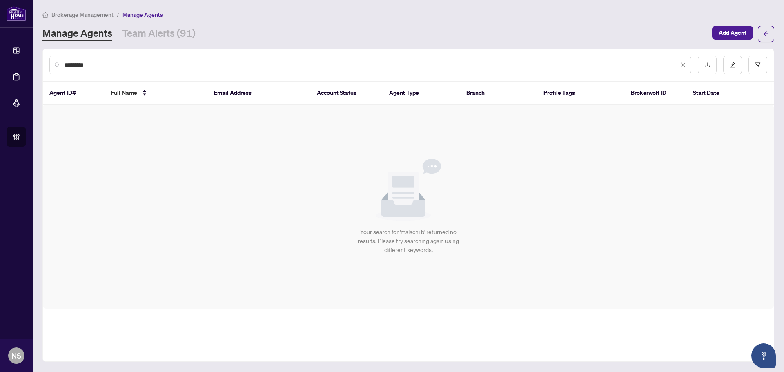
click at [237, 63] on input "*********" at bounding box center [372, 64] width 614 height 9
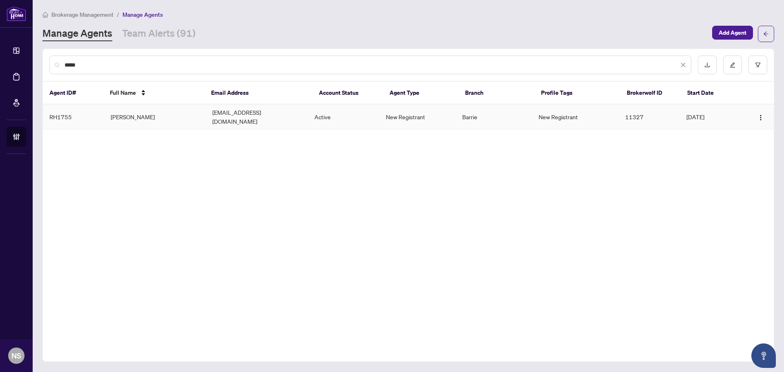
type input "*****"
click at [132, 116] on td "[PERSON_NAME]" at bounding box center [155, 117] width 102 height 25
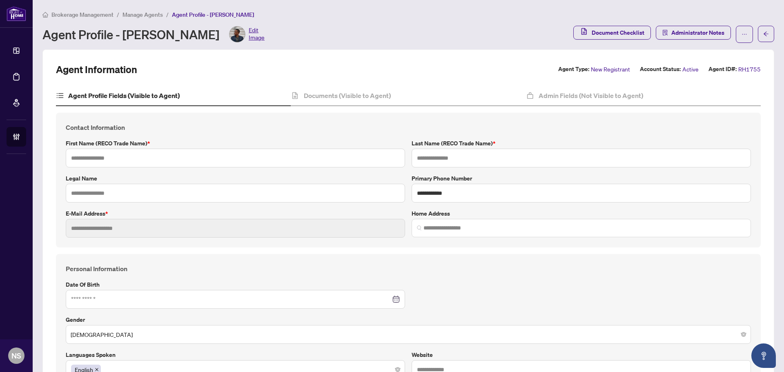
type textarea "**********"
type input "*******"
type input "********"
type input "**********"
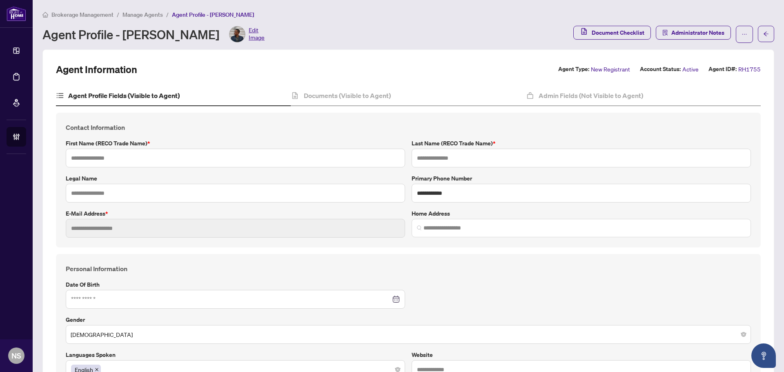
type input "*********"
type input "**********"
type input "******"
type input "**********"
type input "****"
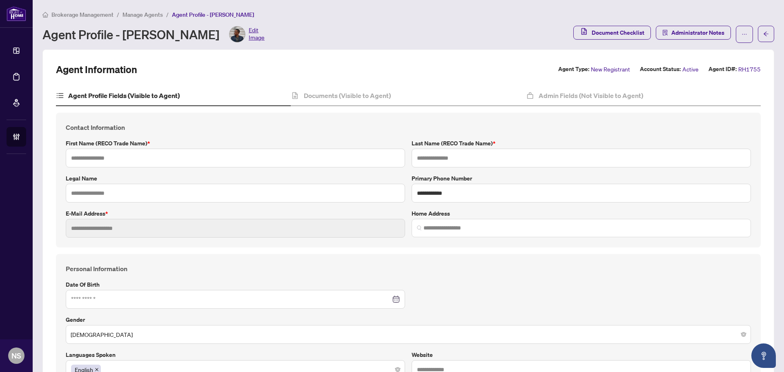
type input "**********"
type input "*"
type input "**********"
type input "*******"
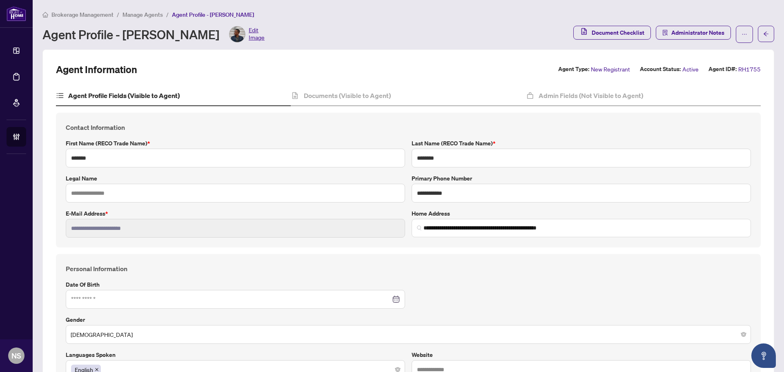
type input "**********"
type input "****"
type input "**********"
click at [370, 93] on h4 "Documents (Visible to Agent)" at bounding box center [347, 96] width 87 height 10
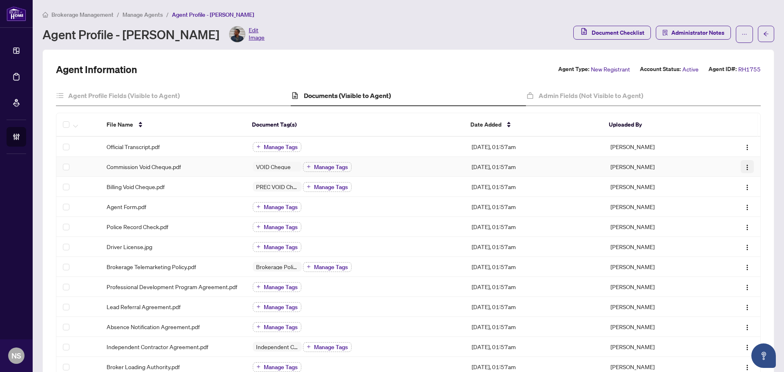
click at [744, 167] on img "button" at bounding box center [747, 167] width 7 height 7
click at [259, 167] on span "VOID Cheque" at bounding box center [273, 167] width 41 height 6
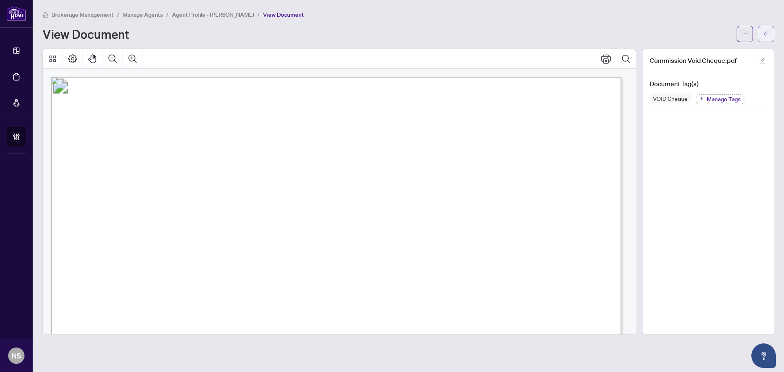
click at [771, 33] on button "button" at bounding box center [766, 34] width 16 height 16
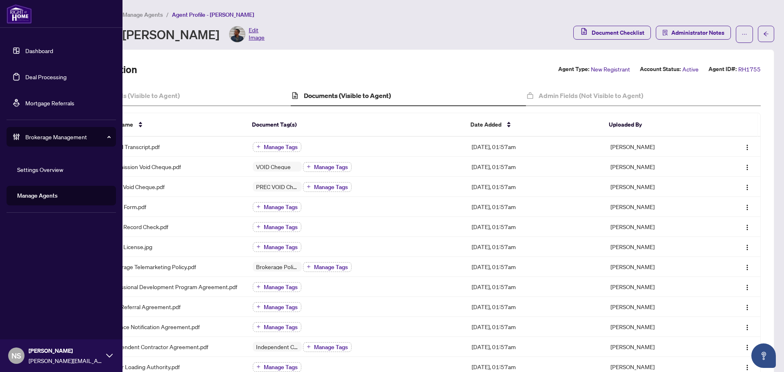
click at [25, 78] on link "Deal Processing" at bounding box center [45, 76] width 41 height 7
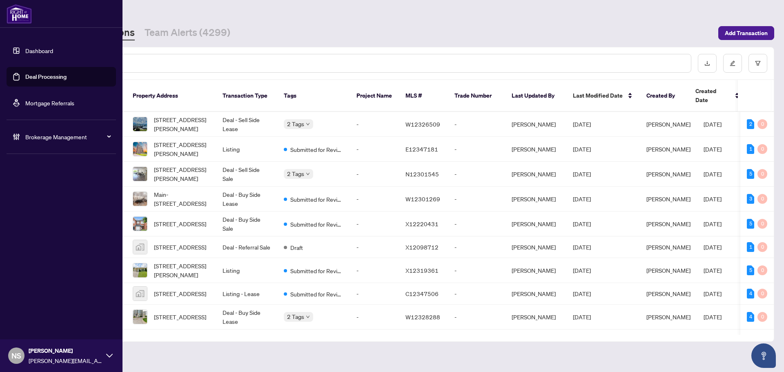
click at [36, 140] on span "Brokerage Management" at bounding box center [67, 136] width 85 height 9
click at [46, 196] on link "Manage Agents" at bounding box center [37, 195] width 40 height 7
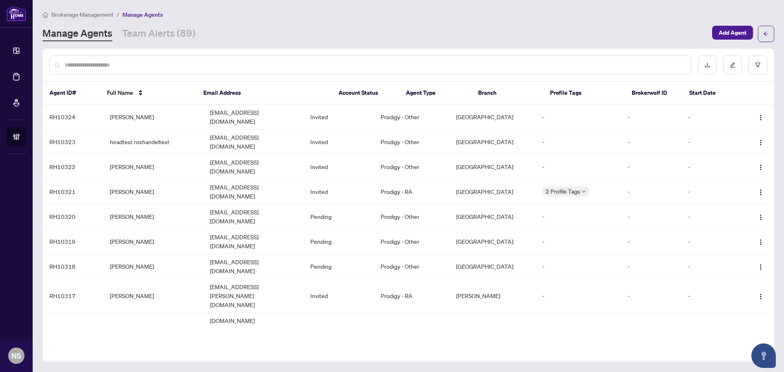
click at [112, 65] on input "text" at bounding box center [375, 64] width 620 height 9
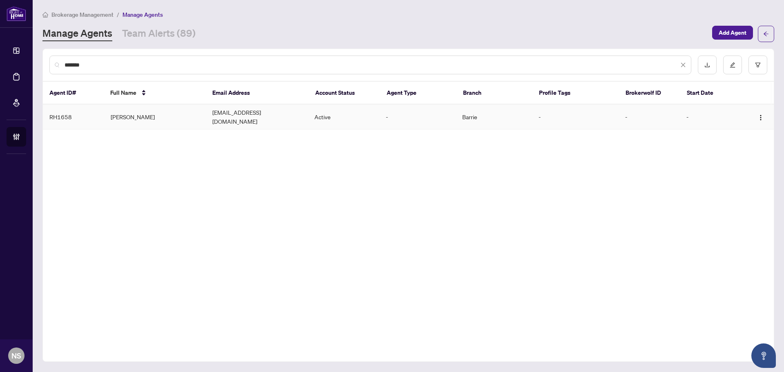
type input "*******"
click at [131, 109] on td "Max Maccari" at bounding box center [155, 117] width 102 height 25
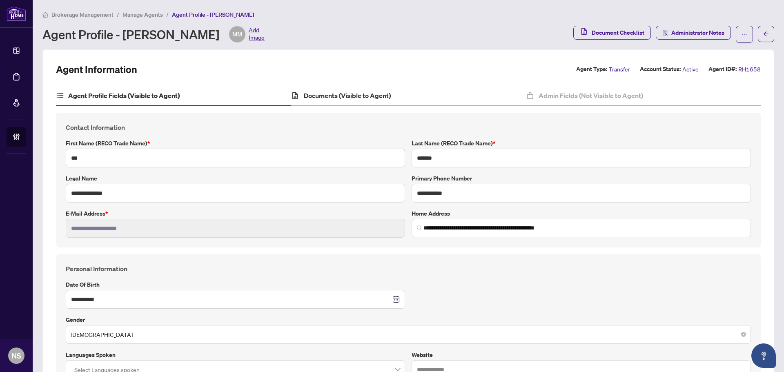
click at [342, 103] on div "Documents (Visible to Agent)" at bounding box center [408, 96] width 235 height 20
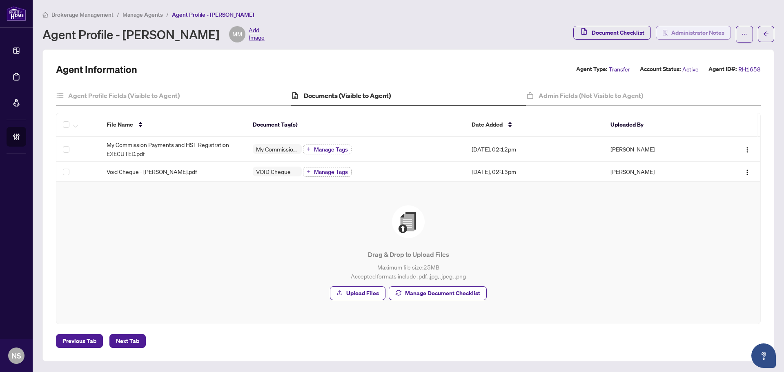
click at [688, 38] on span "Administrator Notes" at bounding box center [697, 32] width 53 height 13
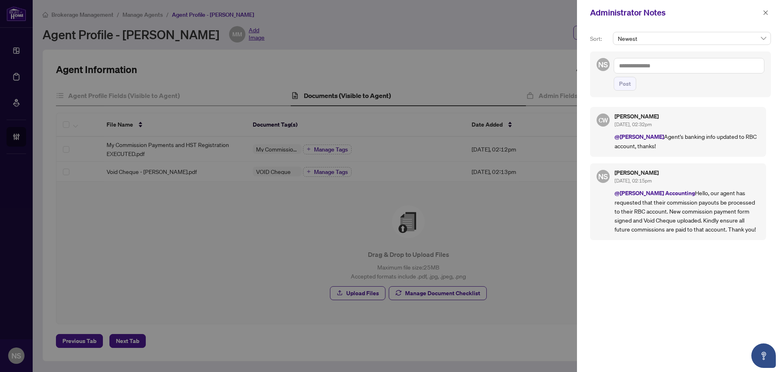
drag, startPoint x: 765, startPoint y: 15, endPoint x: 761, endPoint y: 13, distance: 4.9
click at [765, 15] on icon "close" at bounding box center [766, 13] width 6 height 6
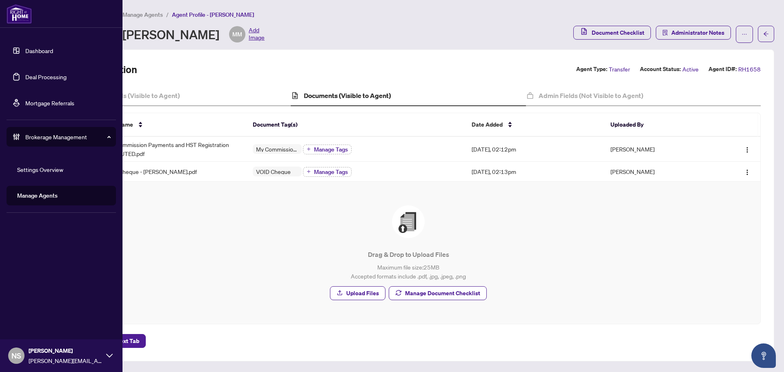
drag, startPoint x: 33, startPoint y: 74, endPoint x: 40, endPoint y: 76, distance: 7.2
click at [33, 74] on link "Deal Processing" at bounding box center [45, 76] width 41 height 7
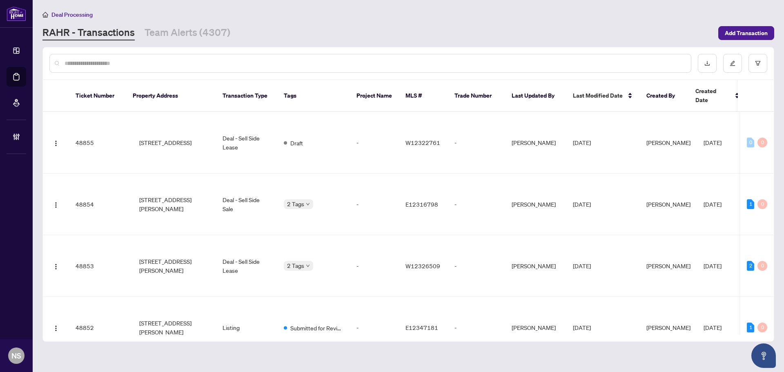
click at [158, 66] on input "text" at bounding box center [375, 63] width 620 height 9
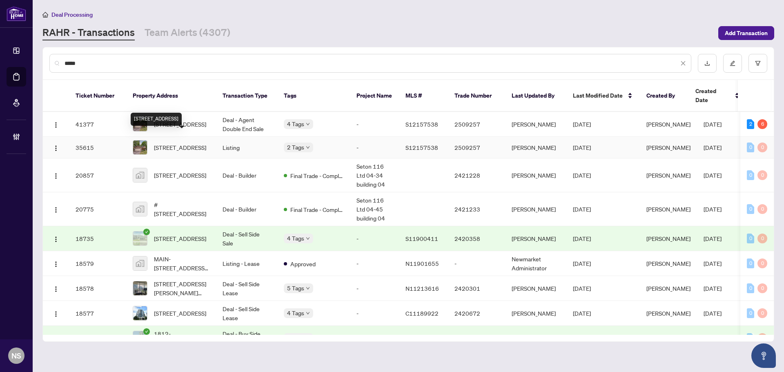
type input "****"
click at [194, 143] on span "1857 Kensington Pl, Severn, Ontario L3V 7J8, Canada" at bounding box center [180, 147] width 52 height 9
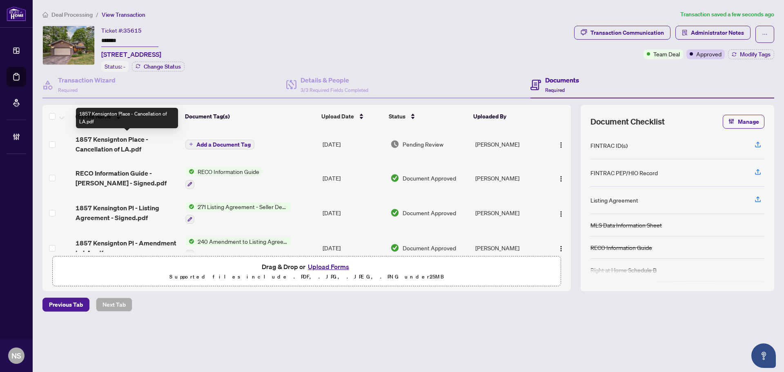
click at [117, 141] on span "1857 Kensignton Place - Cancellation of LA.pdf" at bounding box center [127, 144] width 103 height 20
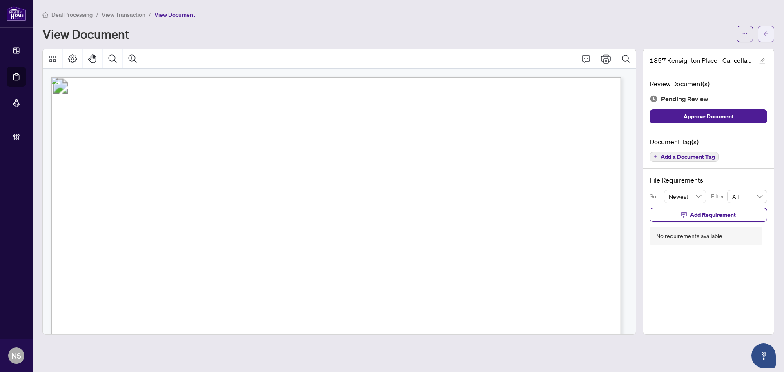
click at [767, 34] on icon "arrow-left" at bounding box center [766, 34] width 6 height 6
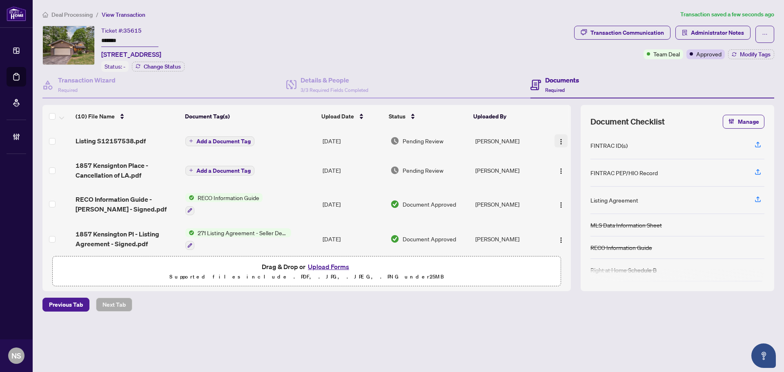
click at [559, 140] on img "button" at bounding box center [561, 141] width 7 height 7
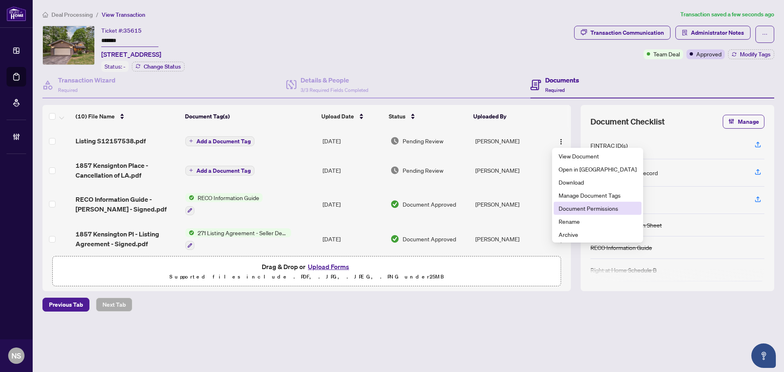
click at [574, 209] on span "Document Permissions" at bounding box center [597, 208] width 78 height 9
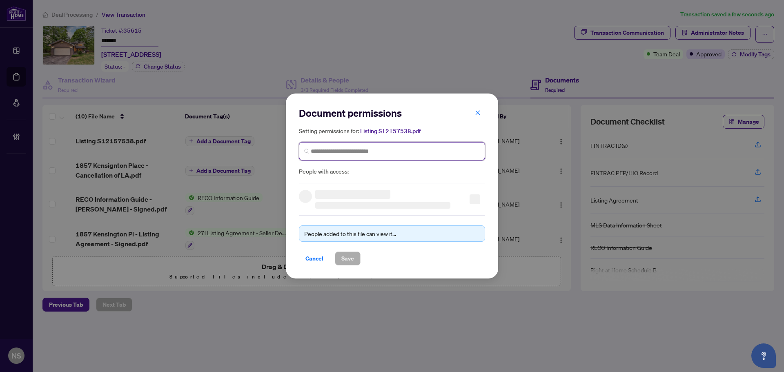
click at [378, 151] on input "search" at bounding box center [395, 151] width 169 height 9
type input "********"
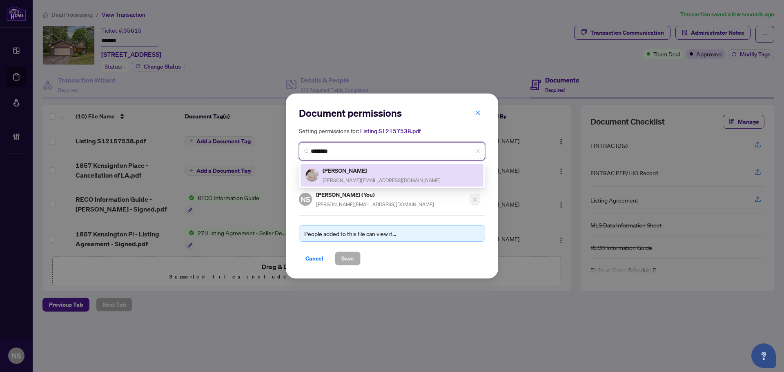
click at [369, 173] on div "Jon Buck jon@buckgray.ca" at bounding box center [391, 175] width 173 height 19
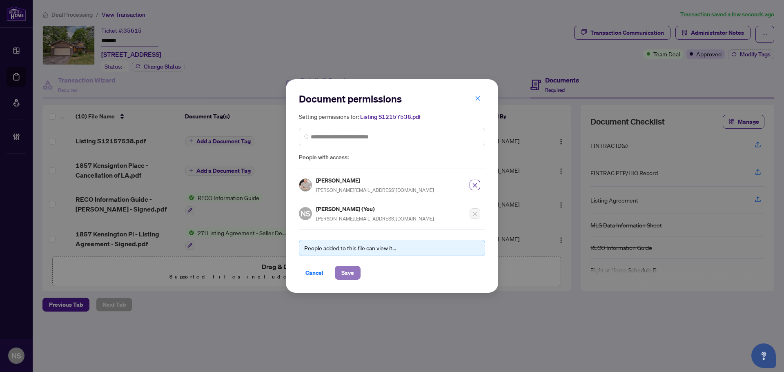
click at [354, 270] on button "Save" at bounding box center [348, 273] width 26 height 14
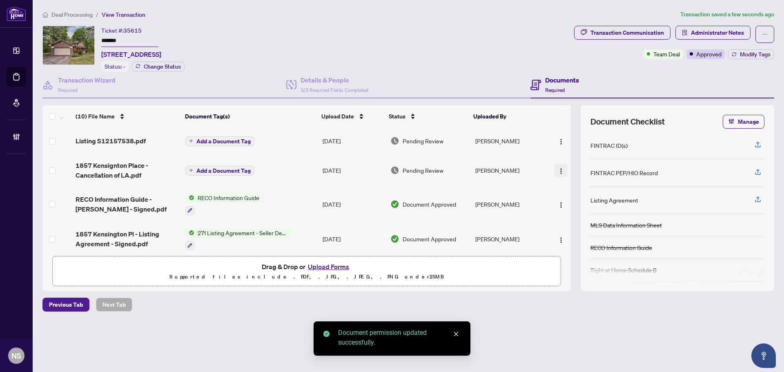
click at [558, 171] on img "button" at bounding box center [561, 171] width 7 height 7
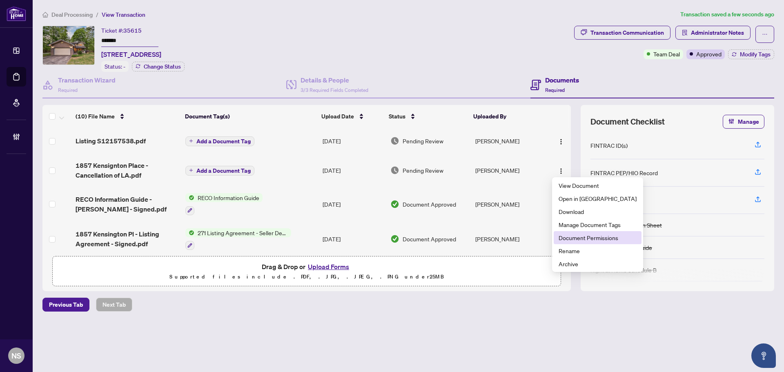
click at [573, 239] on span "Document Permissions" at bounding box center [597, 237] width 78 height 9
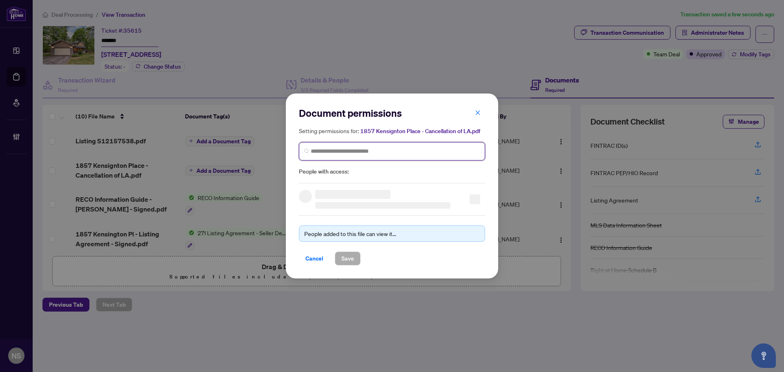
click at [365, 153] on input "search" at bounding box center [395, 151] width 169 height 9
type input "********"
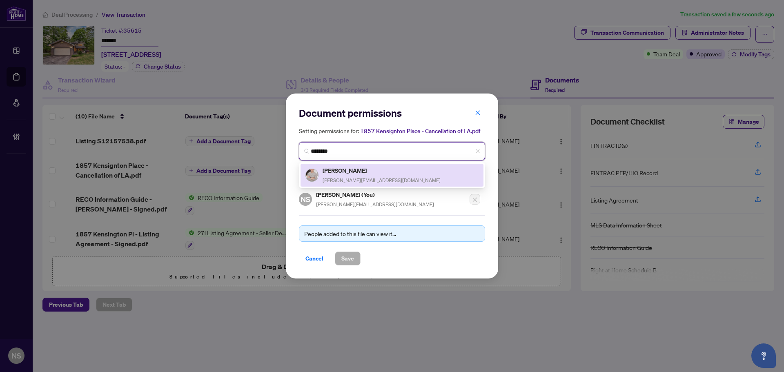
click at [357, 178] on span "jon@buckgray.ca" at bounding box center [382, 180] width 118 height 6
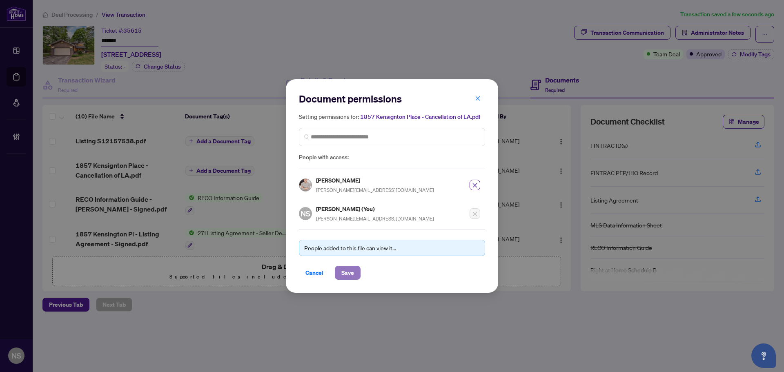
click at [358, 273] on button "Save" at bounding box center [348, 273] width 26 height 14
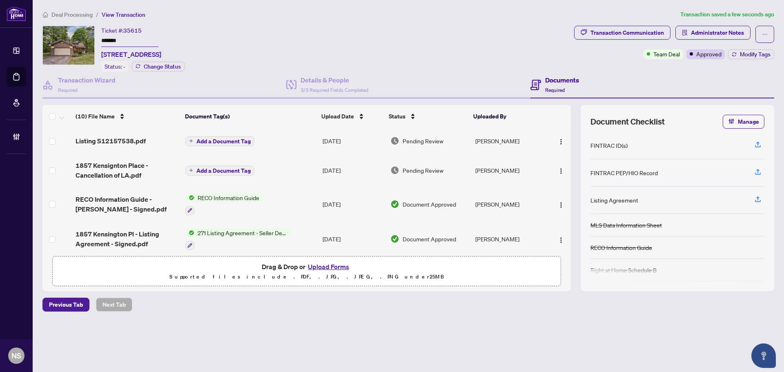
click at [231, 142] on span "Add a Document Tag" at bounding box center [223, 141] width 54 height 6
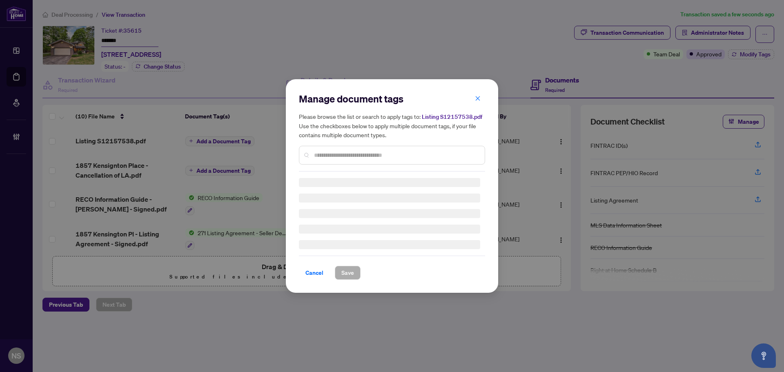
click at [392, 156] on div "Manage document tags Please browse the list or search to apply tags to: Listing…" at bounding box center [392, 131] width 186 height 79
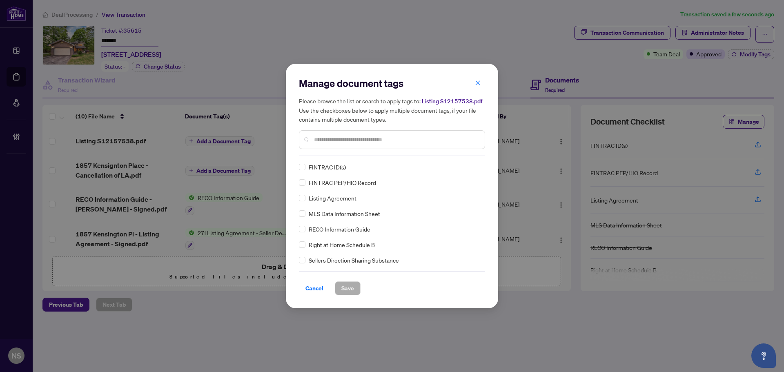
click at [398, 142] on input "text" at bounding box center [396, 139] width 164 height 9
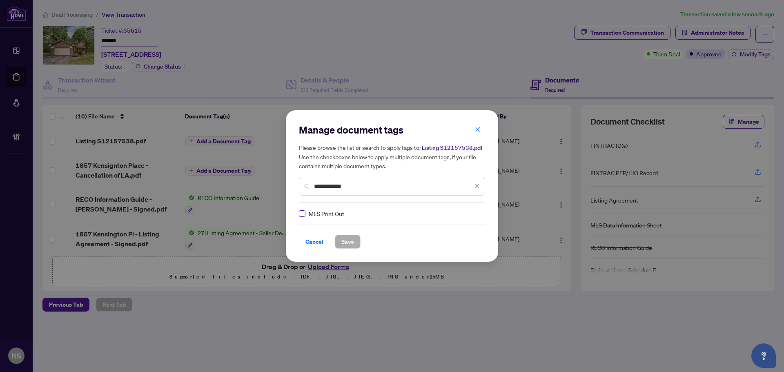
type input "**********"
click at [461, 214] on div at bounding box center [469, 213] width 21 height 8
click at [451, 255] on div "Approved" at bounding box center [445, 253] width 52 height 9
click at [335, 242] on button "Save" at bounding box center [348, 242] width 26 height 14
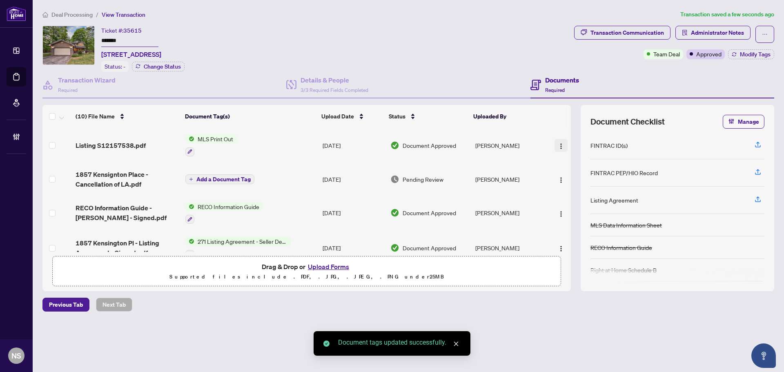
click at [558, 145] on img "button" at bounding box center [561, 146] width 7 height 7
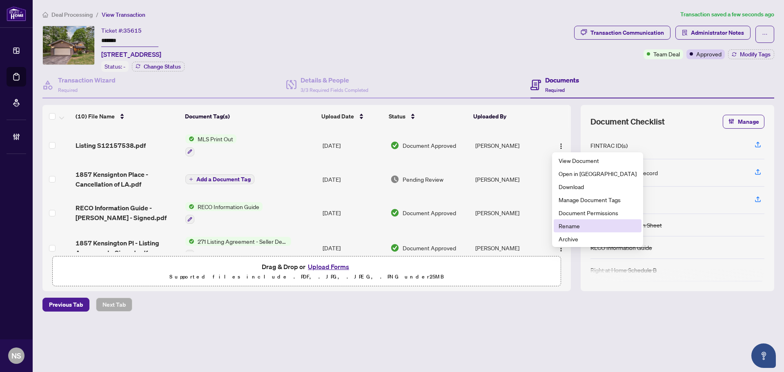
click at [573, 226] on span "Rename" at bounding box center [597, 225] width 78 height 9
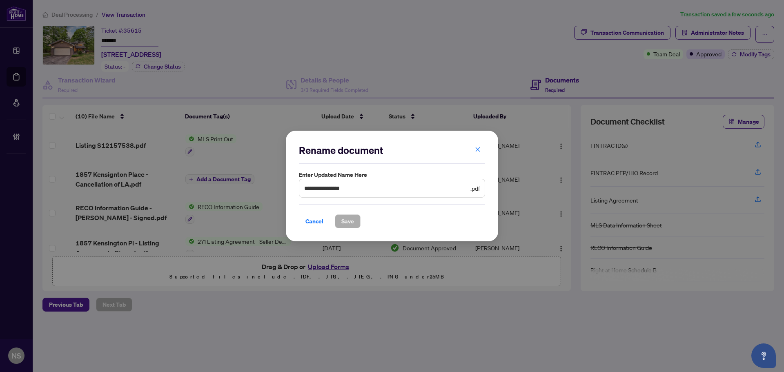
click at [303, 188] on span "**********" at bounding box center [392, 188] width 186 height 19
click at [306, 188] on input "**********" at bounding box center [386, 188] width 165 height 9
type input "**********"
click at [355, 220] on button "Save" at bounding box center [348, 221] width 26 height 14
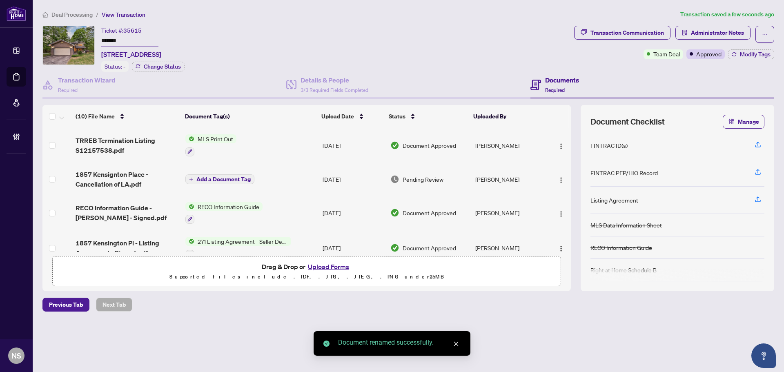
click at [211, 181] on span "Add a Document Tag" at bounding box center [223, 179] width 54 height 6
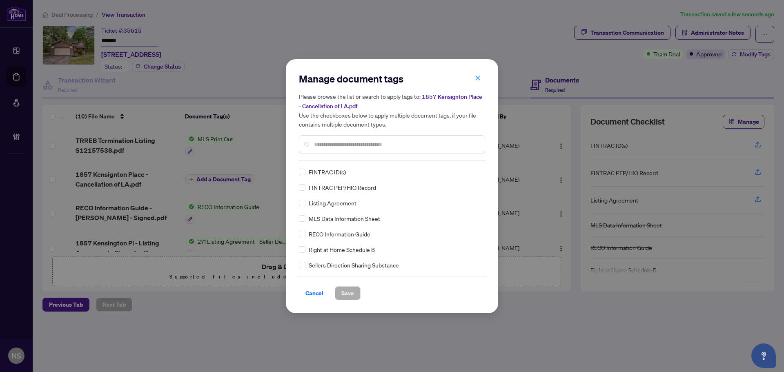
click at [370, 145] on input "text" at bounding box center [396, 144] width 164 height 9
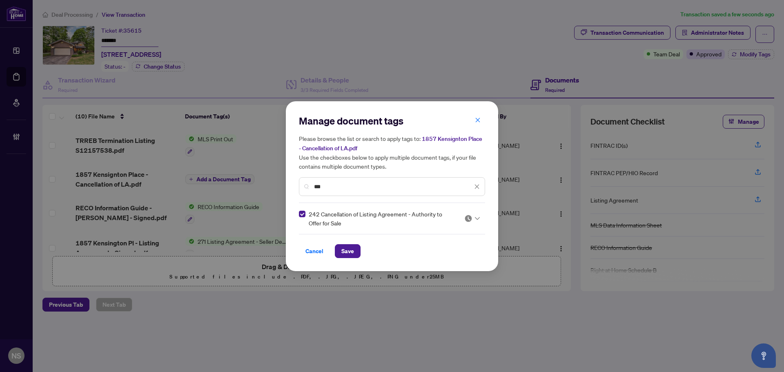
click at [461, 216] on div at bounding box center [469, 218] width 21 height 8
click at [460, 258] on div "Approved" at bounding box center [447, 258] width 52 height 9
click at [324, 192] on div "***" at bounding box center [392, 186] width 186 height 19
click at [325, 189] on input "***" at bounding box center [393, 186] width 158 height 9
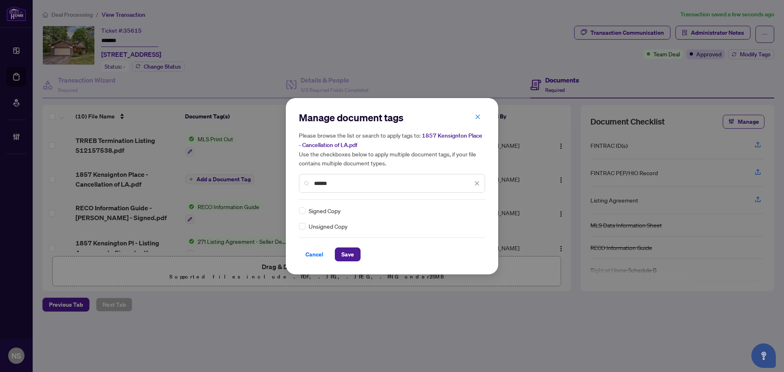
type input "******"
click at [467, 209] on img at bounding box center [468, 211] width 8 height 8
click at [451, 252] on div "Approved" at bounding box center [447, 250] width 52 height 9
click at [341, 256] on span "Save" at bounding box center [347, 254] width 13 height 13
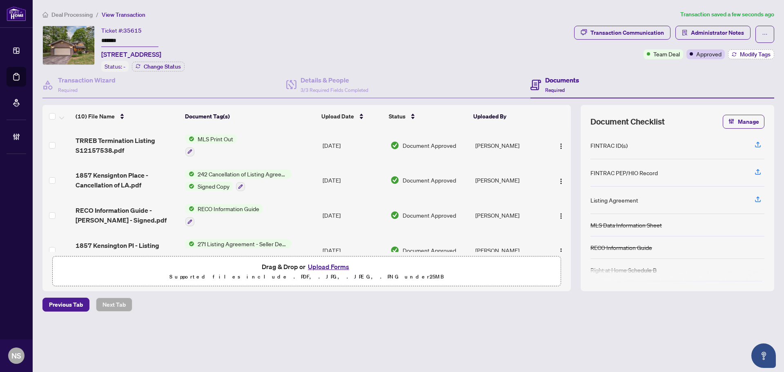
click at [749, 58] on button "Modify Tags" at bounding box center [751, 54] width 46 height 10
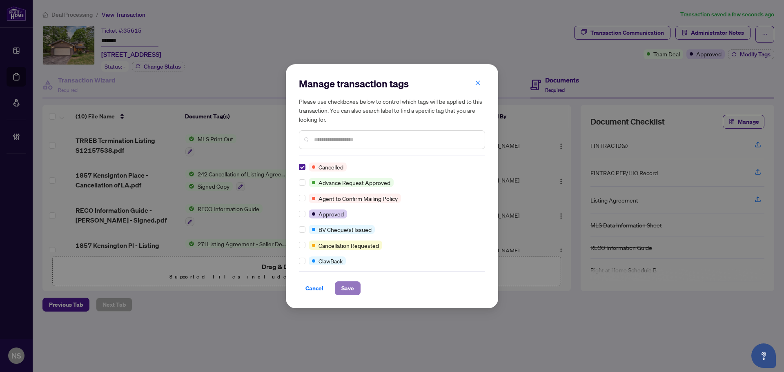
drag, startPoint x: 343, startPoint y: 292, endPoint x: 347, endPoint y: 290, distance: 4.6
click at [345, 292] on span "Save" at bounding box center [347, 288] width 13 height 13
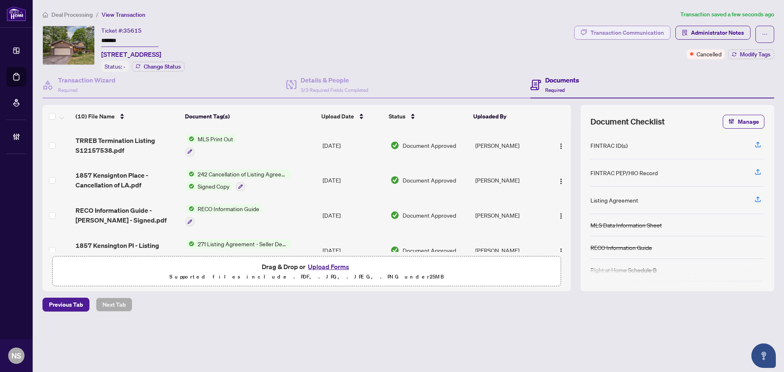
click at [588, 30] on button "Transaction Communication" at bounding box center [622, 33] width 96 height 14
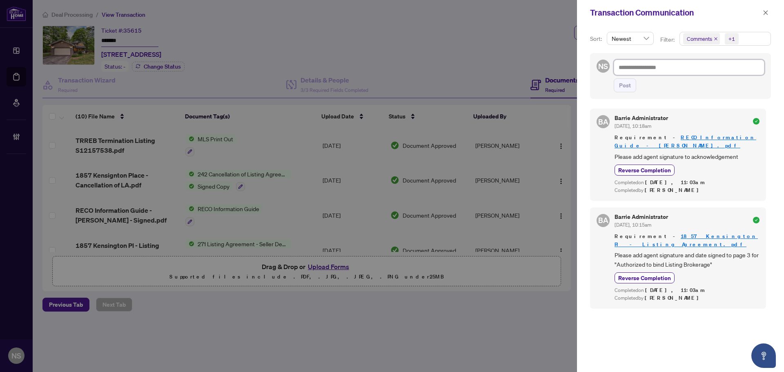
click at [676, 70] on textarea at bounding box center [689, 68] width 151 height 16
type textarea "*"
type textarea "**"
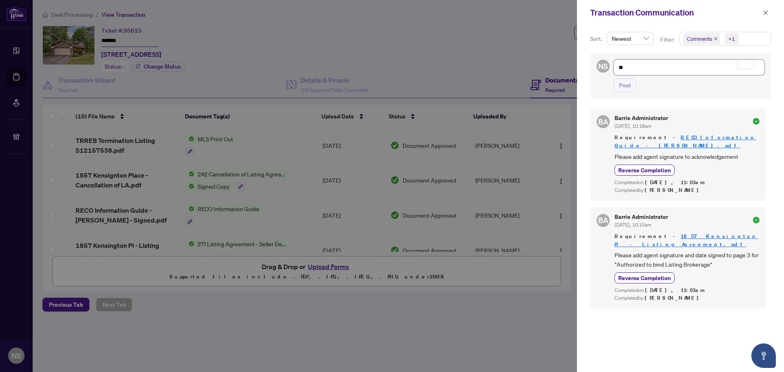
type textarea "**"
type textarea "****"
type textarea "*****"
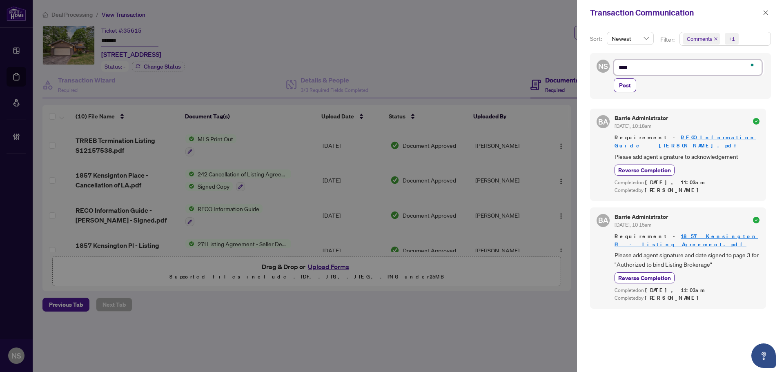
type textarea "*****"
type textarea "******"
type textarea "*******"
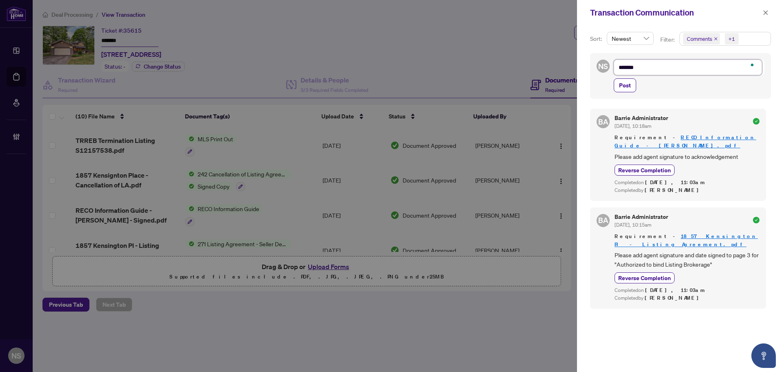
type textarea "********"
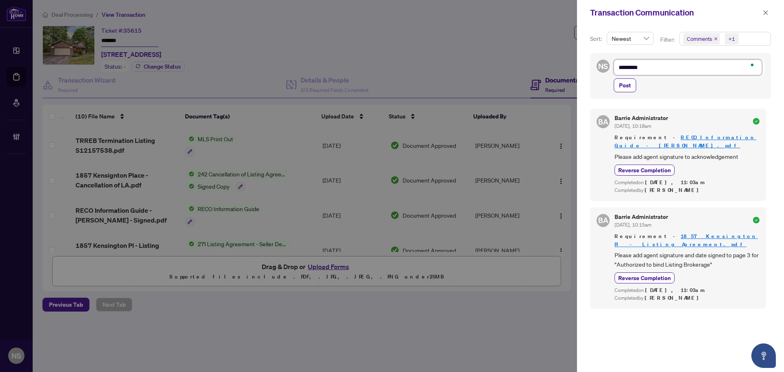
type textarea "********"
type textarea "*******"
type textarea "******"
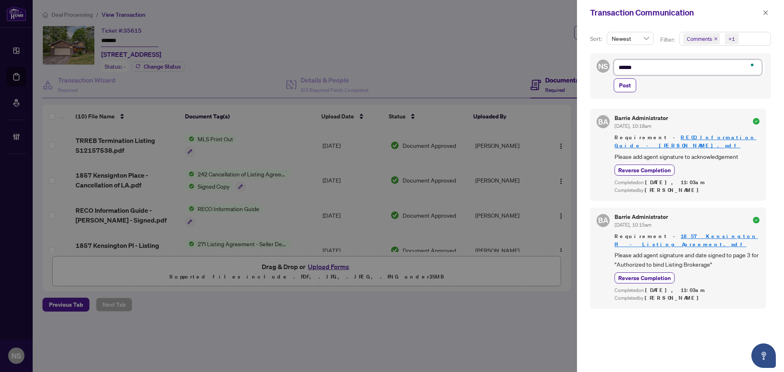
type textarea "*****"
type textarea "******"
type textarea "*******"
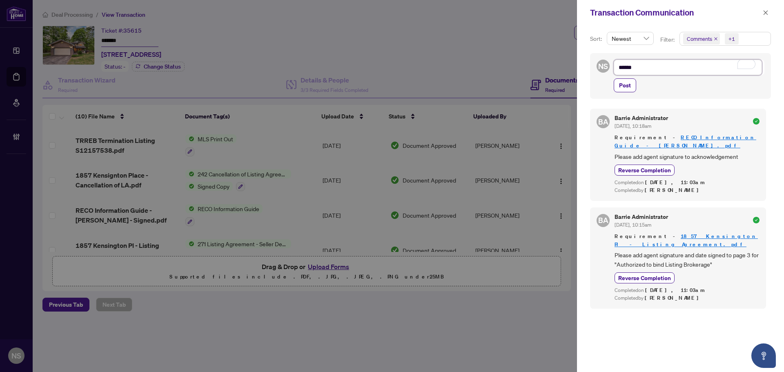
type textarea "*******"
paste textarea "**********"
type textarea "**********"
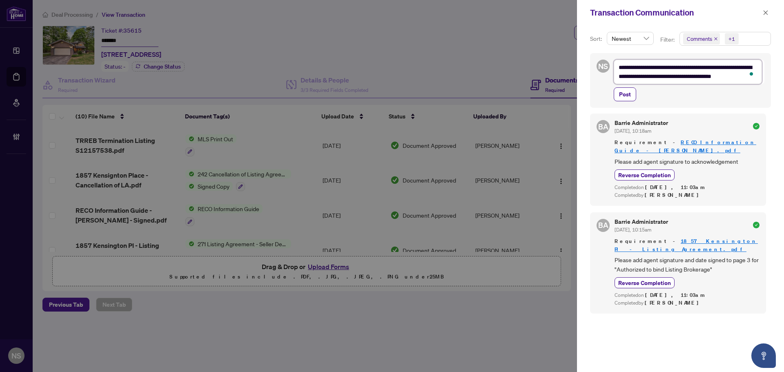
scroll to position [11, 0]
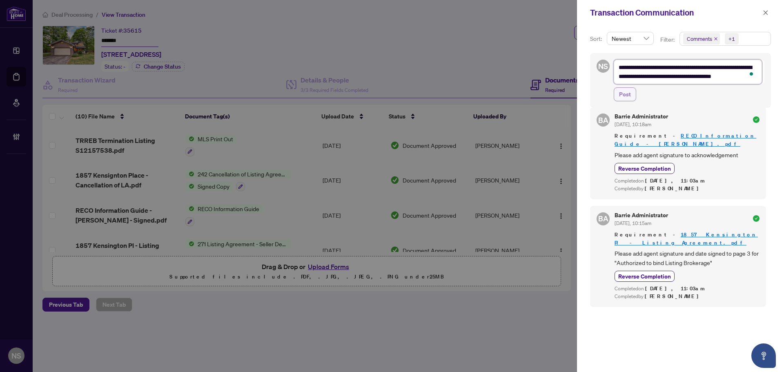
type textarea "**********"
click at [632, 94] on button "Post" at bounding box center [625, 94] width 22 height 14
type textarea "**********"
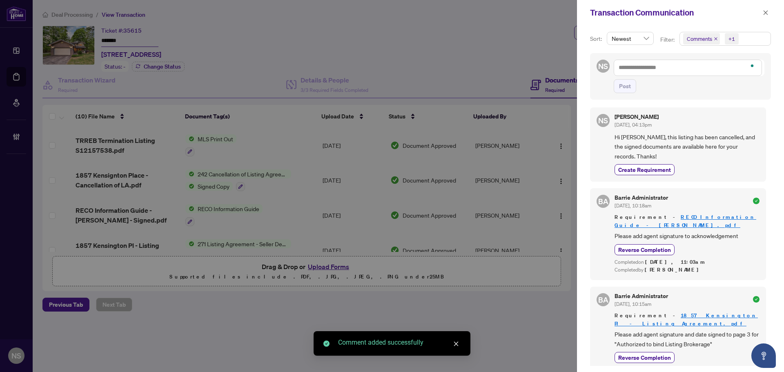
scroll to position [2, 0]
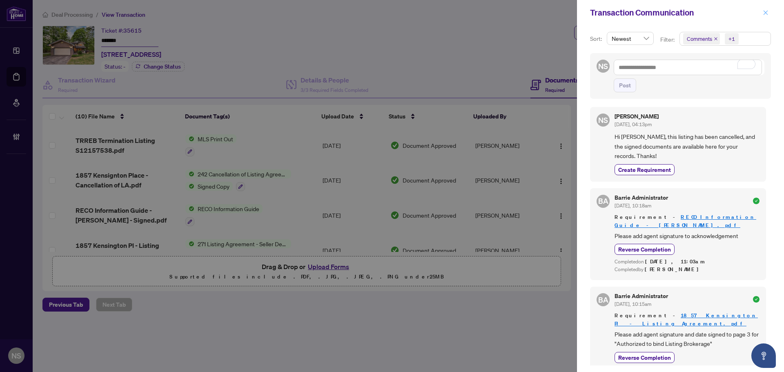
click at [767, 12] on icon "close" at bounding box center [765, 12] width 4 height 4
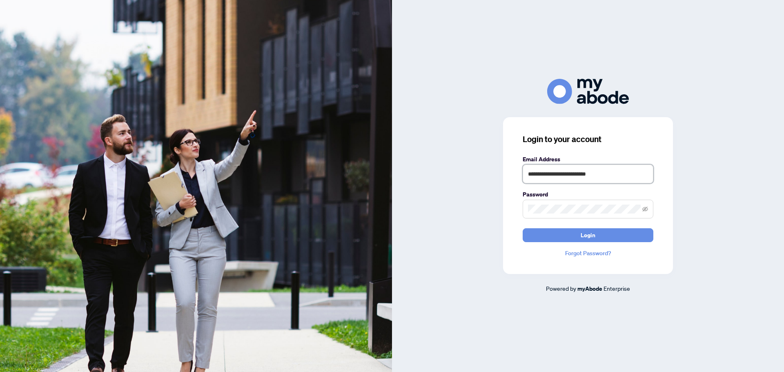
click at [635, 175] on input "**********" at bounding box center [588, 174] width 131 height 19
drag, startPoint x: 615, startPoint y: 178, endPoint x: 518, endPoint y: 177, distance: 97.6
click at [518, 177] on div "**********" at bounding box center [588, 195] width 170 height 157
type input "**********"
click at [589, 237] on span "Login" at bounding box center [588, 235] width 15 height 13
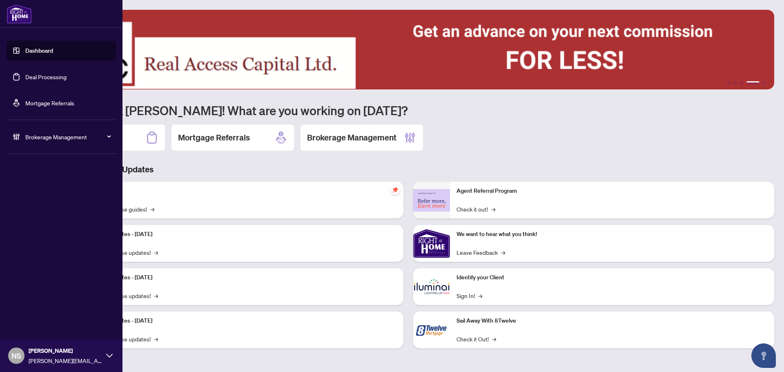
click at [83, 126] on li "Brokerage Management" at bounding box center [61, 136] width 109 height 33
click at [82, 132] on div "Brokerage Management" at bounding box center [61, 137] width 109 height 20
click at [43, 194] on link "Manage Agents" at bounding box center [37, 195] width 40 height 7
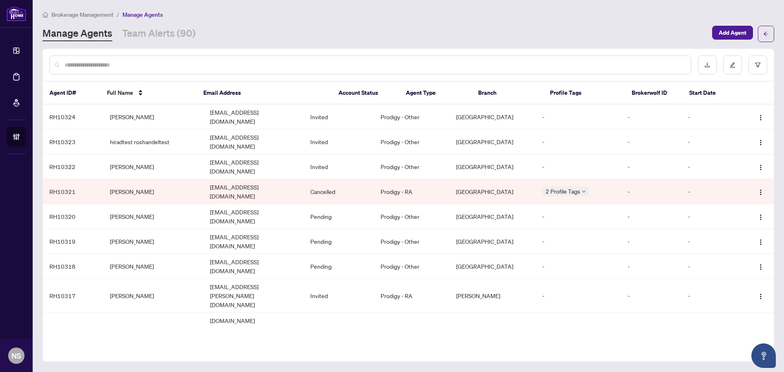
click at [153, 61] on div at bounding box center [370, 65] width 642 height 19
click at [153, 61] on input "text" at bounding box center [375, 64] width 620 height 9
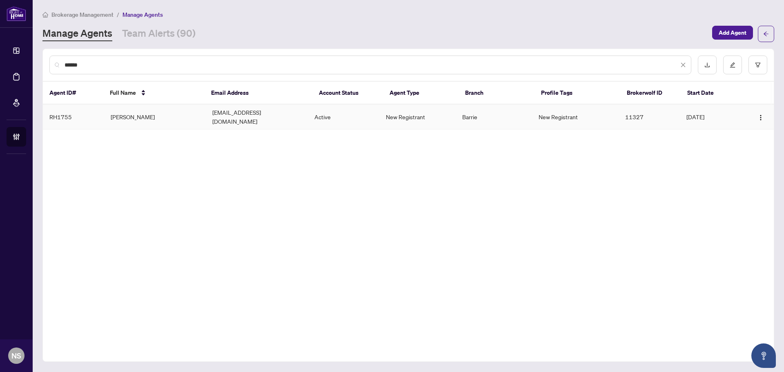
type input "******"
click at [132, 111] on td "[PERSON_NAME]" at bounding box center [155, 117] width 102 height 25
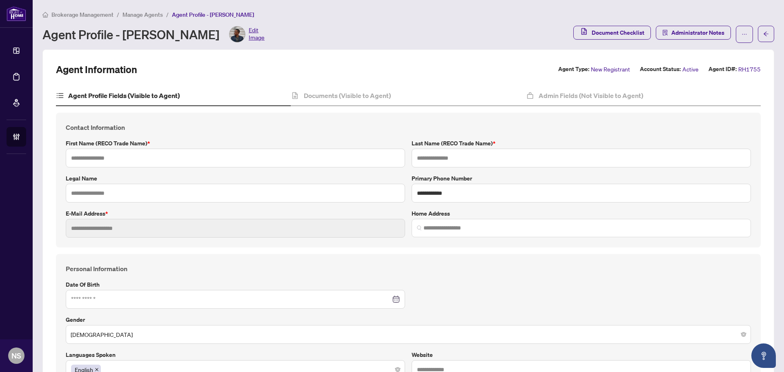
type input "*******"
type input "********"
type input "**********"
type input "*********"
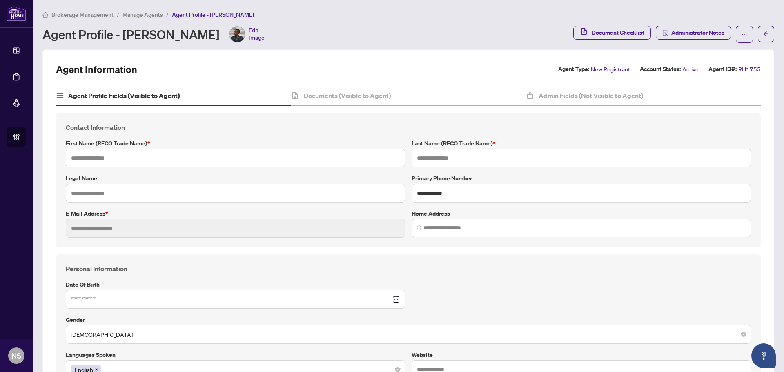
type input "**********"
type input "******"
type input "**********"
type input "****"
type input "**********"
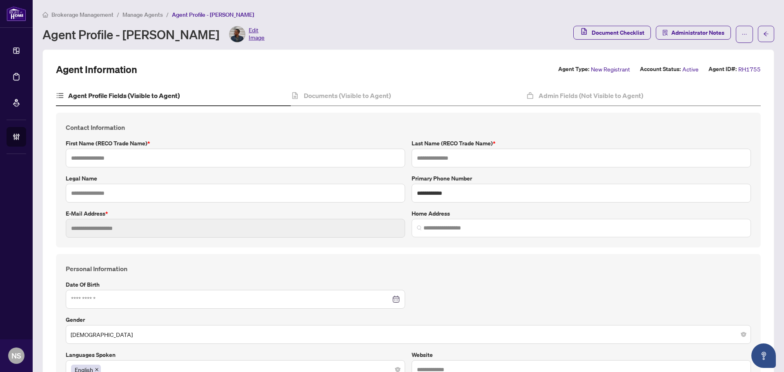
type input "*"
type input "**********"
type input "*******"
type input "**********"
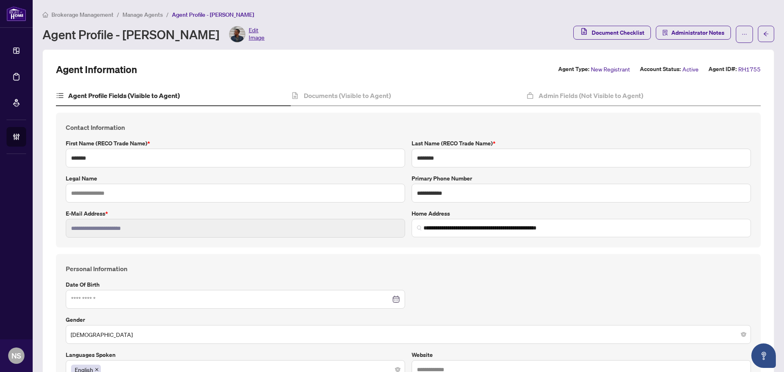
type input "****"
type input "**********"
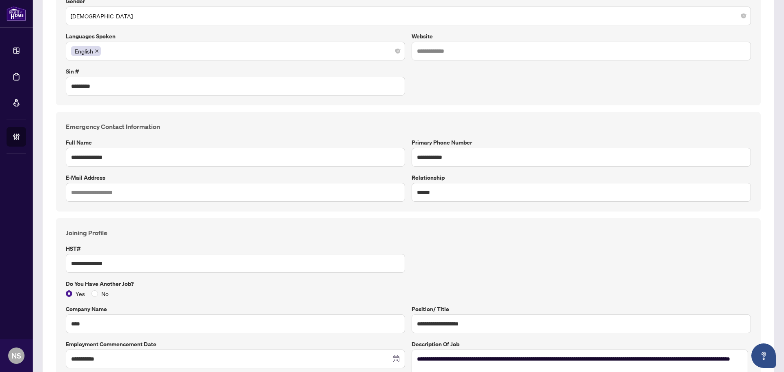
scroll to position [367, 0]
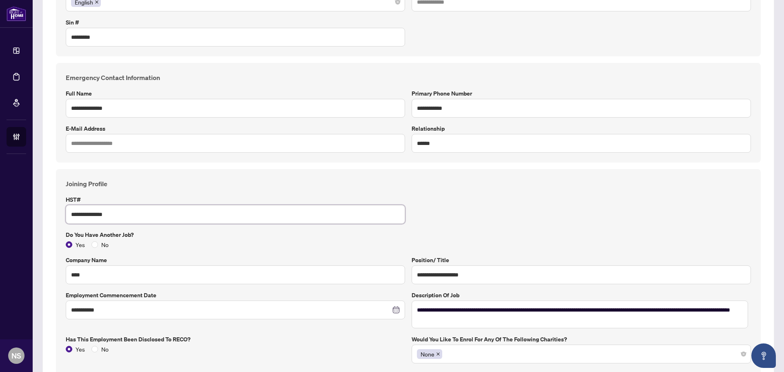
click at [97, 213] on input "**********" at bounding box center [235, 214] width 339 height 19
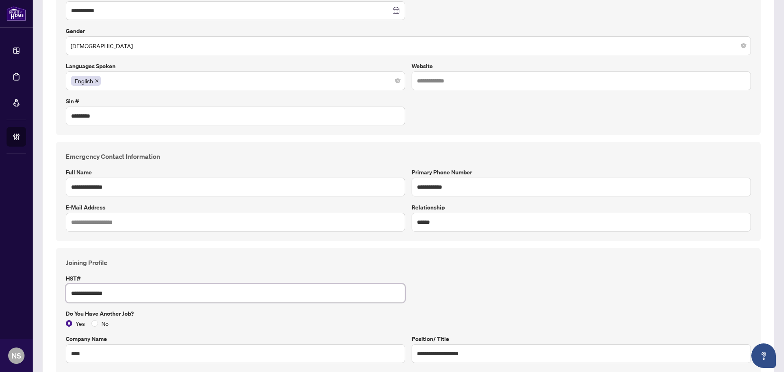
scroll to position [245, 0]
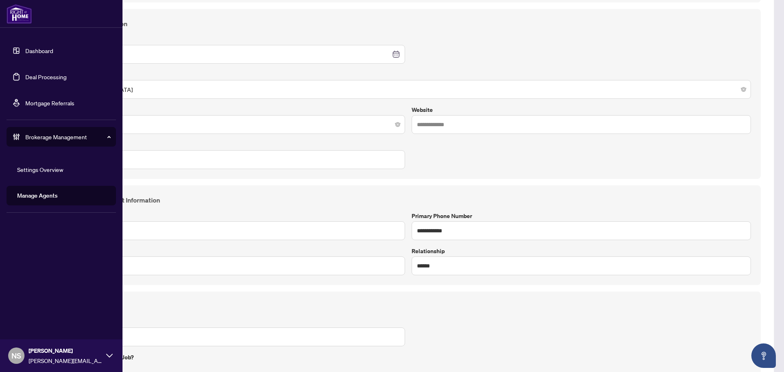
click at [25, 80] on link "Deal Processing" at bounding box center [45, 76] width 41 height 7
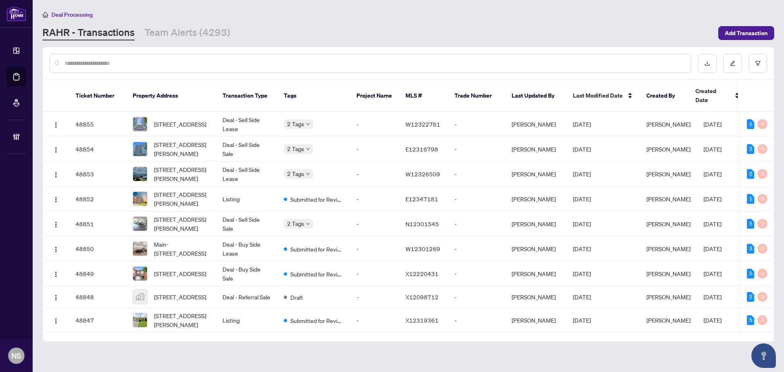
click at [169, 40] on main "Deal Processing [PERSON_NAME] - Transactions Team Alerts (4293) Add Transaction…" at bounding box center [408, 186] width 751 height 372
click at [174, 31] on link "Team Alerts (4293)" at bounding box center [188, 33] width 86 height 15
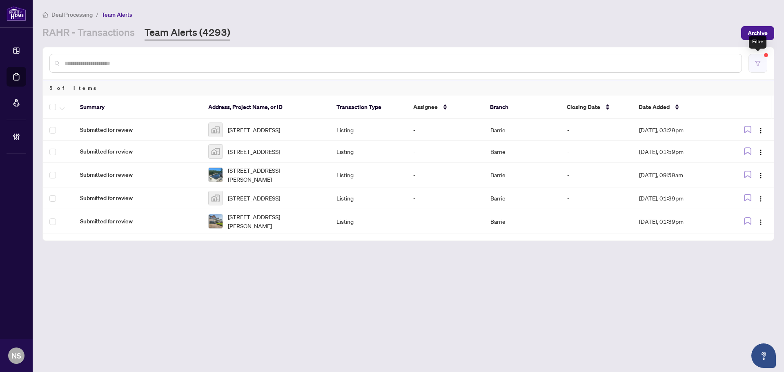
click at [751, 64] on button "button" at bounding box center [757, 63] width 19 height 19
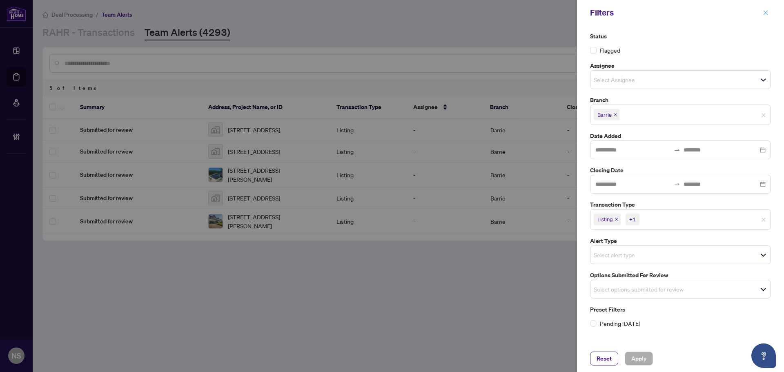
click at [763, 13] on icon "close" at bounding box center [766, 13] width 6 height 6
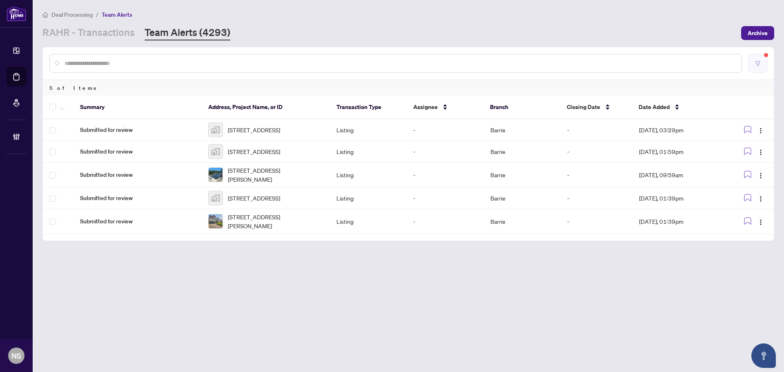
click at [756, 59] on button "button" at bounding box center [757, 63] width 19 height 19
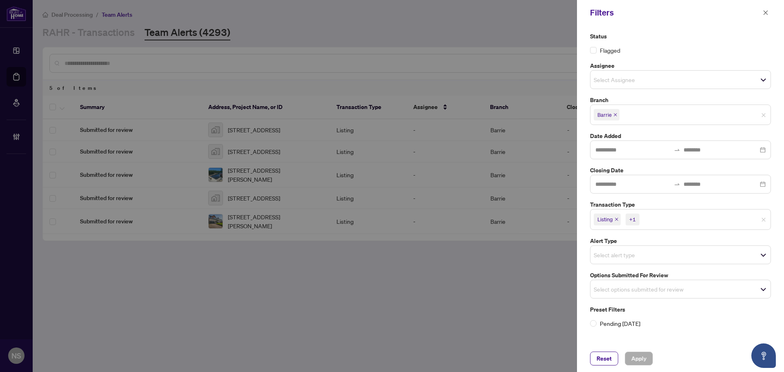
click at [616, 222] on span "Listing" at bounding box center [607, 219] width 27 height 11
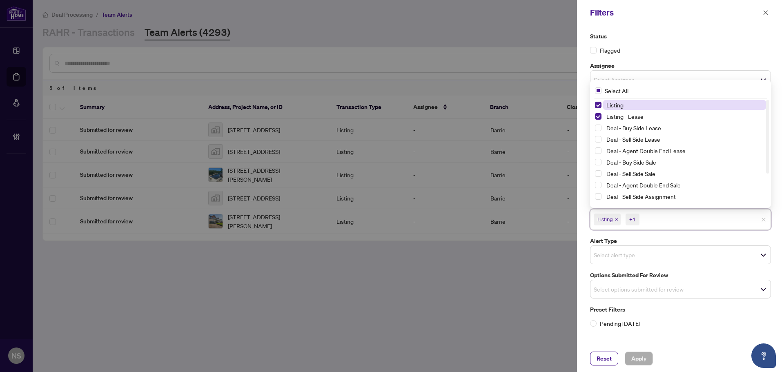
click at [616, 220] on icon "close" at bounding box center [616, 219] width 3 height 3
click at [637, 220] on icon "close" at bounding box center [635, 219] width 4 height 4
click at [622, 281] on span "Select options submitted for review" at bounding box center [680, 286] width 180 height 11
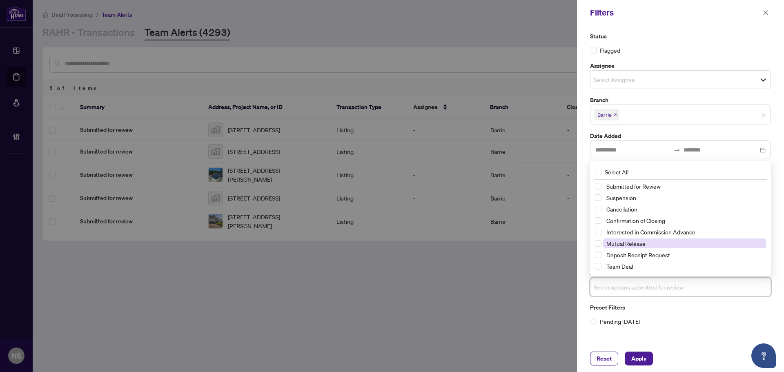
click at [621, 240] on span "Mutual Release" at bounding box center [625, 243] width 39 height 7
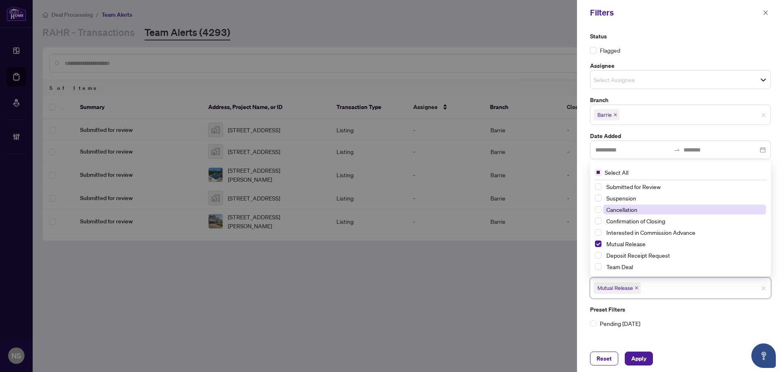
click at [618, 209] on span "Cancellation" at bounding box center [621, 209] width 31 height 7
click at [620, 195] on span "Suspension" at bounding box center [621, 197] width 30 height 7
click at [644, 360] on span "Apply" at bounding box center [638, 358] width 15 height 13
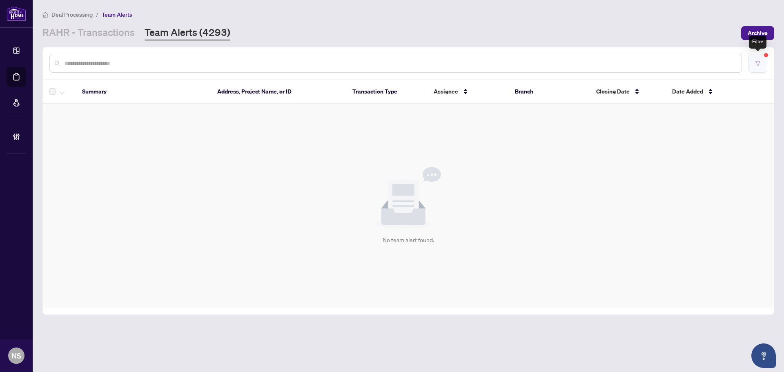
click at [762, 62] on button "button" at bounding box center [757, 63] width 19 height 19
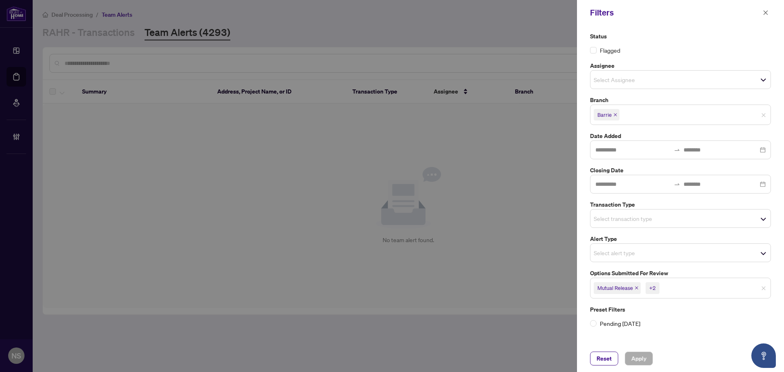
click at [636, 287] on icon "close" at bounding box center [636, 288] width 4 height 4
click at [628, 289] on icon "close" at bounding box center [630, 288] width 4 height 4
click at [628, 289] on icon "close" at bounding box center [628, 288] width 4 height 4
click at [614, 213] on span "Select transaction type" at bounding box center [680, 218] width 180 height 11
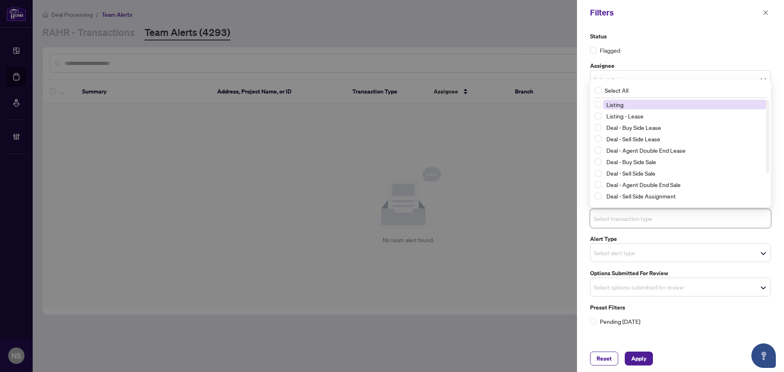
click at [611, 102] on span "Listing" at bounding box center [614, 104] width 17 height 7
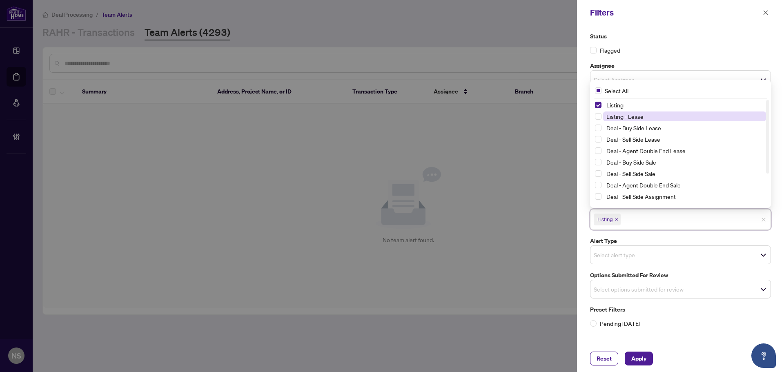
click at [616, 116] on span "Listing - Lease" at bounding box center [624, 116] width 37 height 7
click at [641, 359] on span "Apply" at bounding box center [638, 358] width 15 height 13
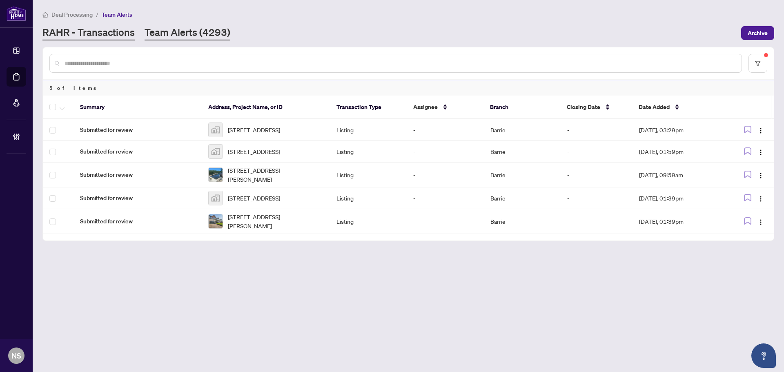
click at [92, 32] on link "RAHR - Transactions" at bounding box center [88, 33] width 92 height 15
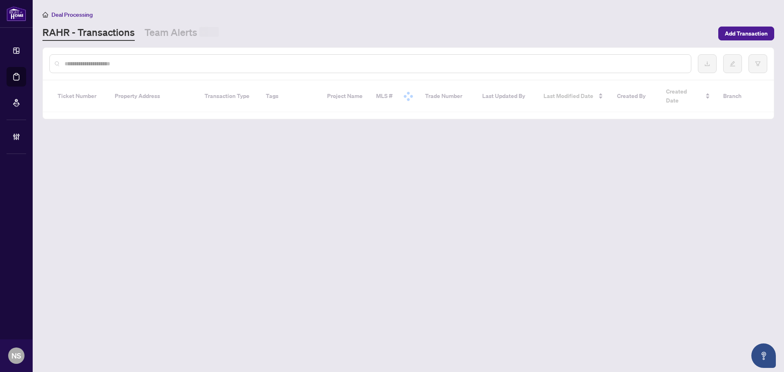
click at [115, 66] on input "text" at bounding box center [375, 63] width 620 height 9
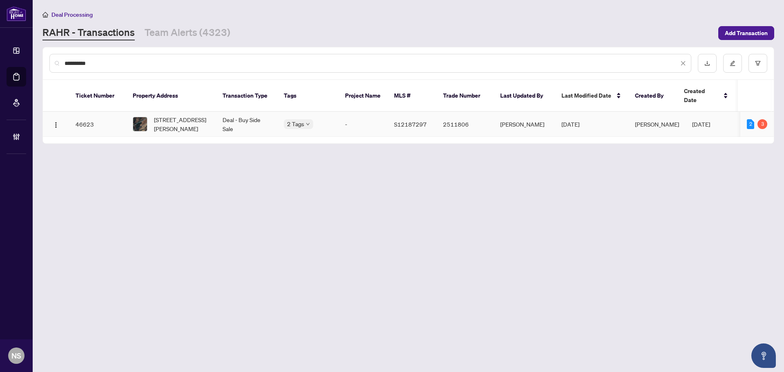
type input "**********"
click at [211, 123] on td "[STREET_ADDRESS][PERSON_NAME]" at bounding box center [171, 124] width 90 height 25
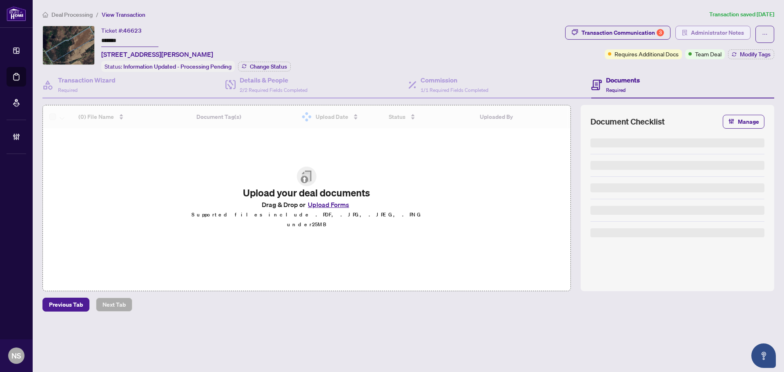
click at [702, 33] on span "Administrator Notes" at bounding box center [717, 32] width 53 height 13
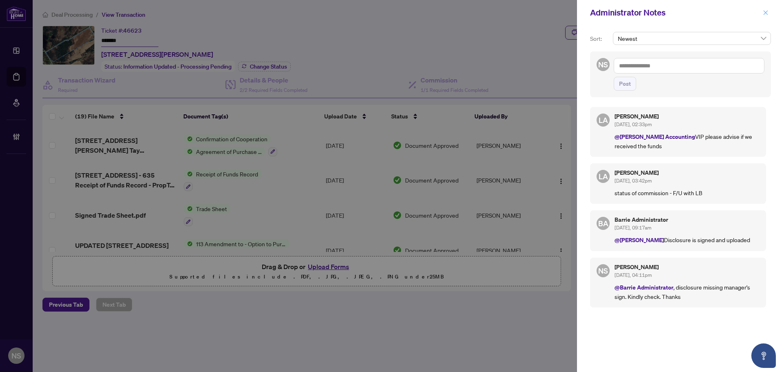
click at [767, 14] on icon "close" at bounding box center [765, 12] width 4 height 4
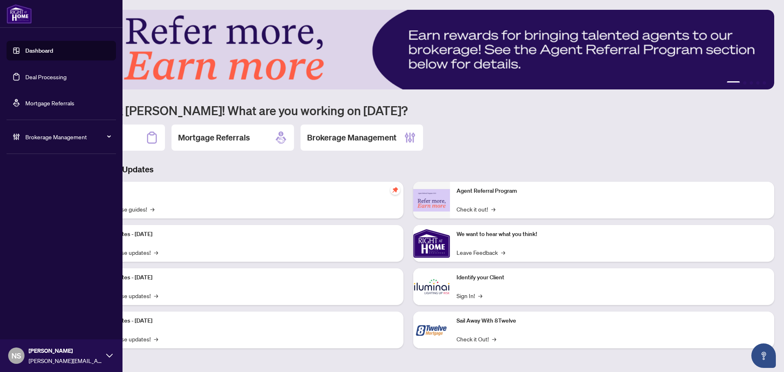
click at [62, 145] on div "Brokerage Management" at bounding box center [61, 137] width 109 height 20
click at [39, 198] on link "Manage Agents" at bounding box center [37, 195] width 40 height 7
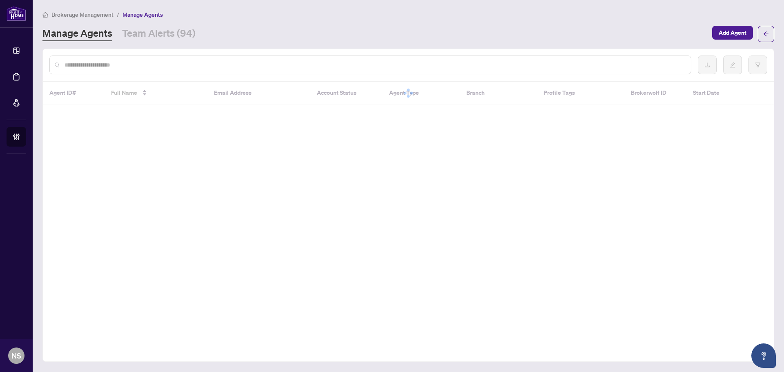
drag, startPoint x: 132, startPoint y: 65, endPoint x: 138, endPoint y: 69, distance: 6.6
click at [132, 65] on input "text" at bounding box center [375, 64] width 620 height 9
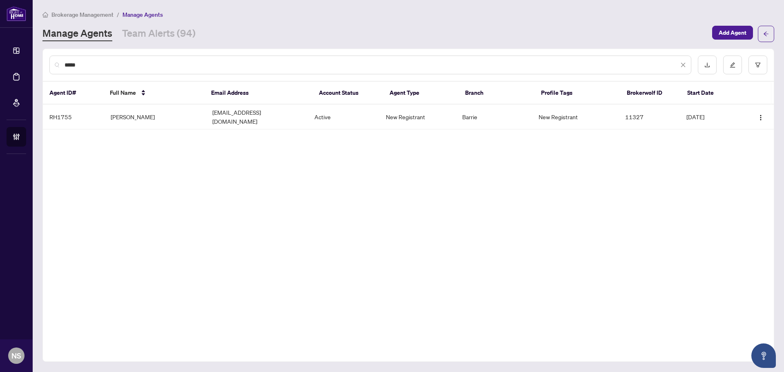
type input "*****"
